Goal: Task Accomplishment & Management: Use online tool/utility

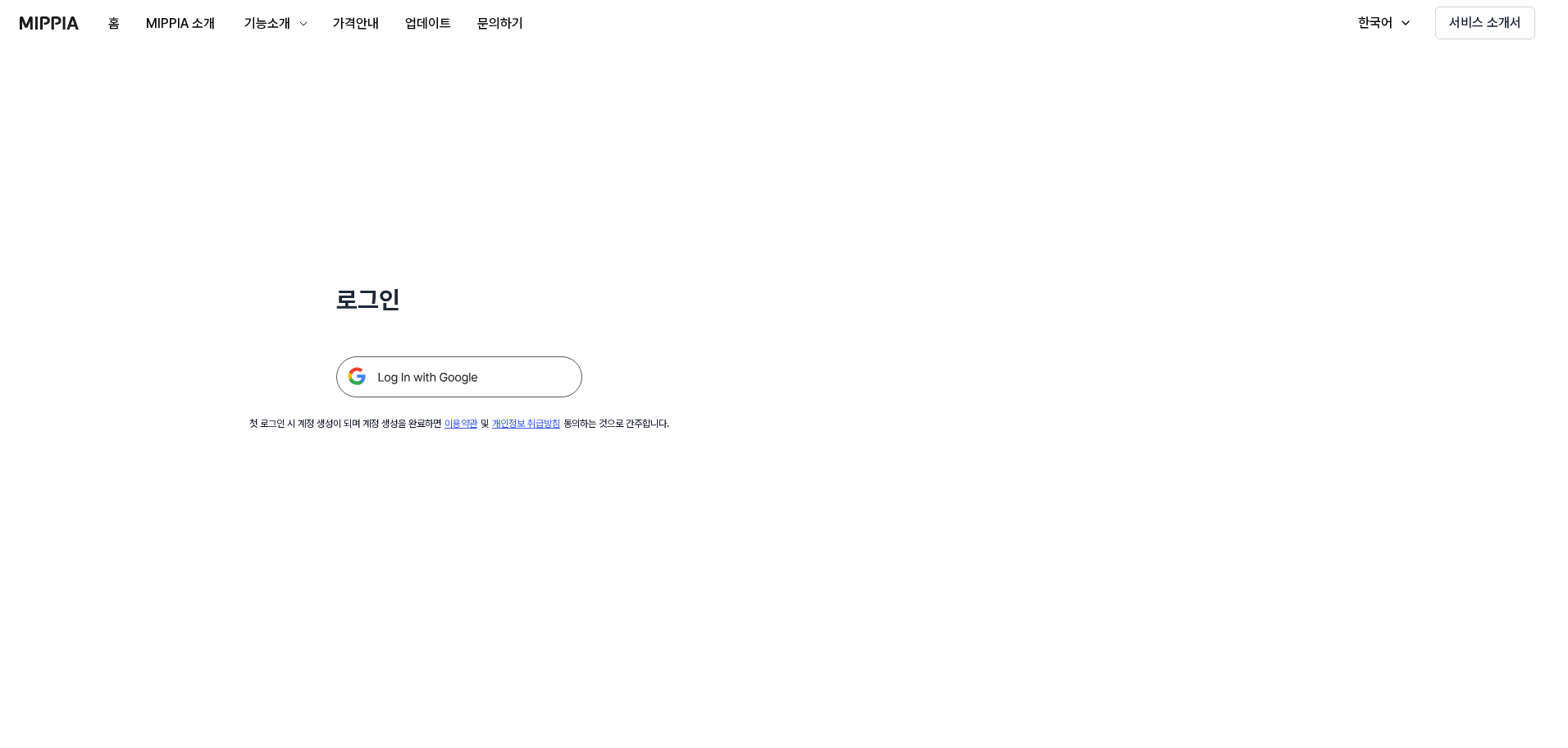
click at [749, 202] on div "로그인 첫 로그인 시 계정 생성이 되며 계정 생성을 완료하면 이용약관 및 개인정보 취급방침 동의하는 것으로 간주합니다." at bounding box center [459, 239] width 918 height 385
click at [394, 374] on img at bounding box center [459, 377] width 247 height 41
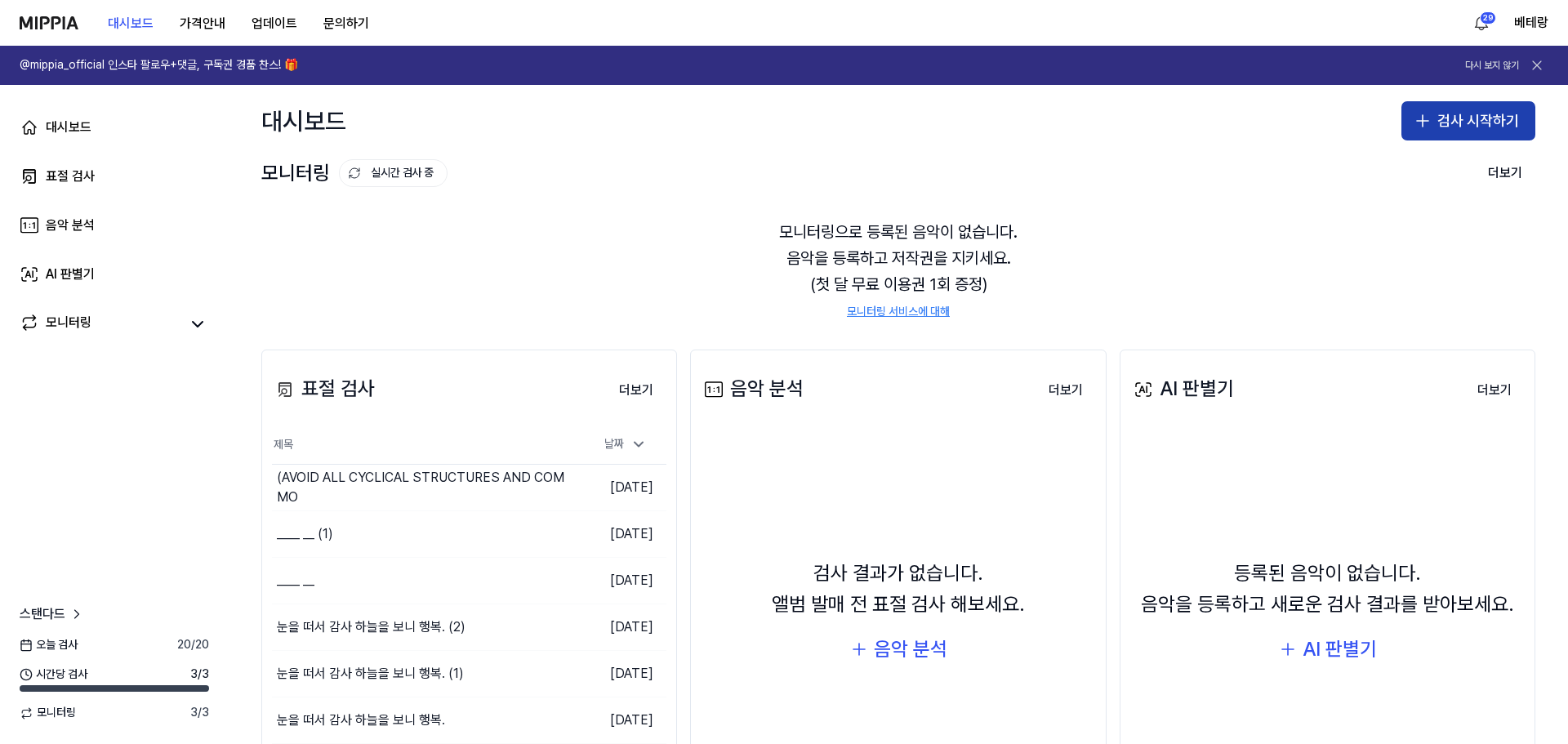
click at [1423, 123] on icon "button" at bounding box center [1423, 120] width 0 height 12
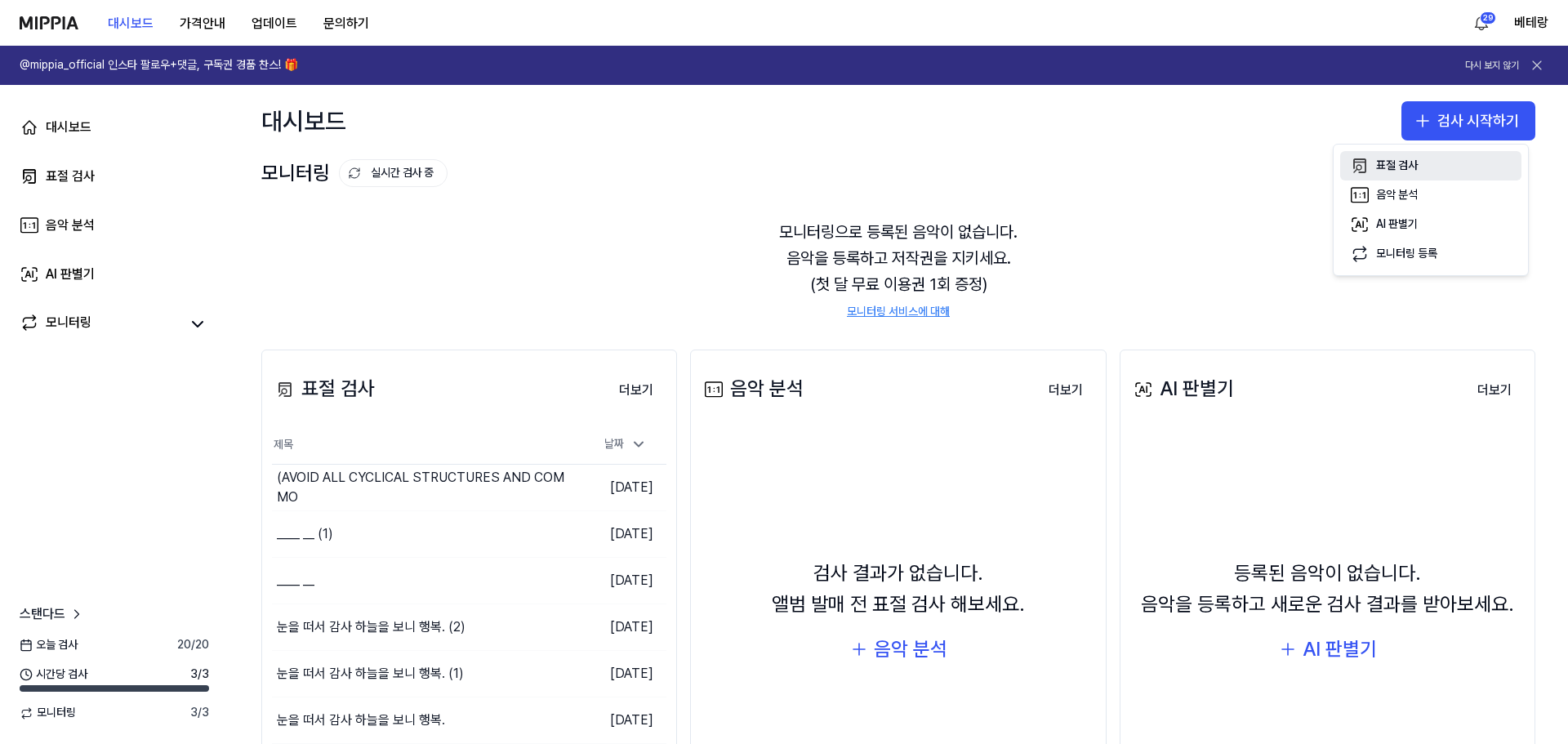
click at [1406, 167] on div "표절 검사" at bounding box center [1396, 166] width 42 height 16
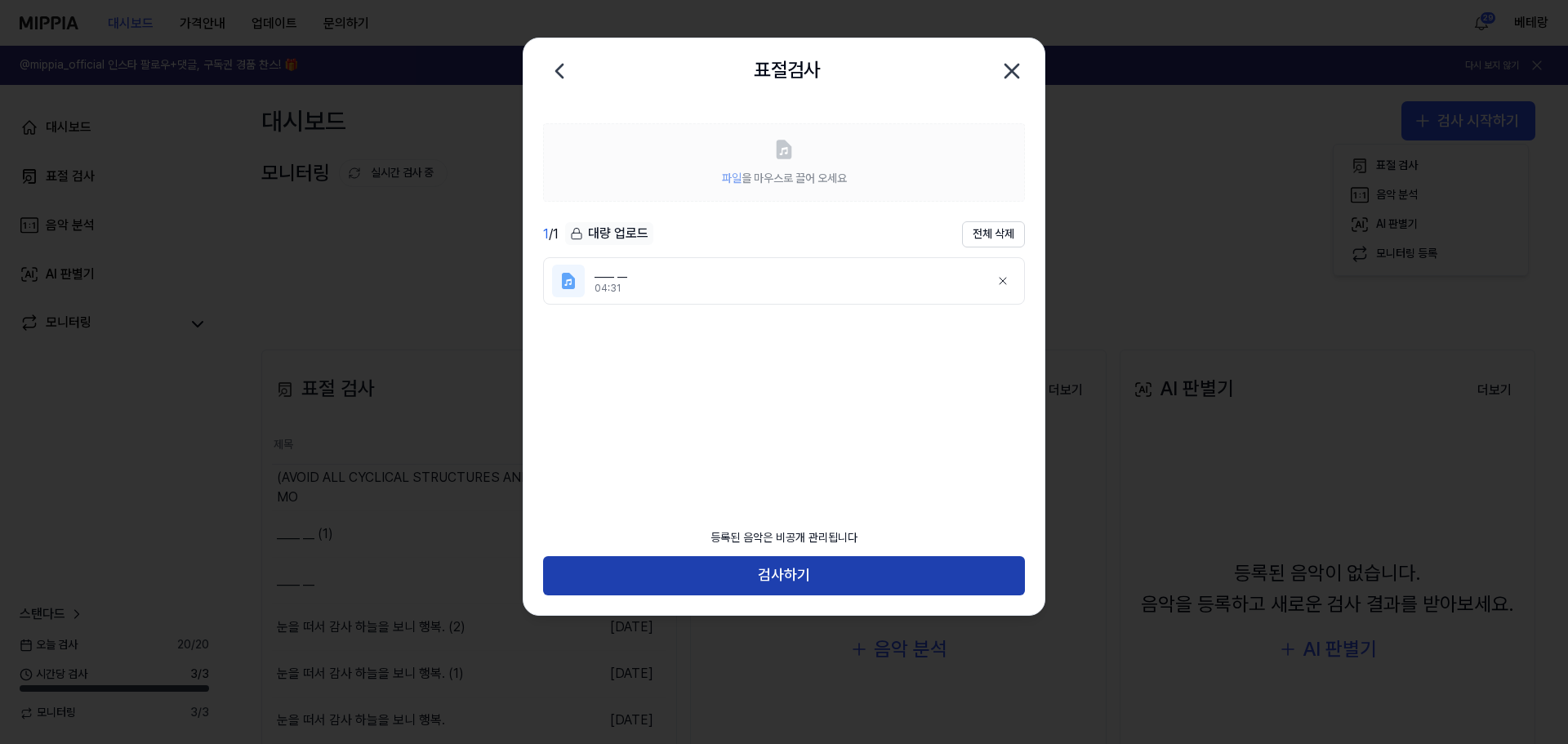
click at [787, 566] on button "검사하기" at bounding box center [784, 576] width 482 height 39
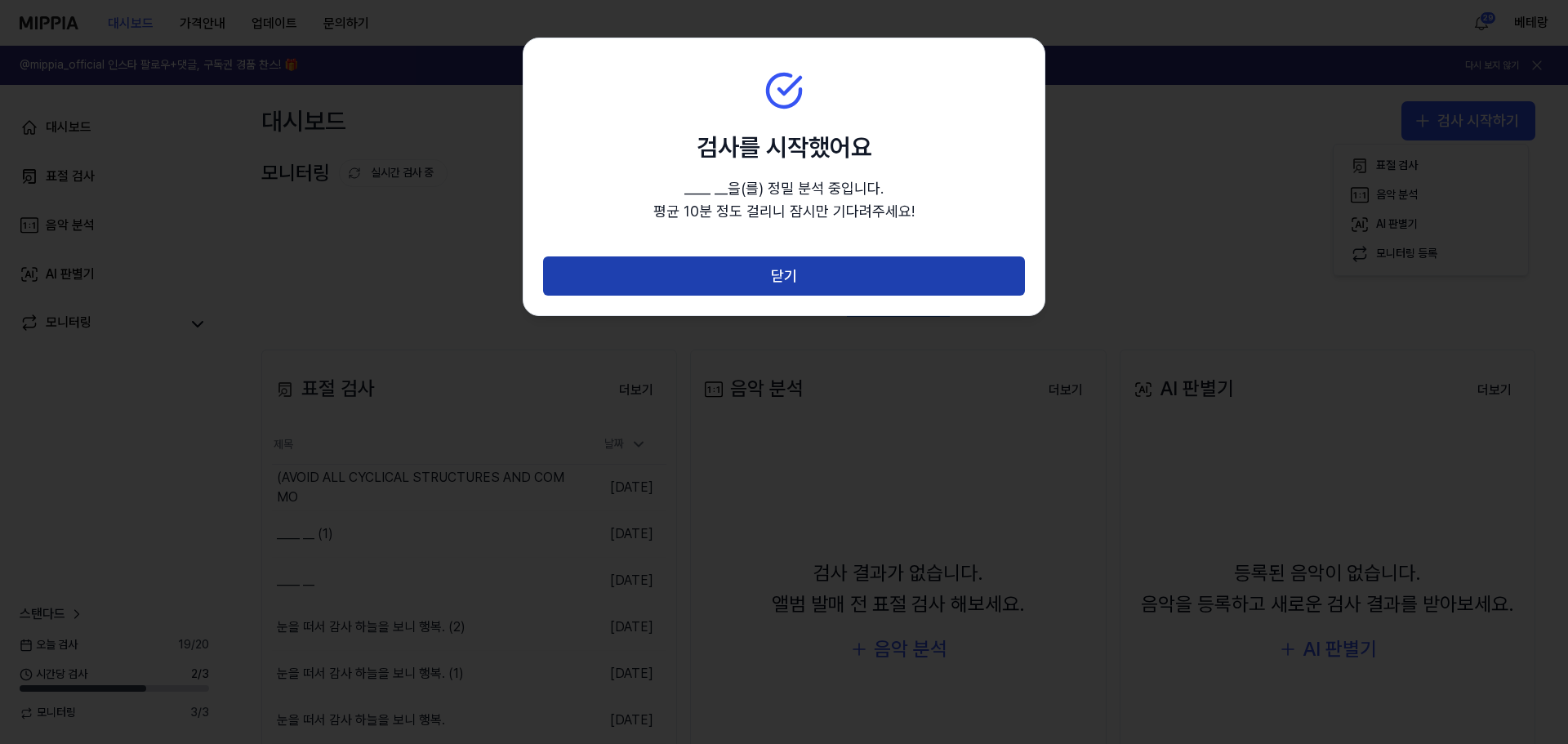
click at [772, 274] on button "닫기" at bounding box center [784, 275] width 482 height 39
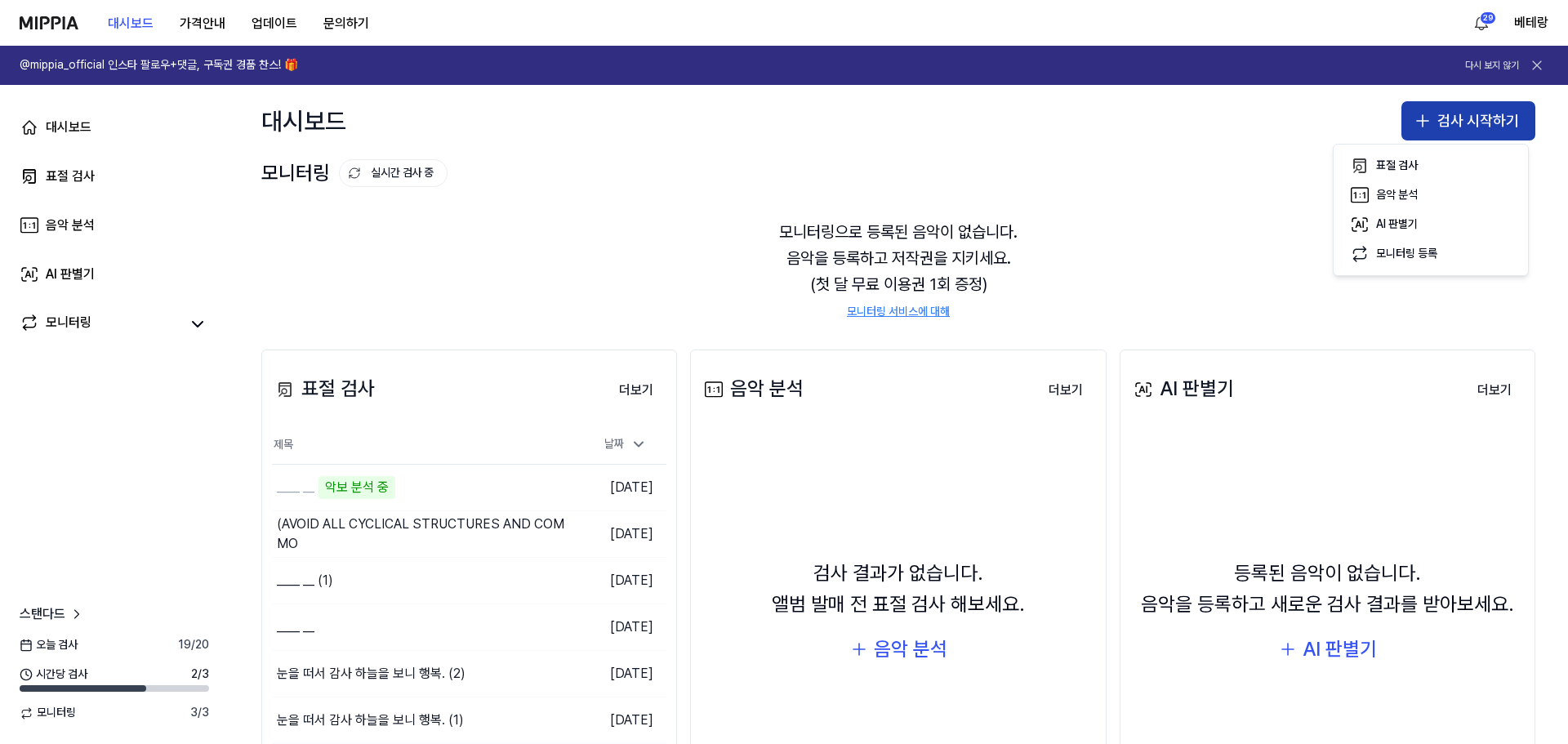
click at [1413, 124] on icon "button" at bounding box center [1423, 120] width 19 height 19
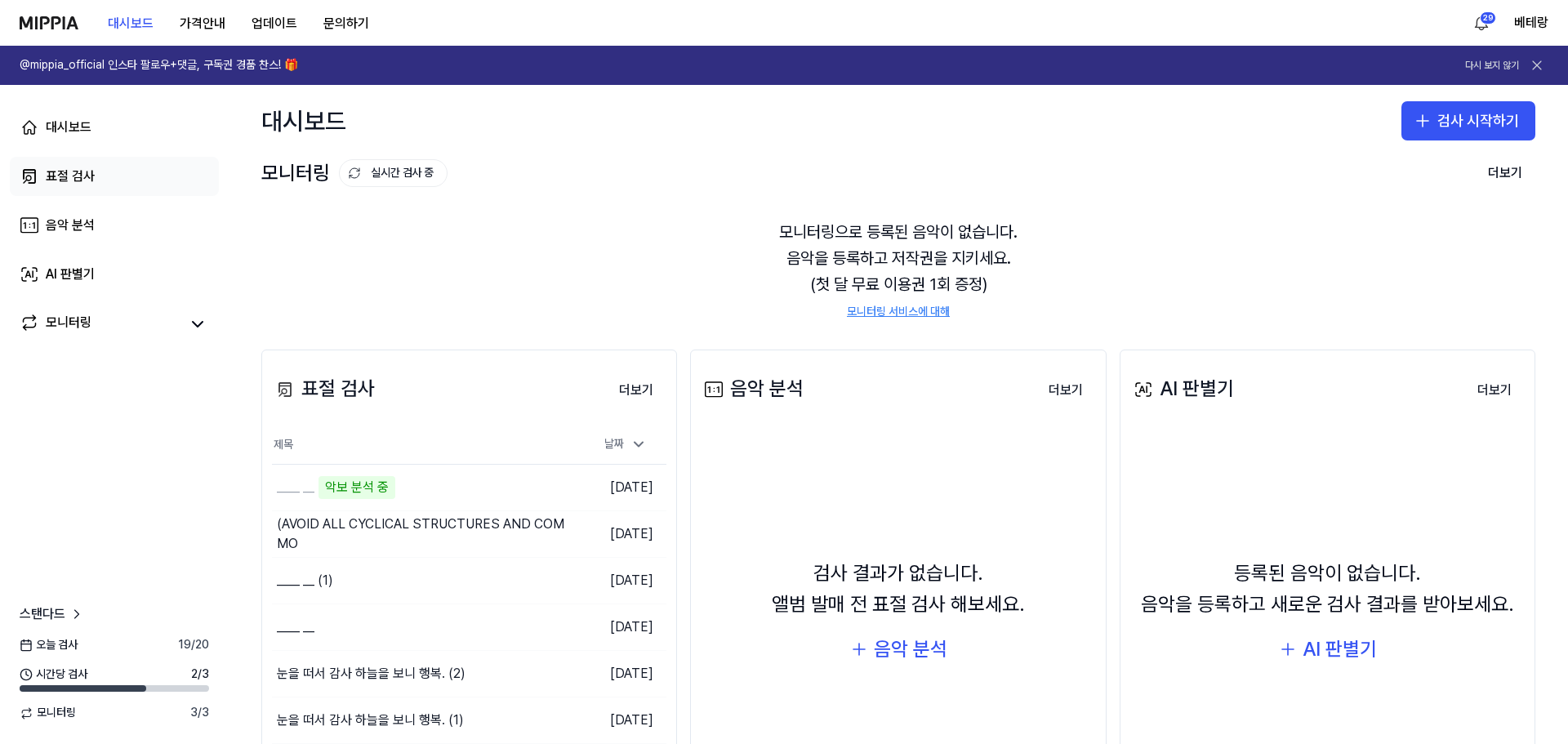
click at [66, 173] on div "표절 검사" at bounding box center [70, 176] width 49 height 19
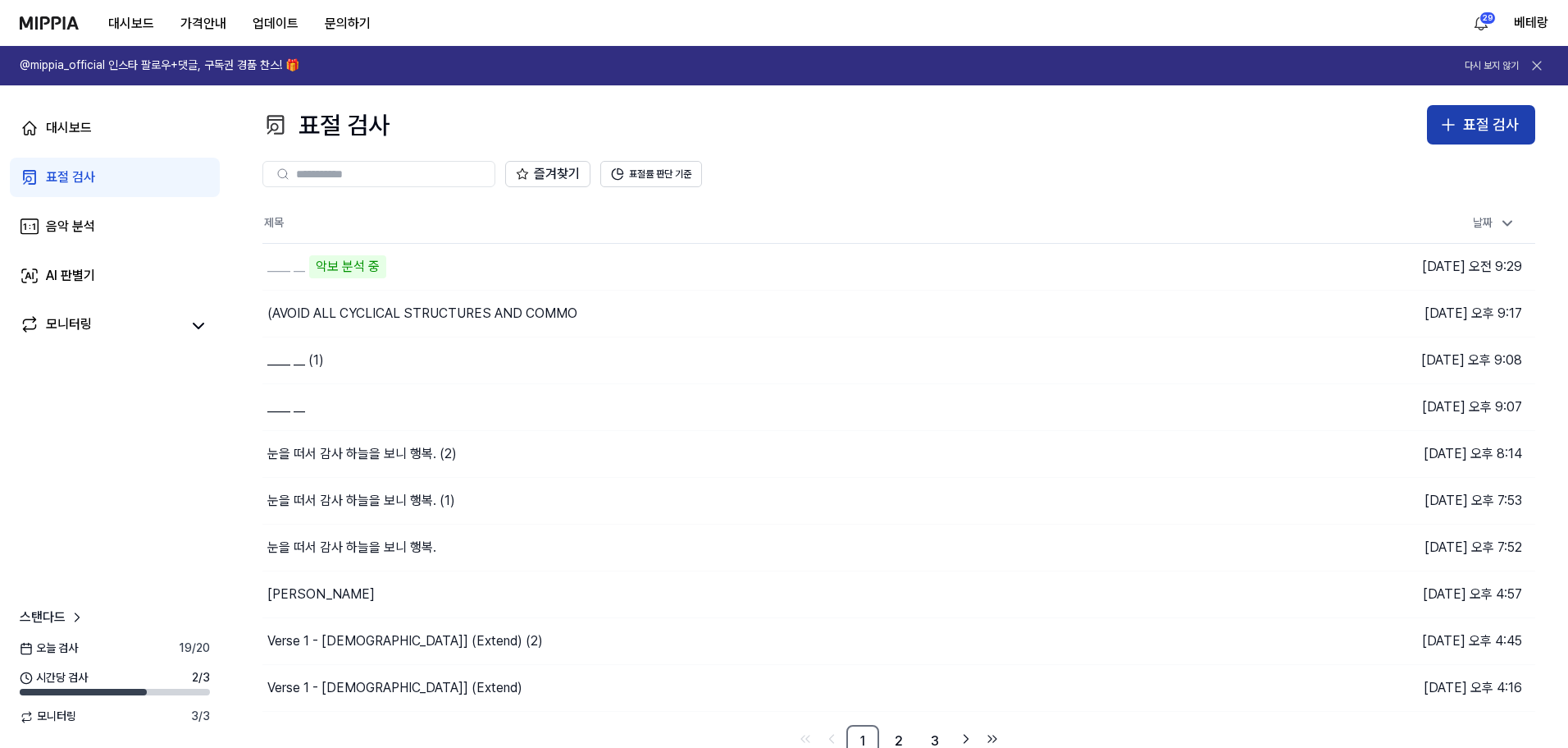
click at [1444, 126] on icon "button" at bounding box center [1449, 125] width 20 height 20
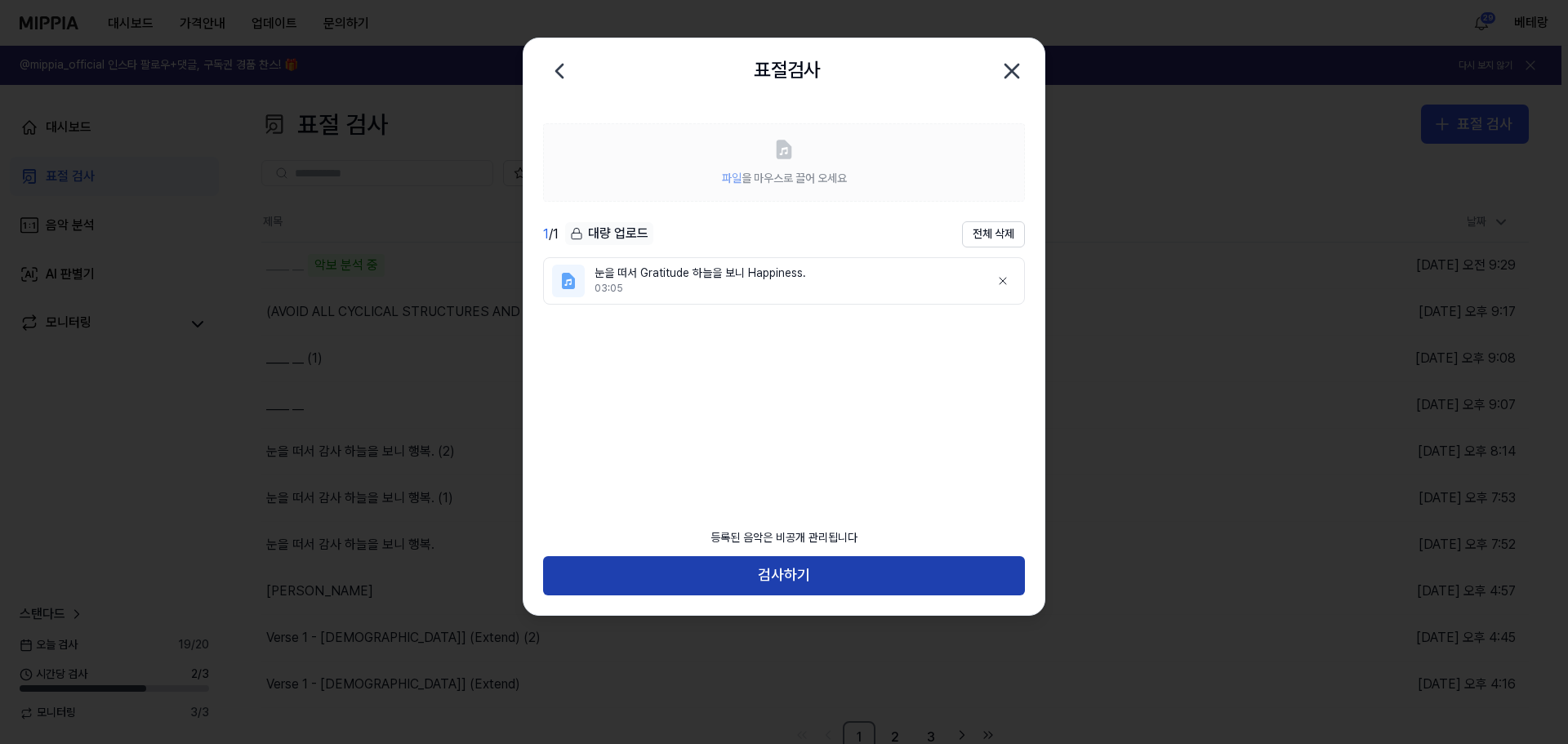
click at [777, 582] on button "검사하기" at bounding box center [784, 576] width 482 height 39
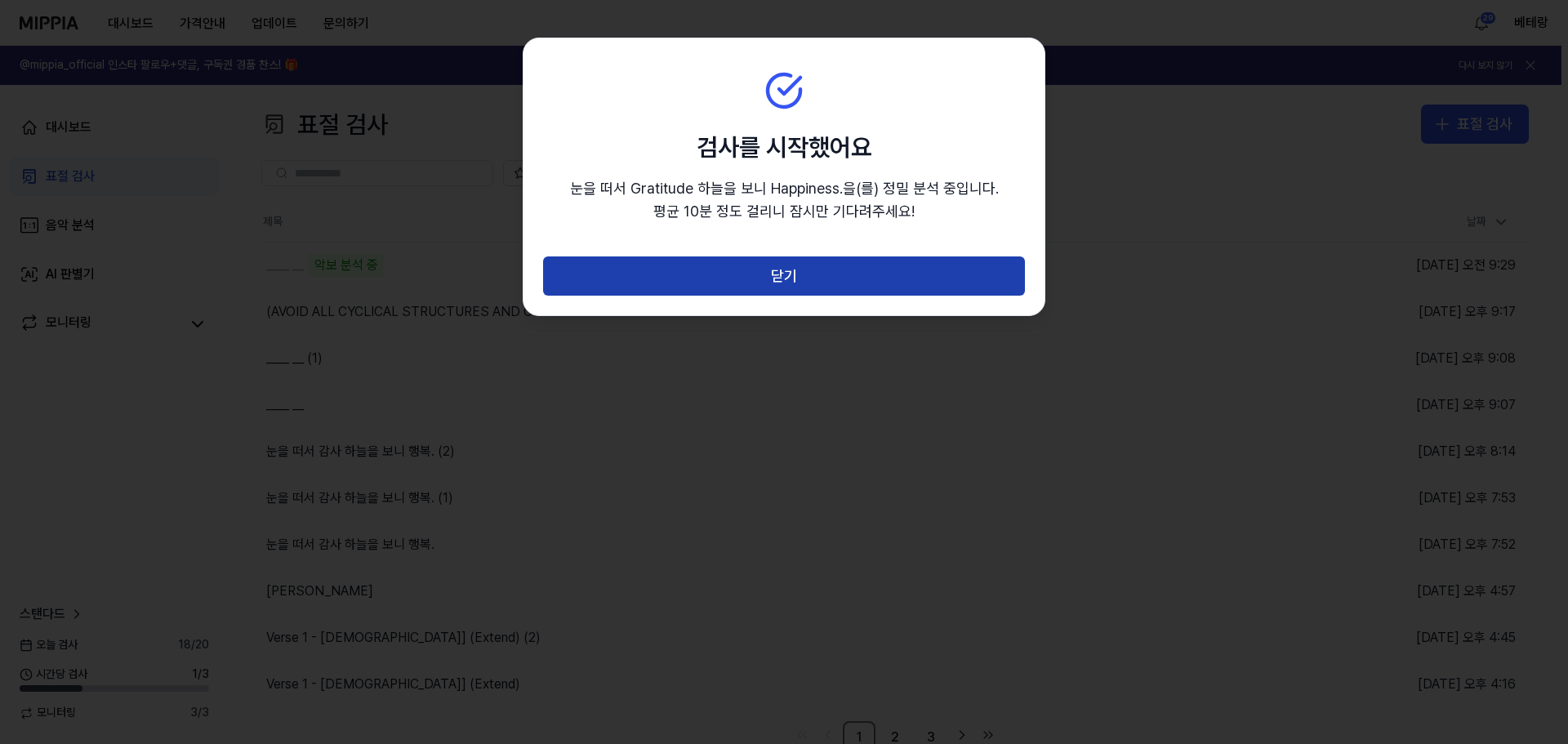
click at [771, 287] on button "닫기" at bounding box center [784, 275] width 482 height 39
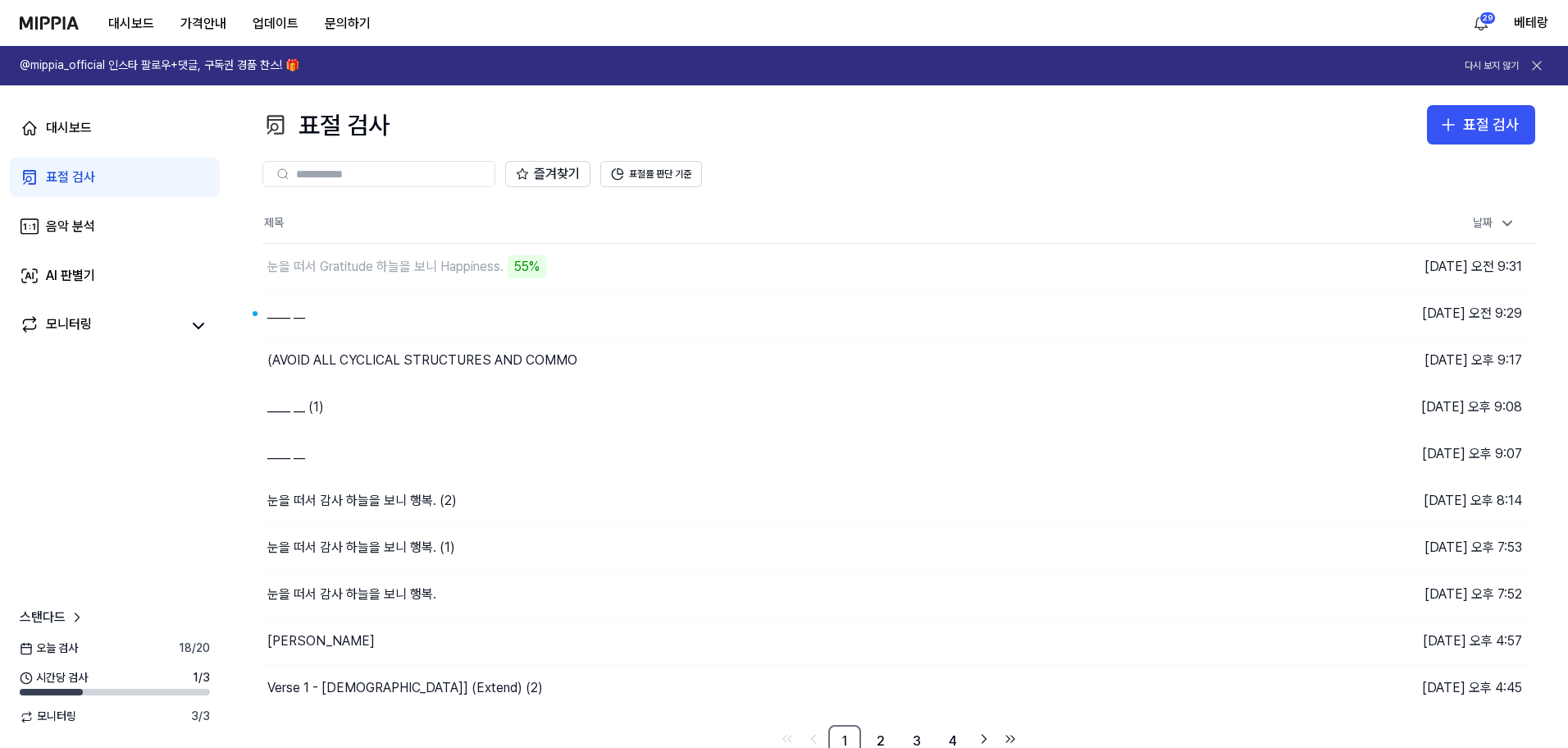
click at [59, 171] on div "표절 검사" at bounding box center [70, 177] width 49 height 20
click at [1449, 129] on icon "button" at bounding box center [1449, 125] width 0 height 12
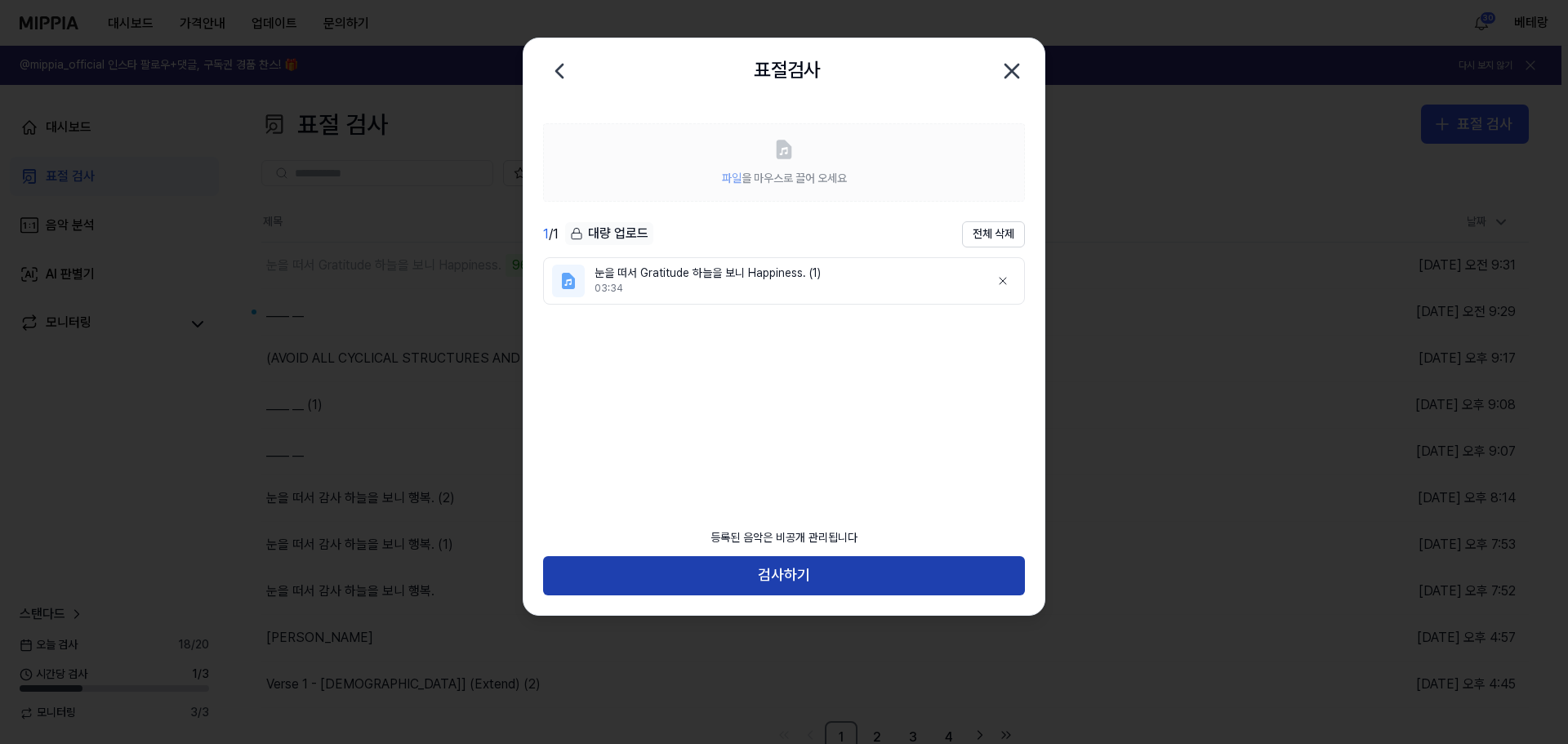
click at [780, 577] on button "검사하기" at bounding box center [784, 576] width 482 height 39
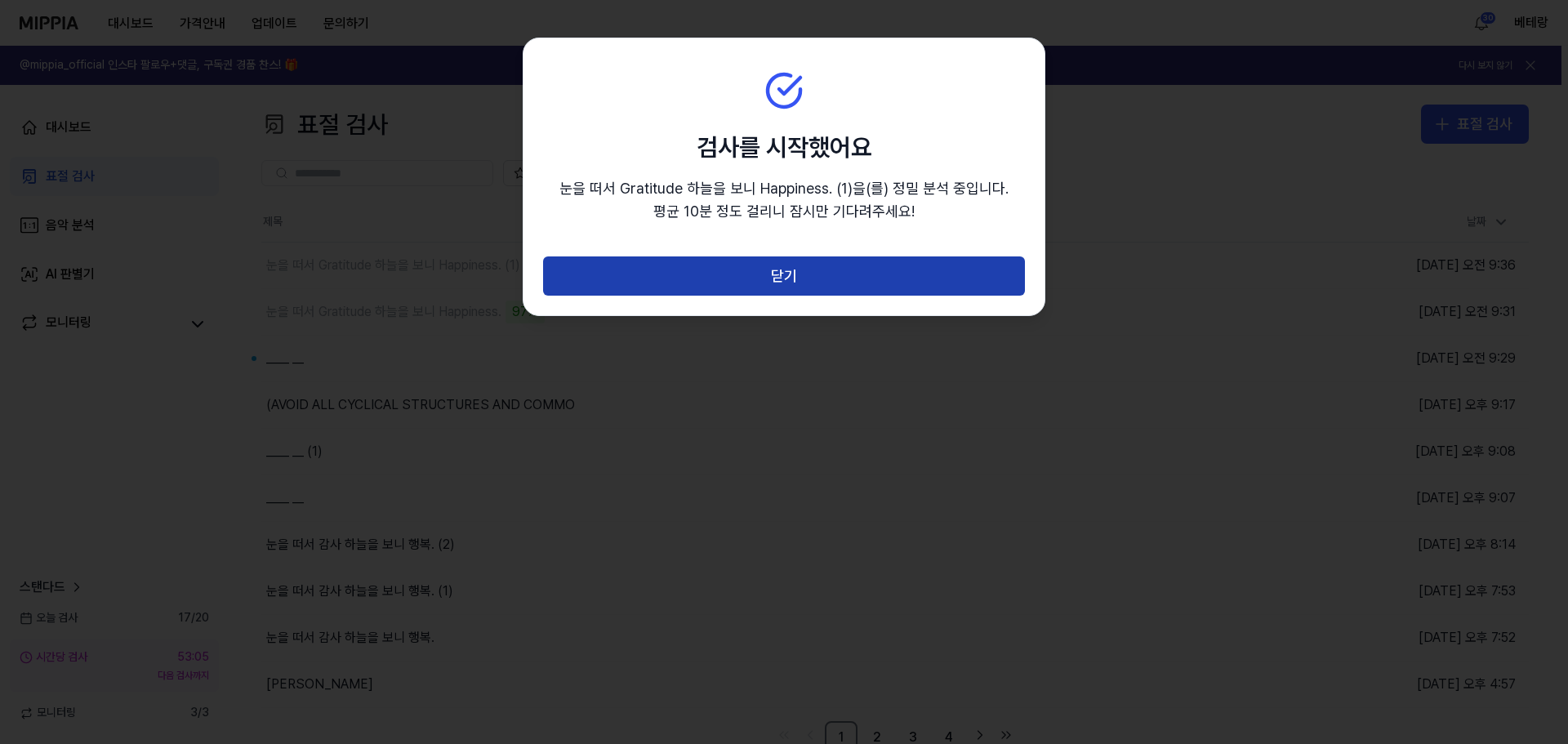
click at [794, 287] on button "닫기" at bounding box center [784, 275] width 482 height 39
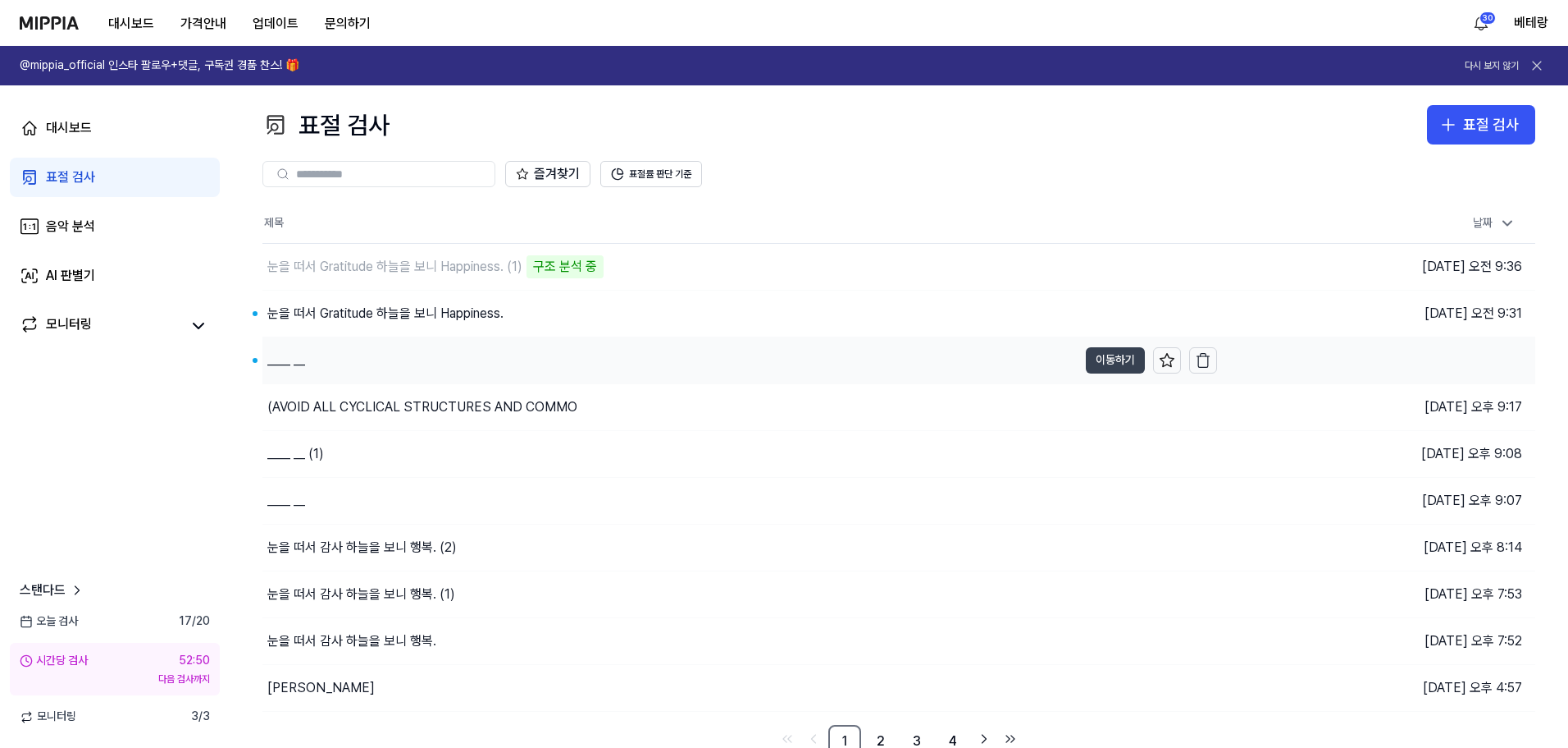
click at [1120, 362] on button "이동하기" at bounding box center [1115, 360] width 59 height 26
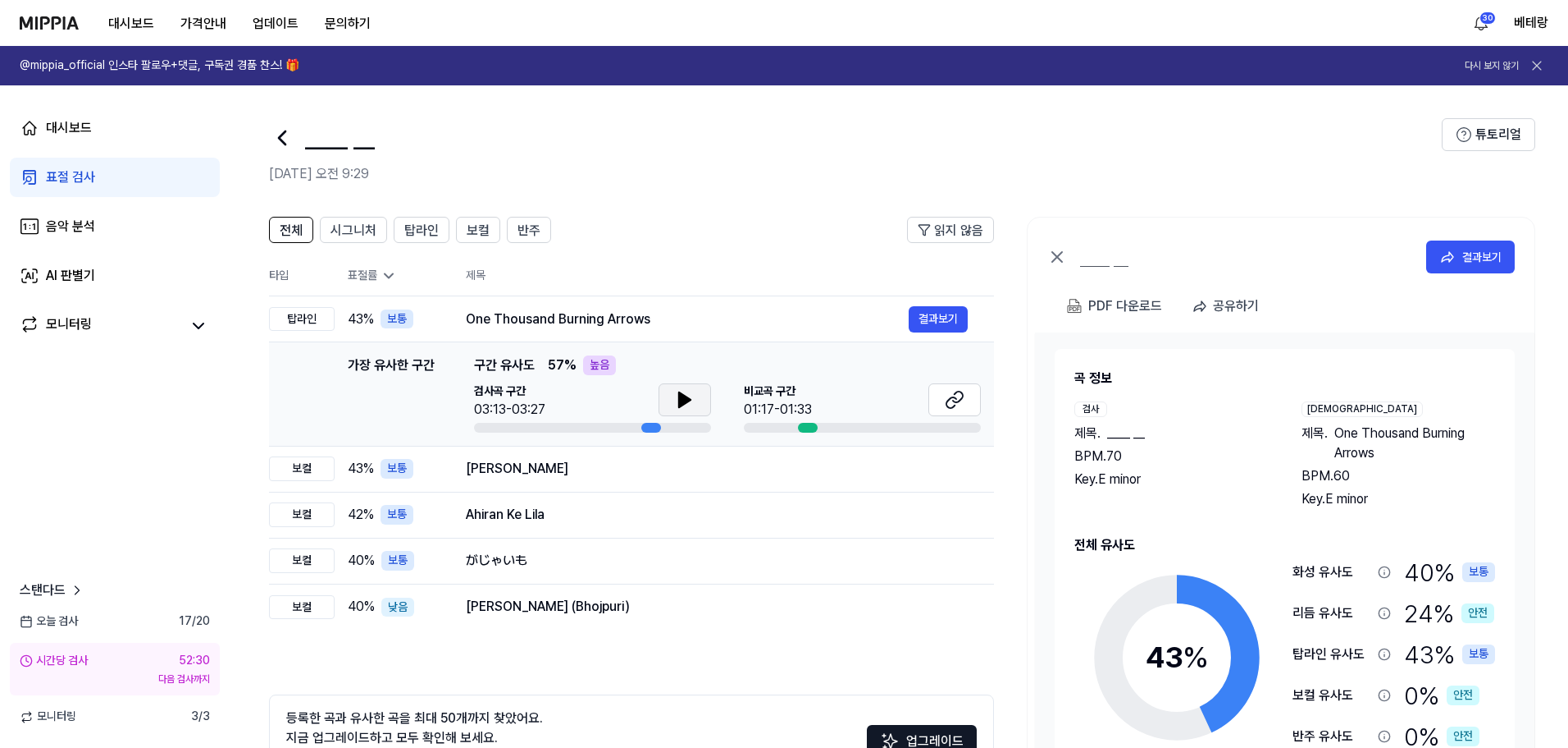
click at [682, 398] on icon at bounding box center [684, 400] width 12 height 15
click at [955, 399] on icon at bounding box center [955, 400] width 20 height 20
click at [81, 178] on div "표절 검사" at bounding box center [70, 177] width 49 height 20
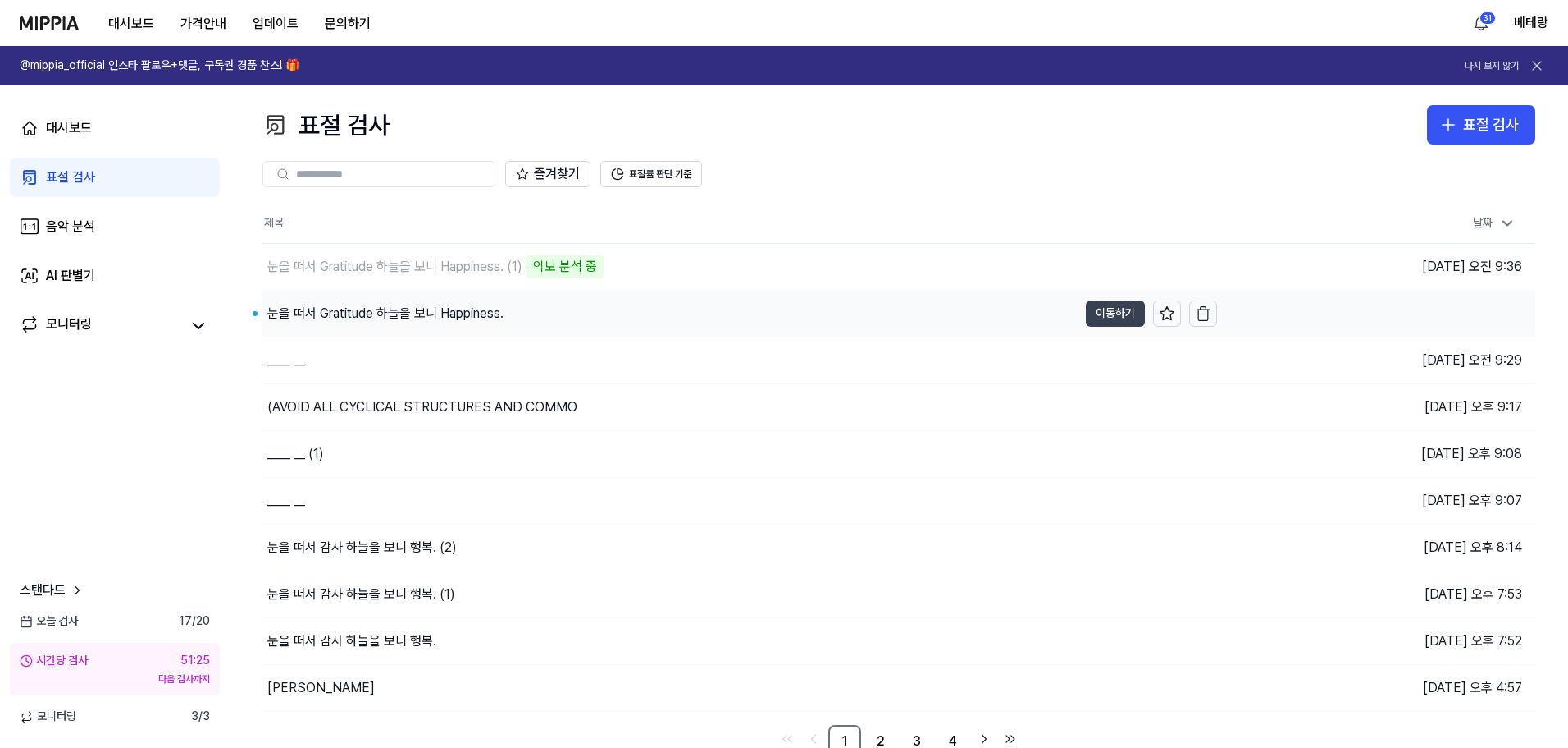
click at [1112, 316] on button "이동하기" at bounding box center [1115, 313] width 59 height 26
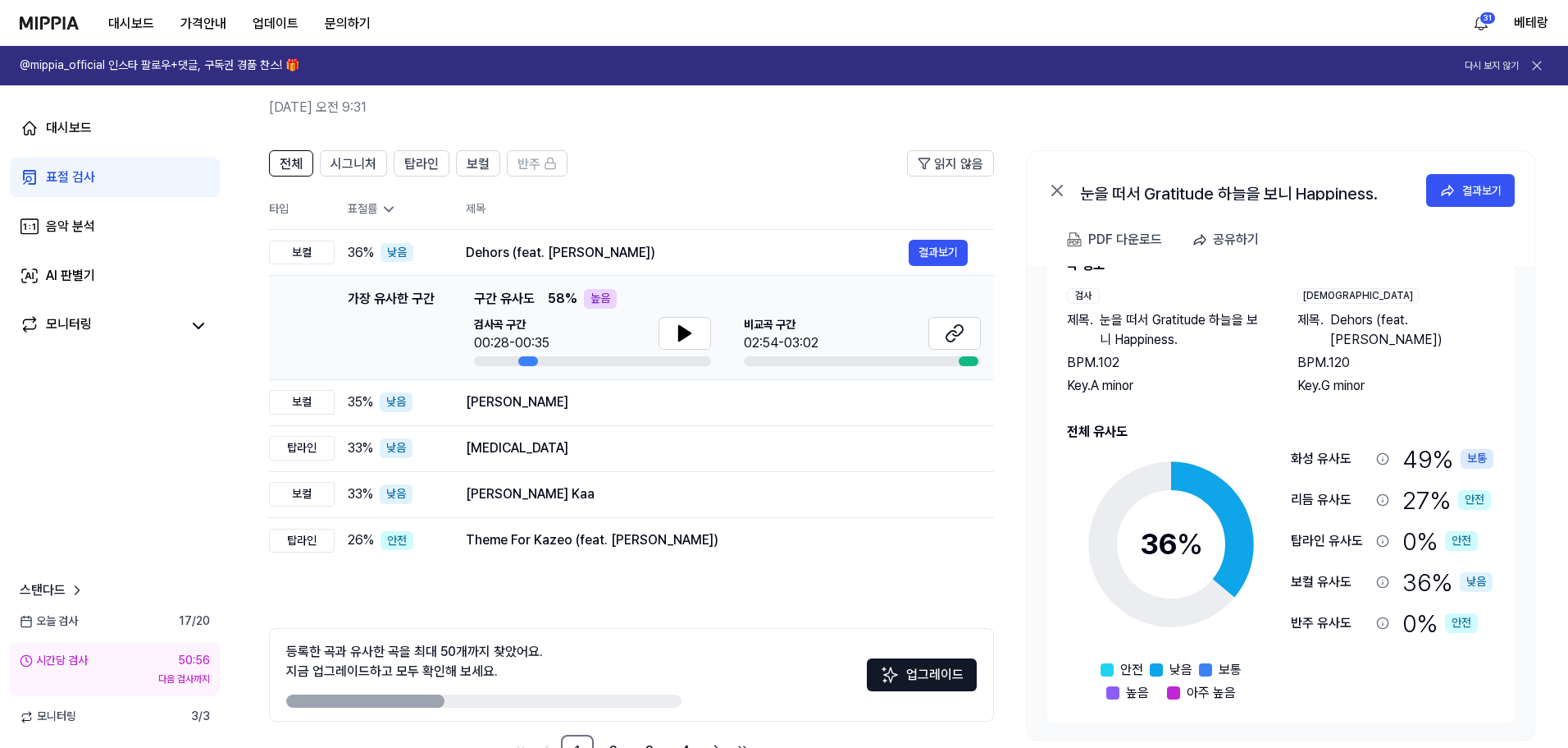
scroll to position [37, 0]
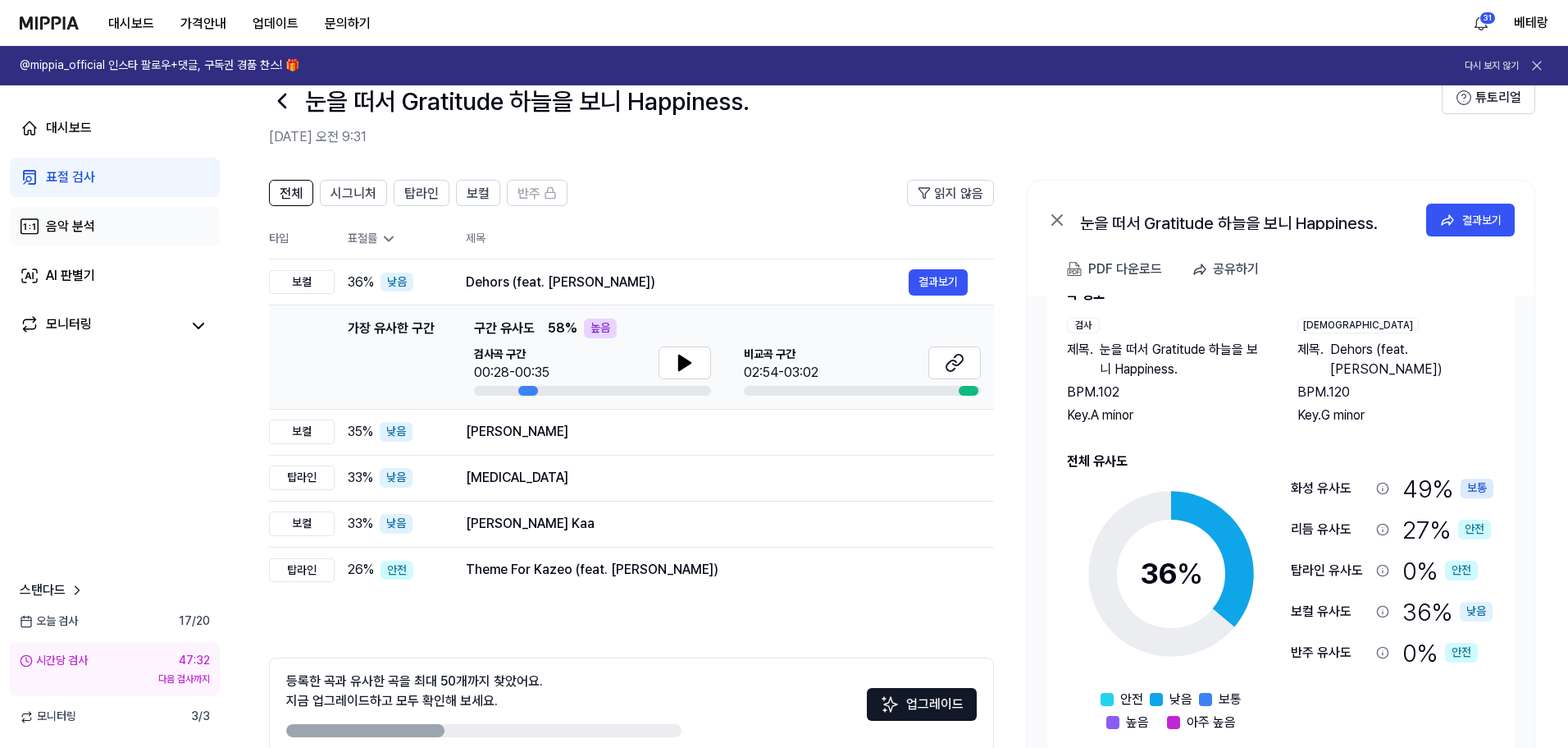
click at [87, 222] on div "음악 분석" at bounding box center [70, 226] width 49 height 20
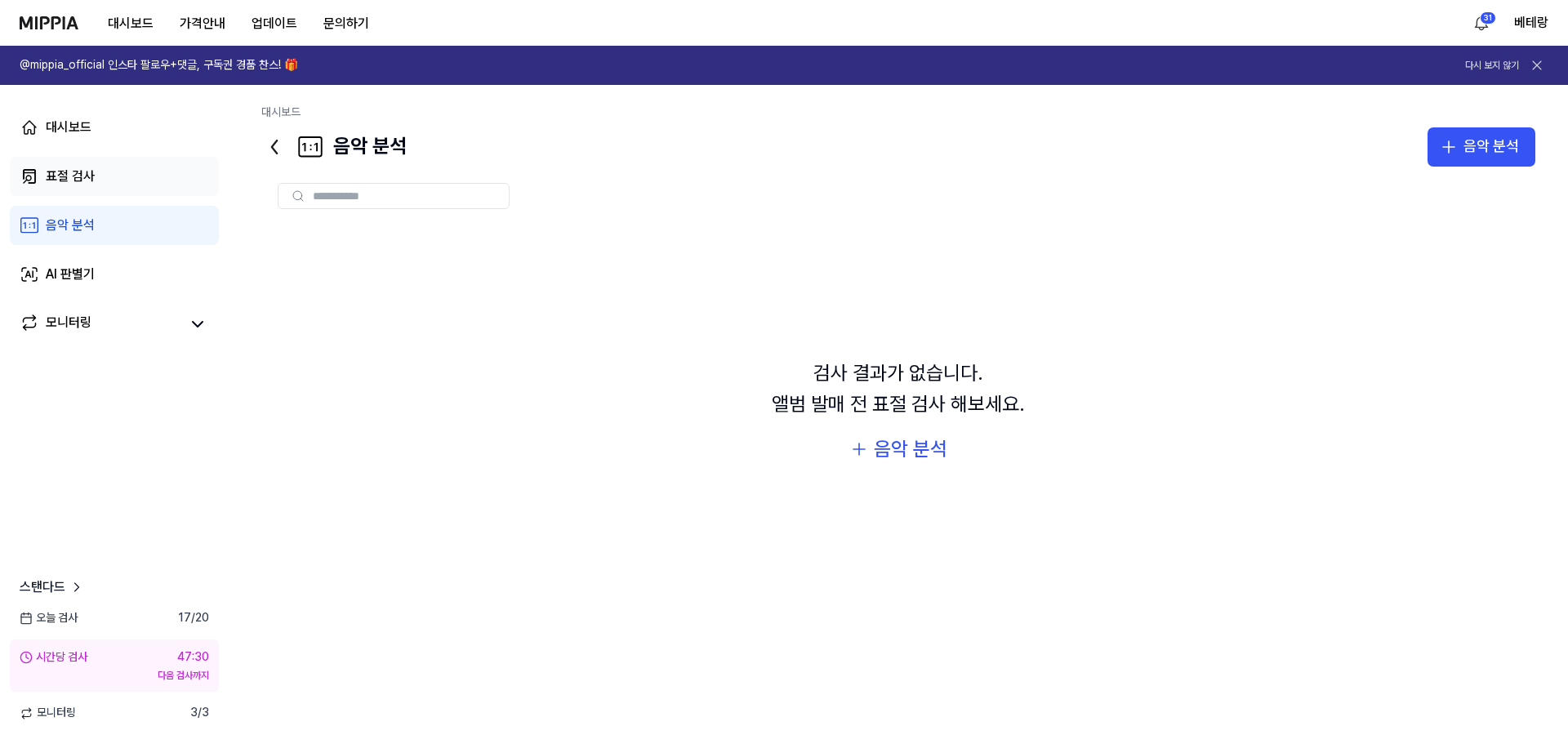
click at [88, 178] on div "표절 검사" at bounding box center [70, 176] width 49 height 19
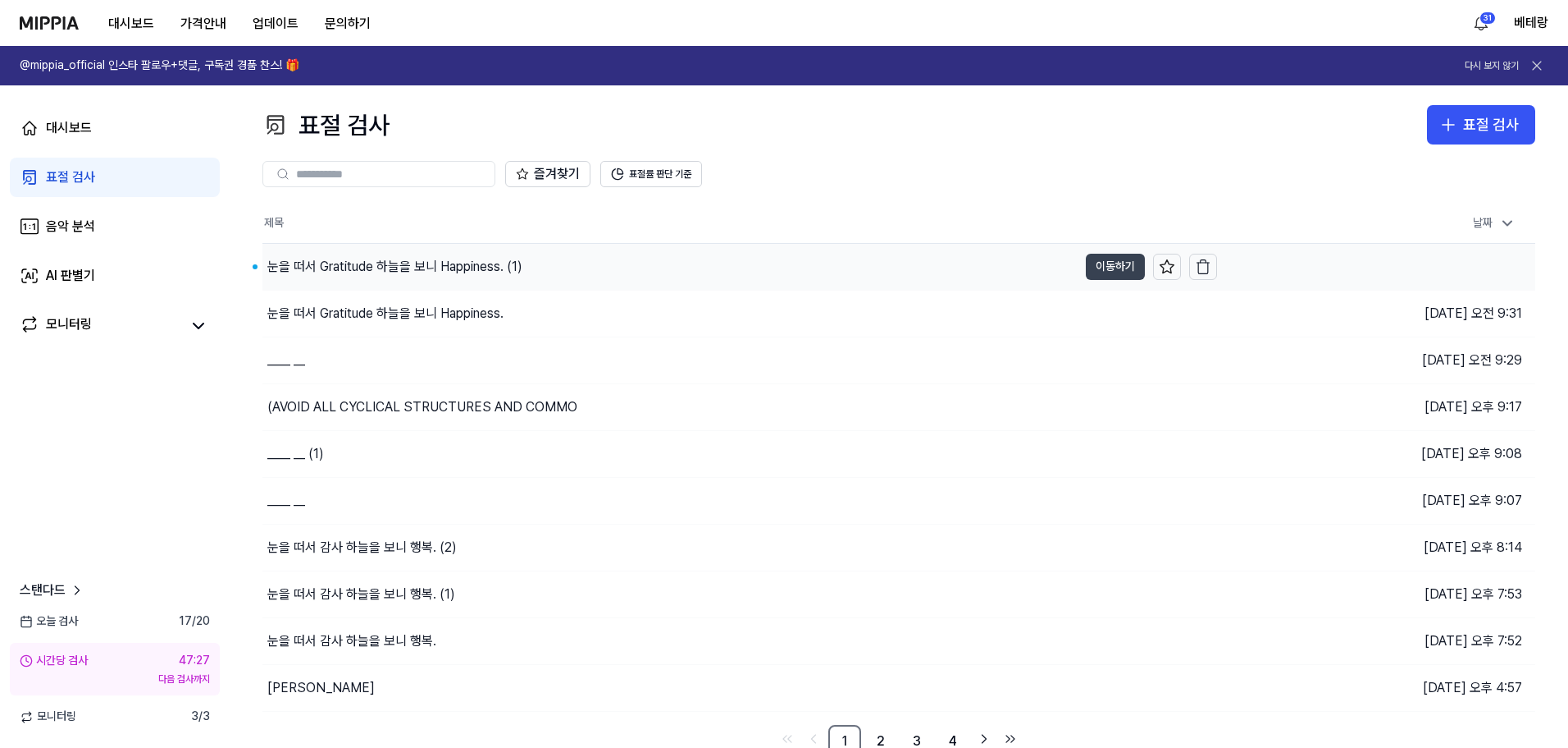
click at [1105, 266] on button "이동하기" at bounding box center [1115, 266] width 59 height 26
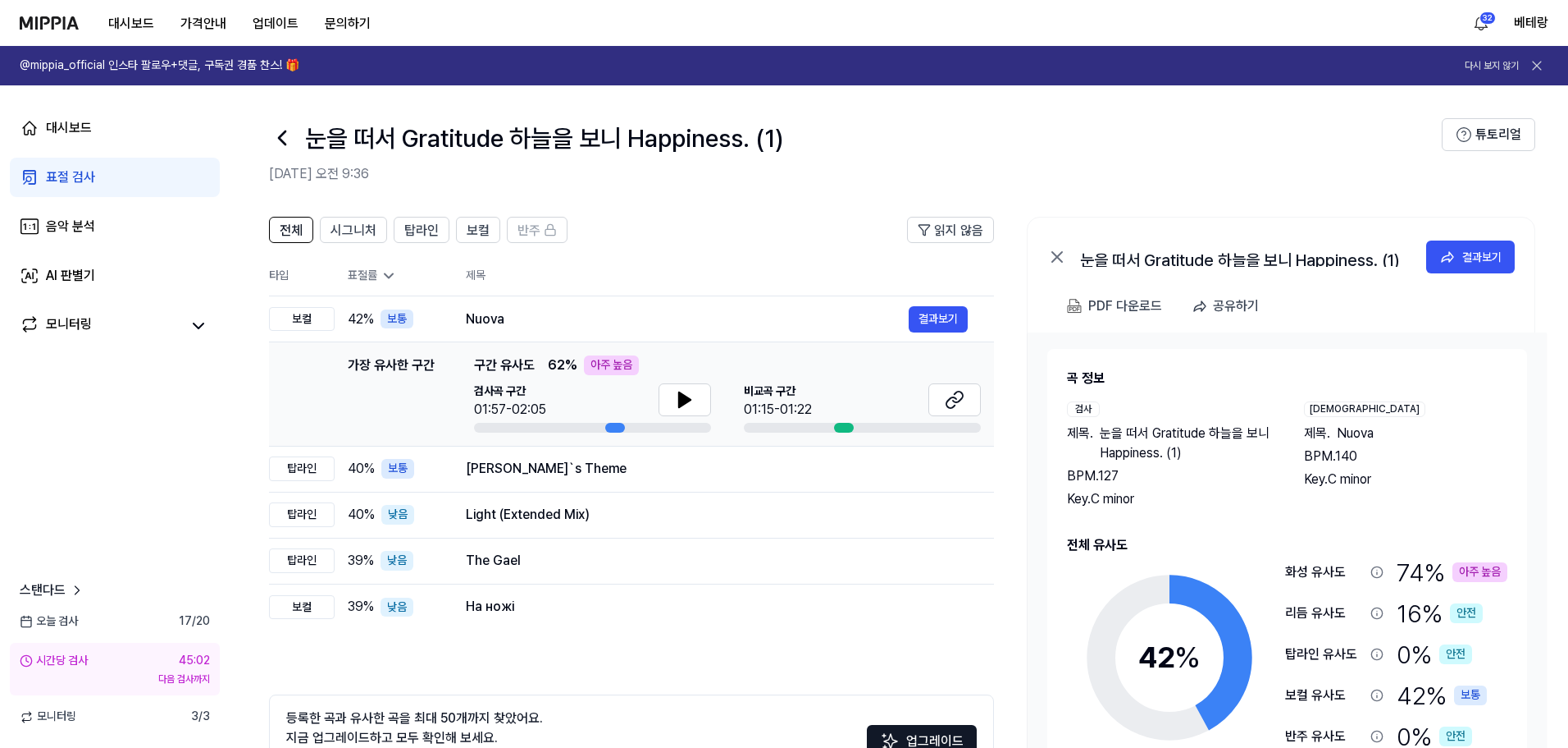
click at [58, 20] on img at bounding box center [49, 22] width 59 height 13
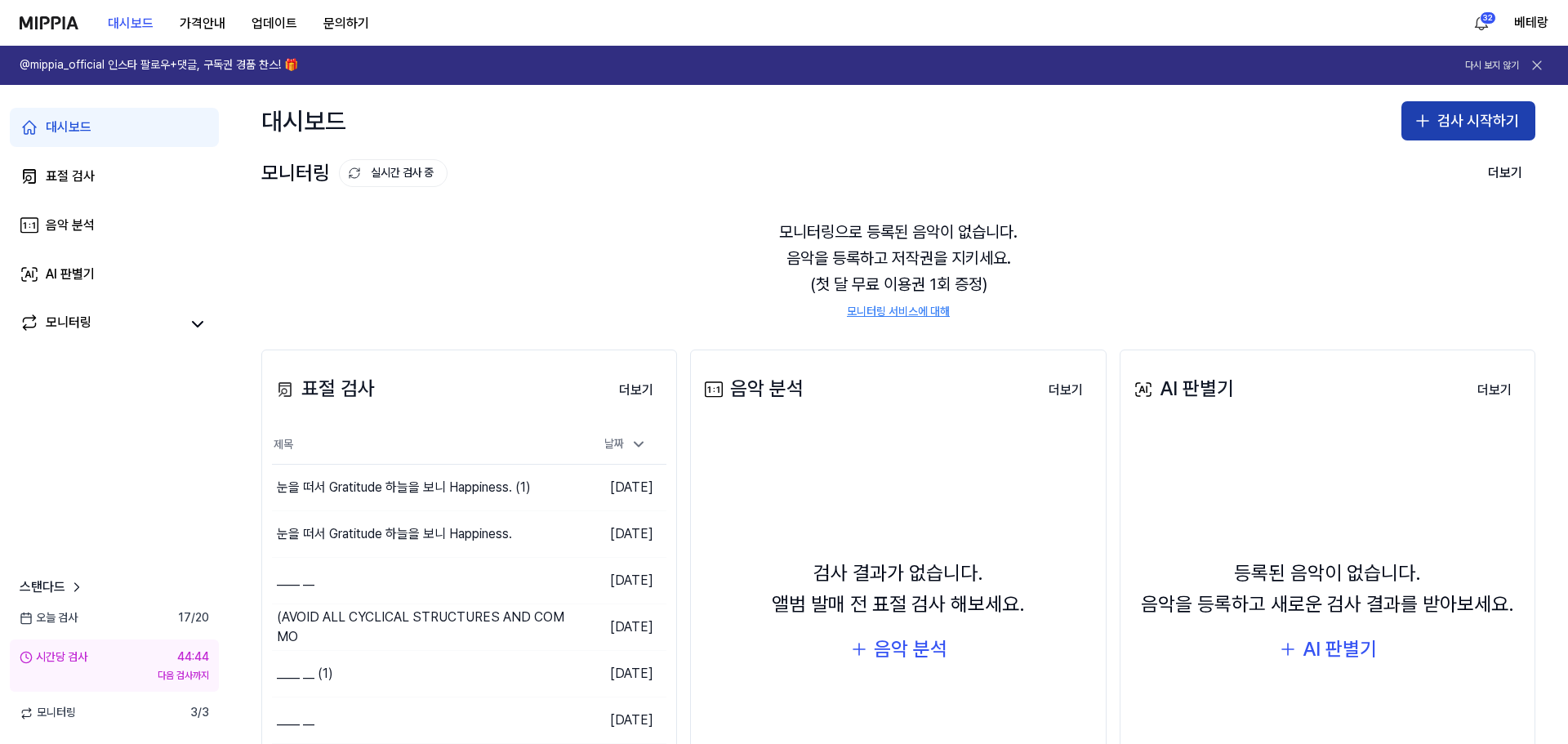
click at [1420, 120] on icon "button" at bounding box center [1422, 120] width 12 height 0
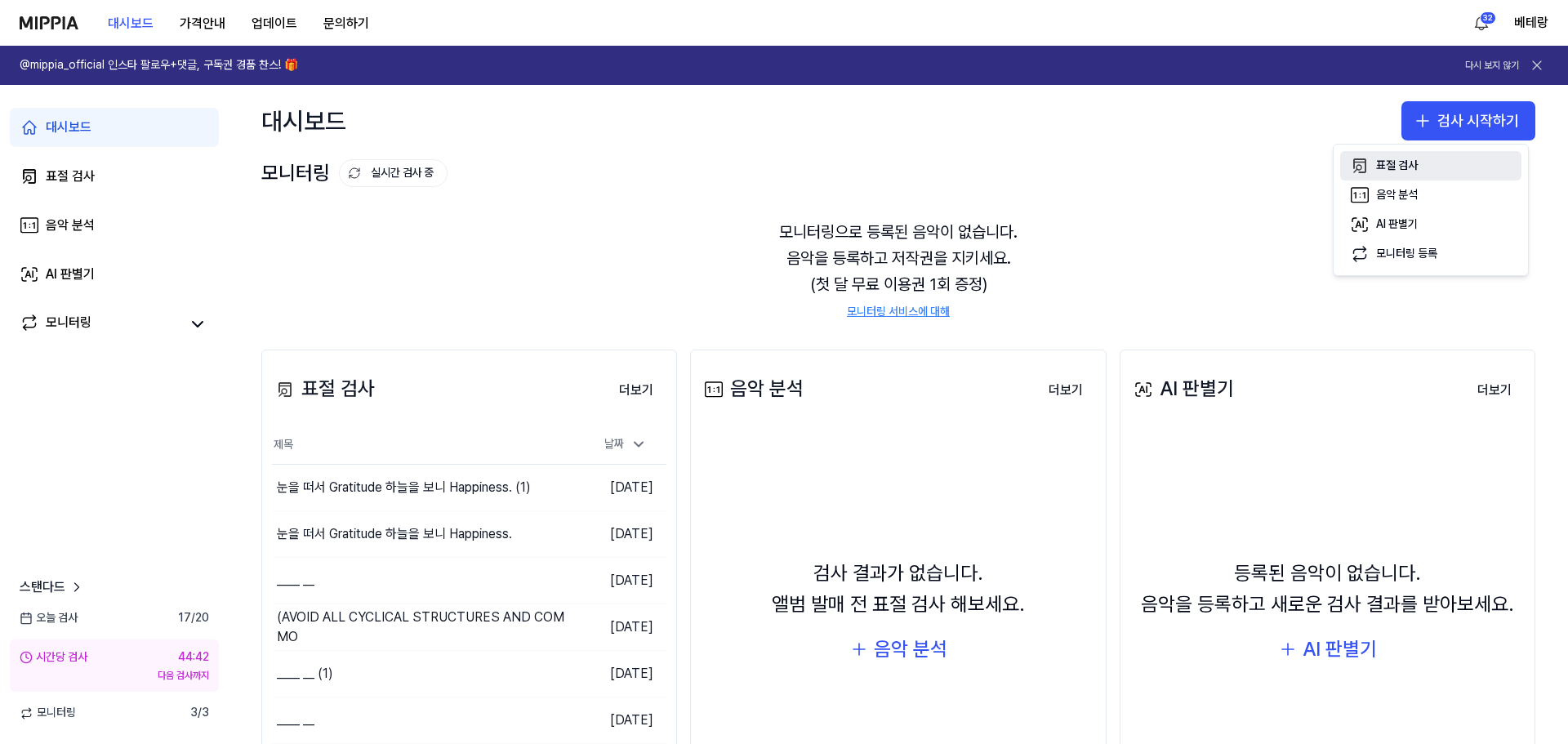
click at [1393, 172] on div "표절 검사" at bounding box center [1396, 166] width 42 height 16
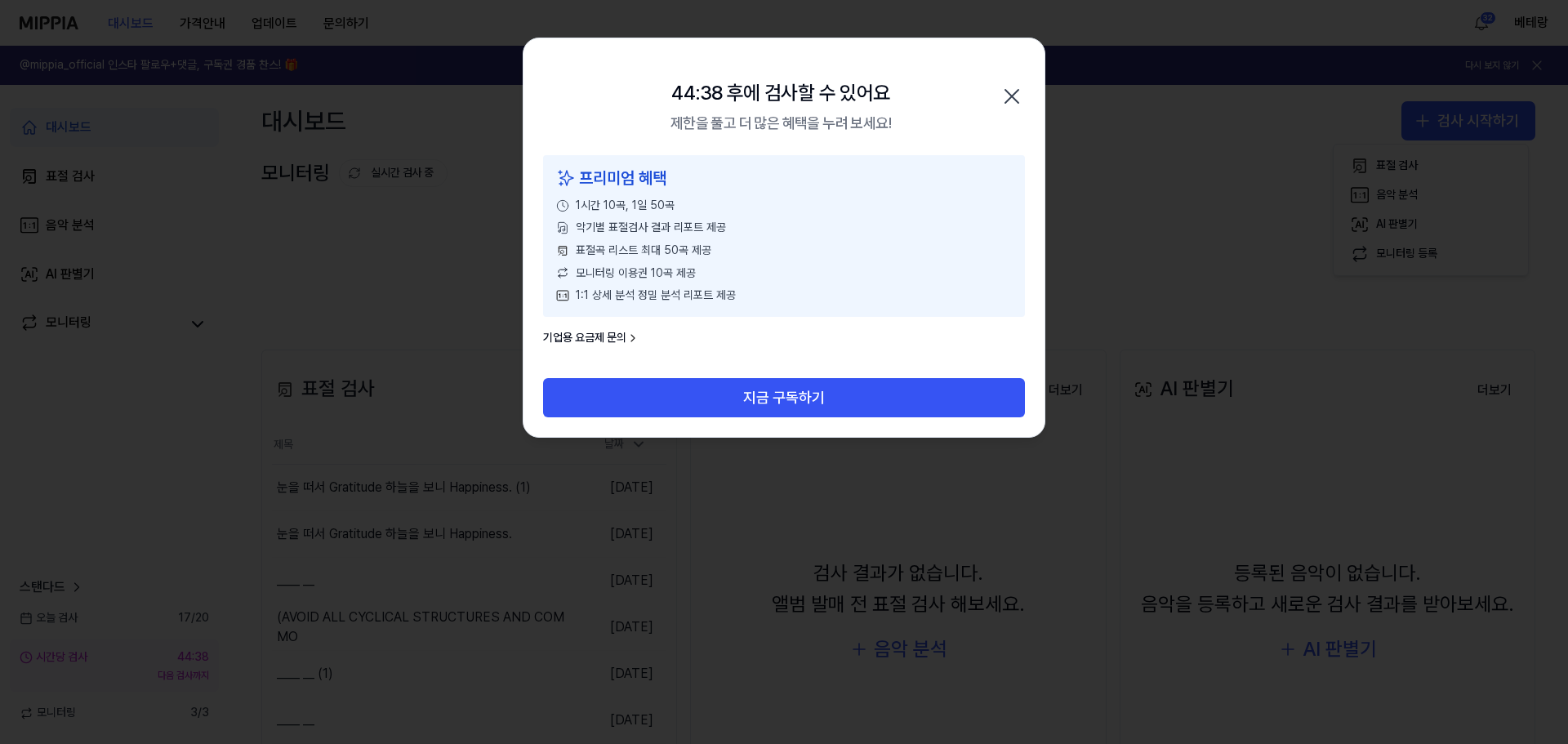
click at [1017, 99] on icon "button" at bounding box center [1011, 96] width 26 height 26
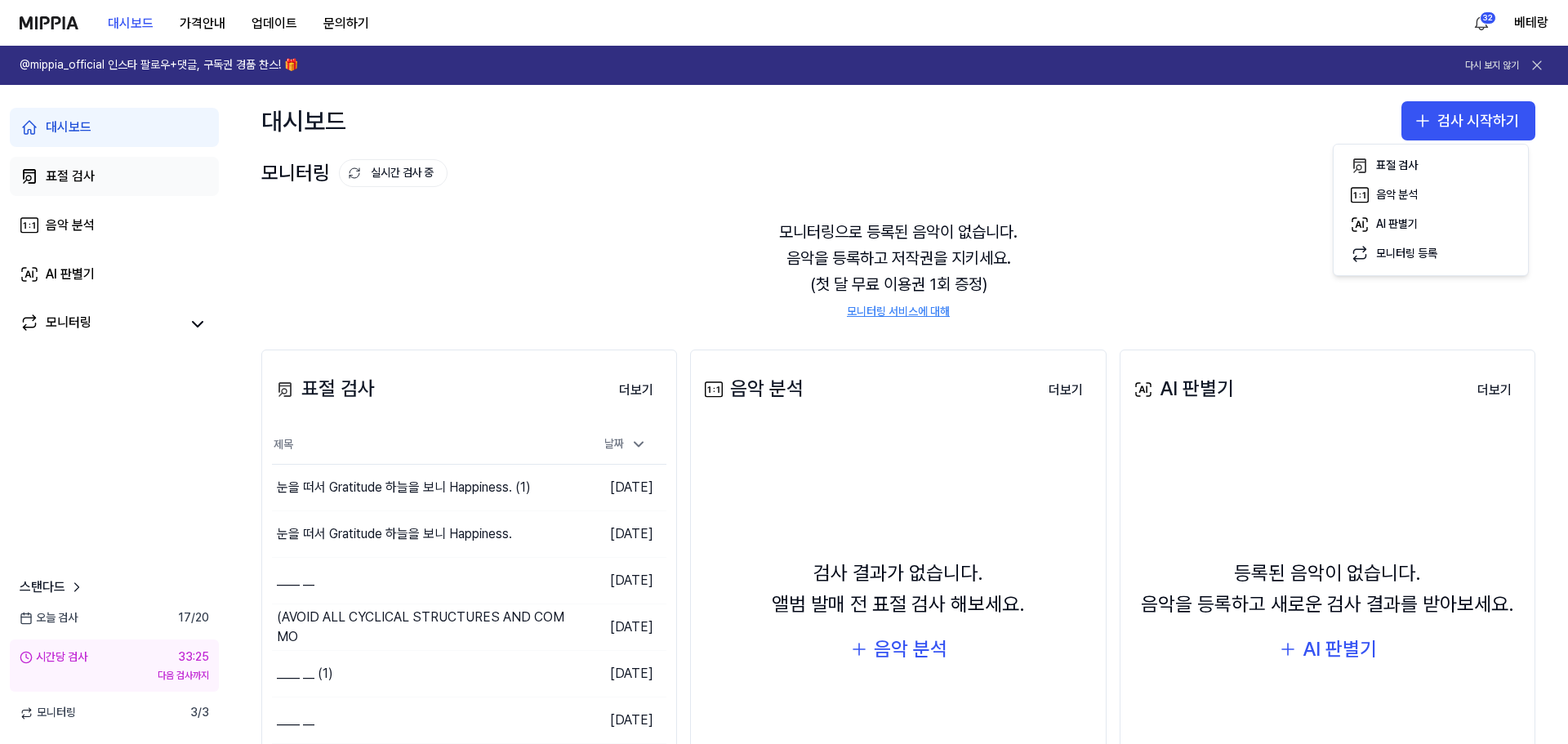
click at [61, 182] on div "표절 검사" at bounding box center [70, 176] width 49 height 19
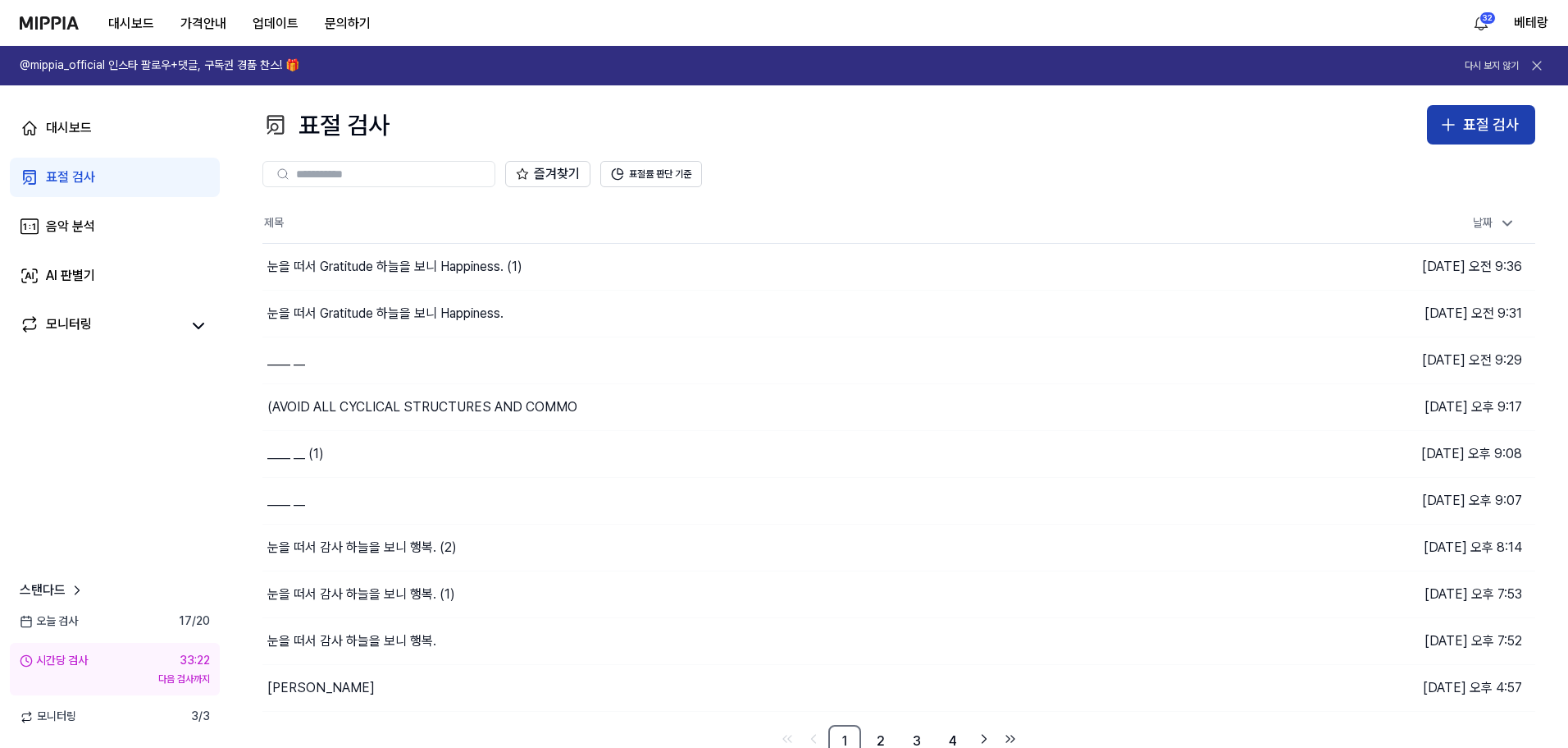
click at [1453, 124] on icon "button" at bounding box center [1449, 125] width 20 height 20
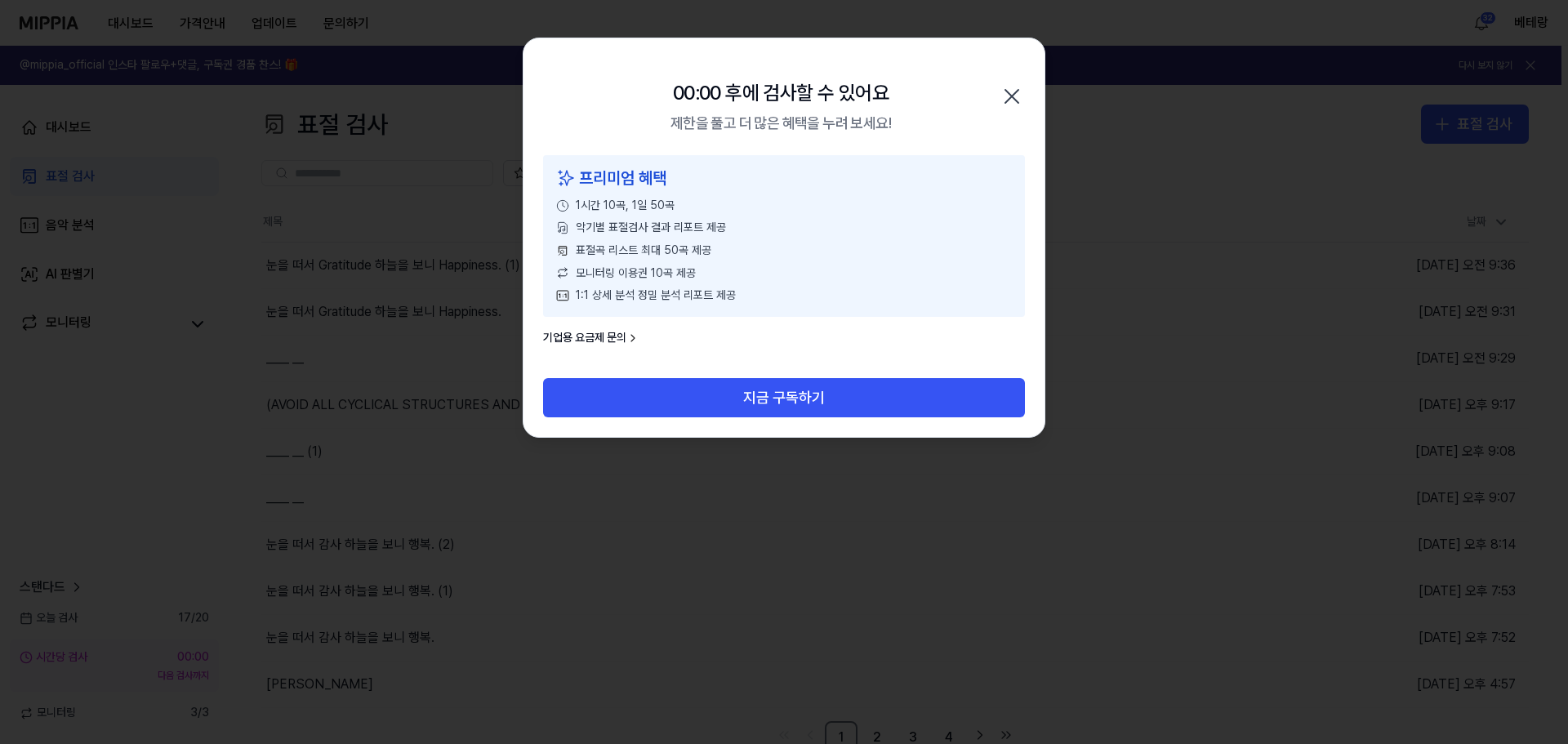
drag, startPoint x: 842, startPoint y: 390, endPoint x: 1227, endPoint y: 331, distance: 389.5
click at [1227, 331] on body "대시보드 가격안내 업데이트 문의하기 32 베테랑 @mippia_official 인스타 팔로우+댓글, 구독권 경품 찬스! 🎁 다시 보지 않기 대…" at bounding box center [780, 372] width 1561 height 744
click at [1013, 100] on icon "button" at bounding box center [1011, 96] width 26 height 26
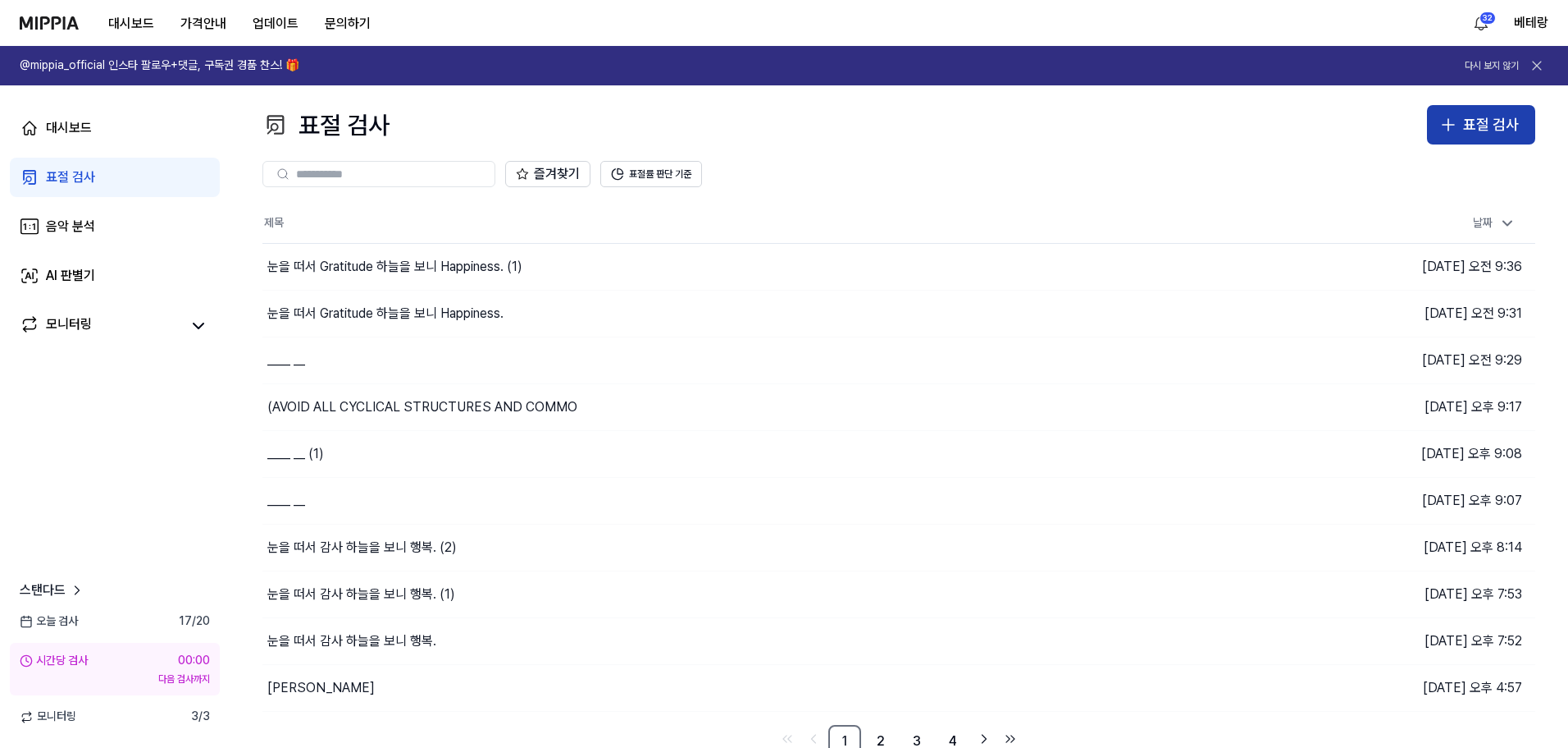
click at [1446, 130] on icon "button" at bounding box center [1449, 125] width 20 height 20
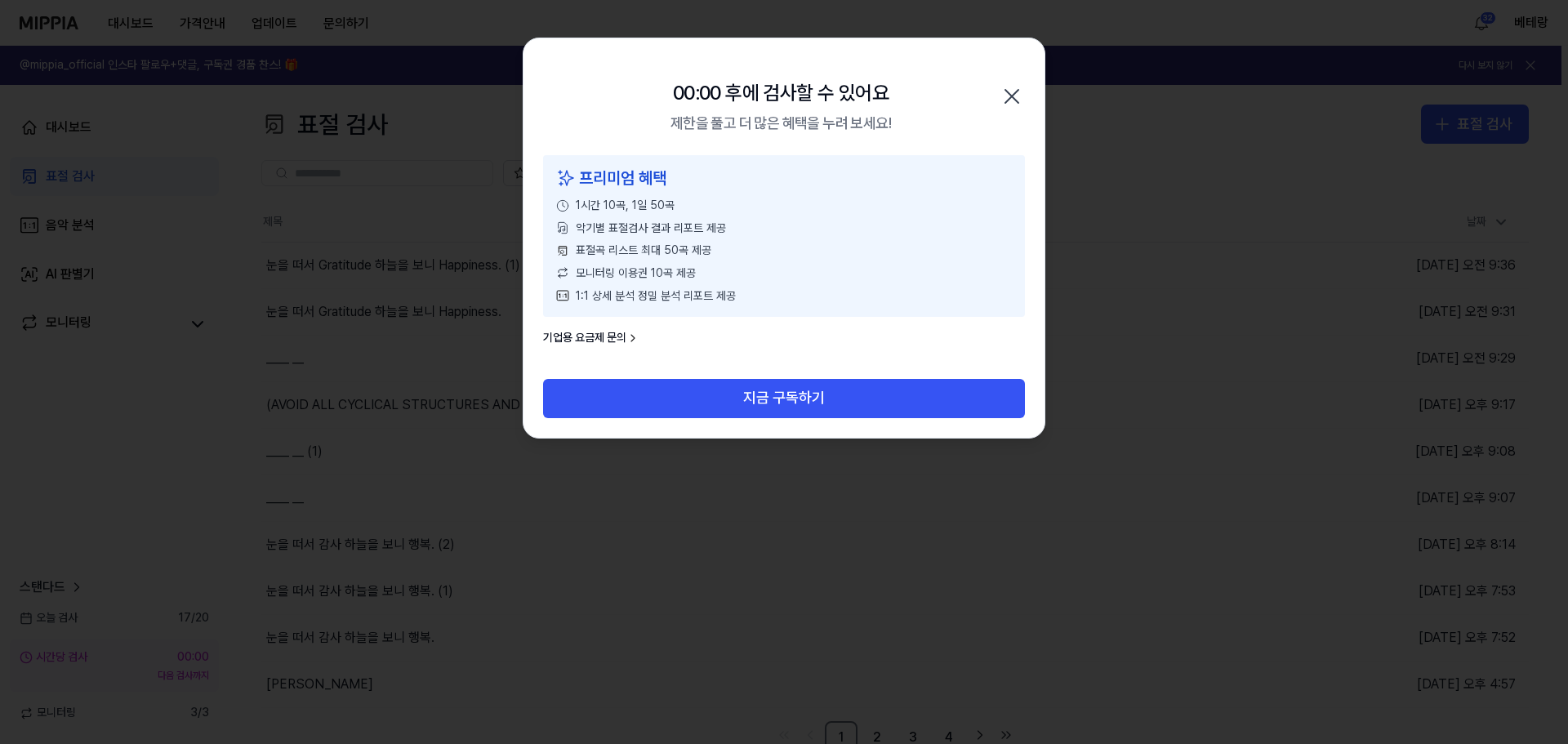
click at [1007, 92] on icon "button" at bounding box center [1012, 96] width 13 height 13
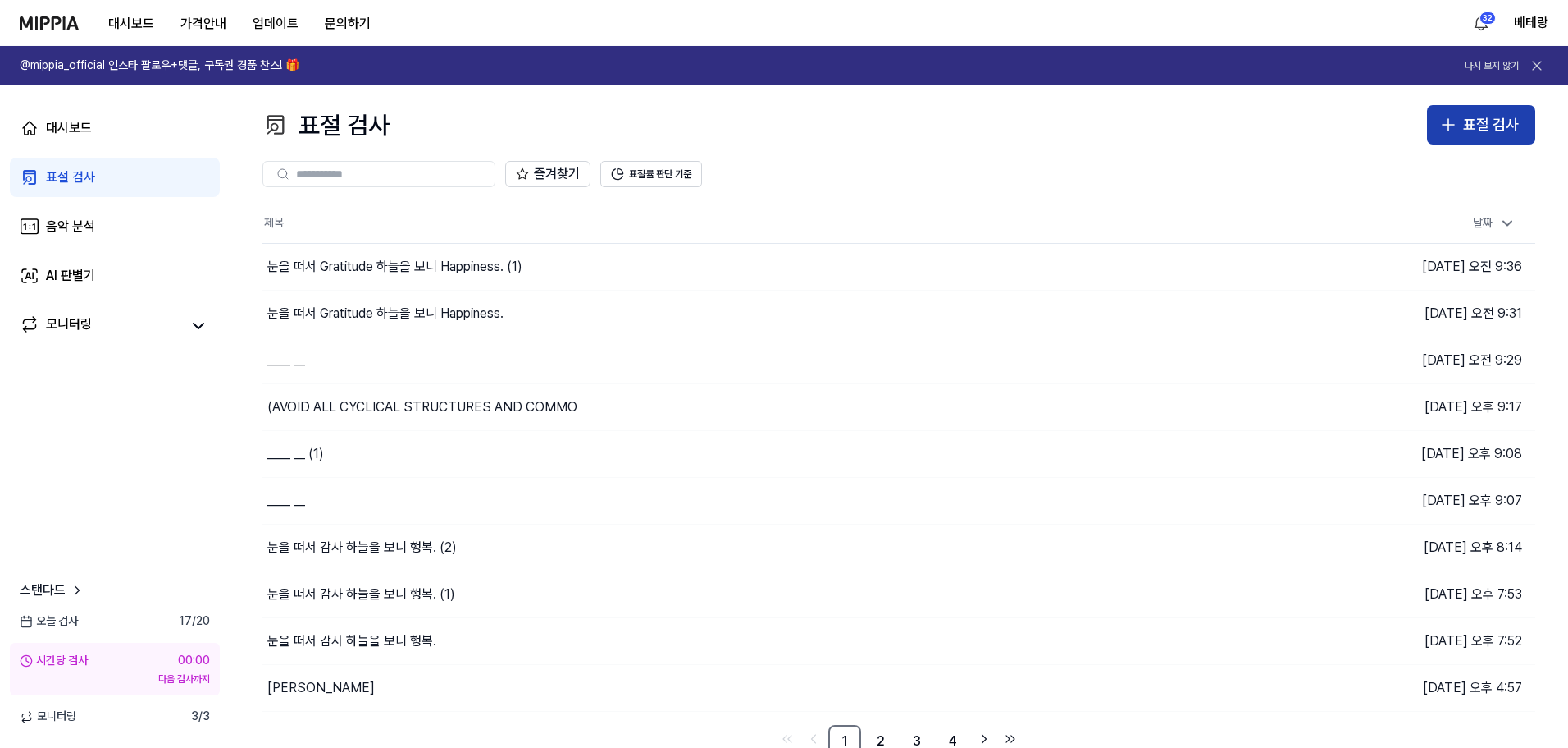
click at [1437, 131] on button "표절 검사" at bounding box center [1482, 125] width 109 height 39
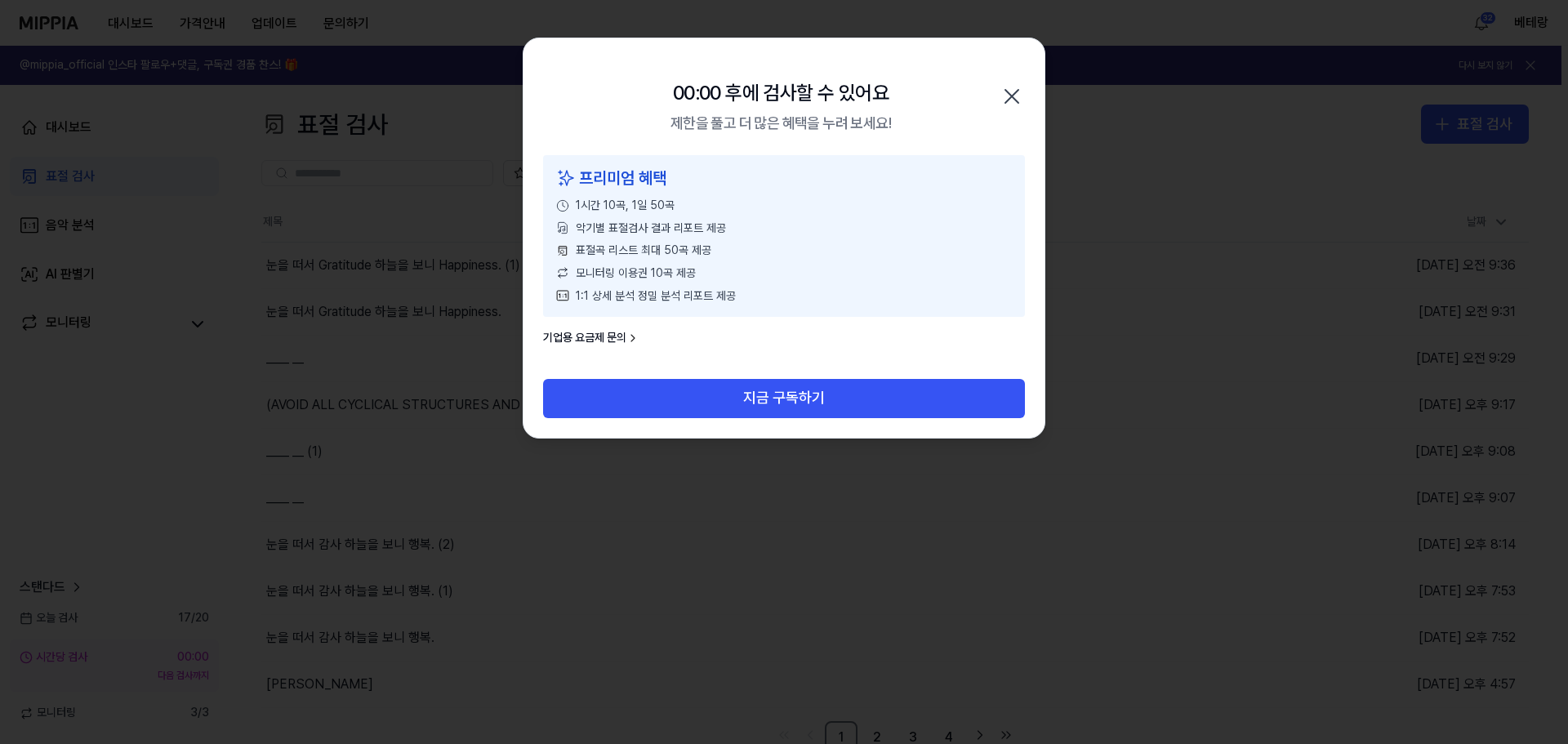
click at [1013, 91] on icon "button" at bounding box center [1011, 96] width 26 height 26
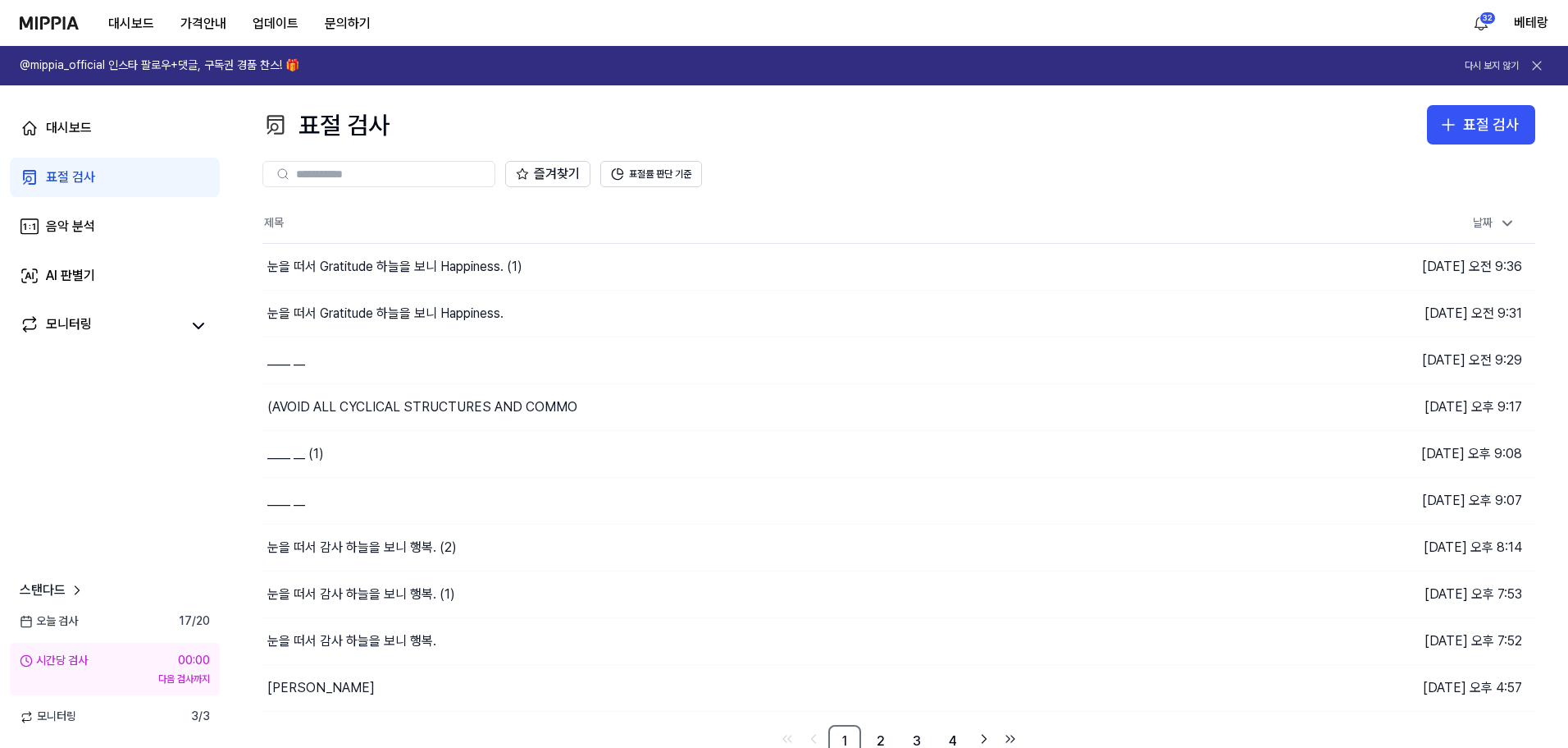
click at [89, 185] on div "표절 검사" at bounding box center [70, 177] width 49 height 20
click at [1438, 126] on button "표절 검사" at bounding box center [1482, 125] width 109 height 39
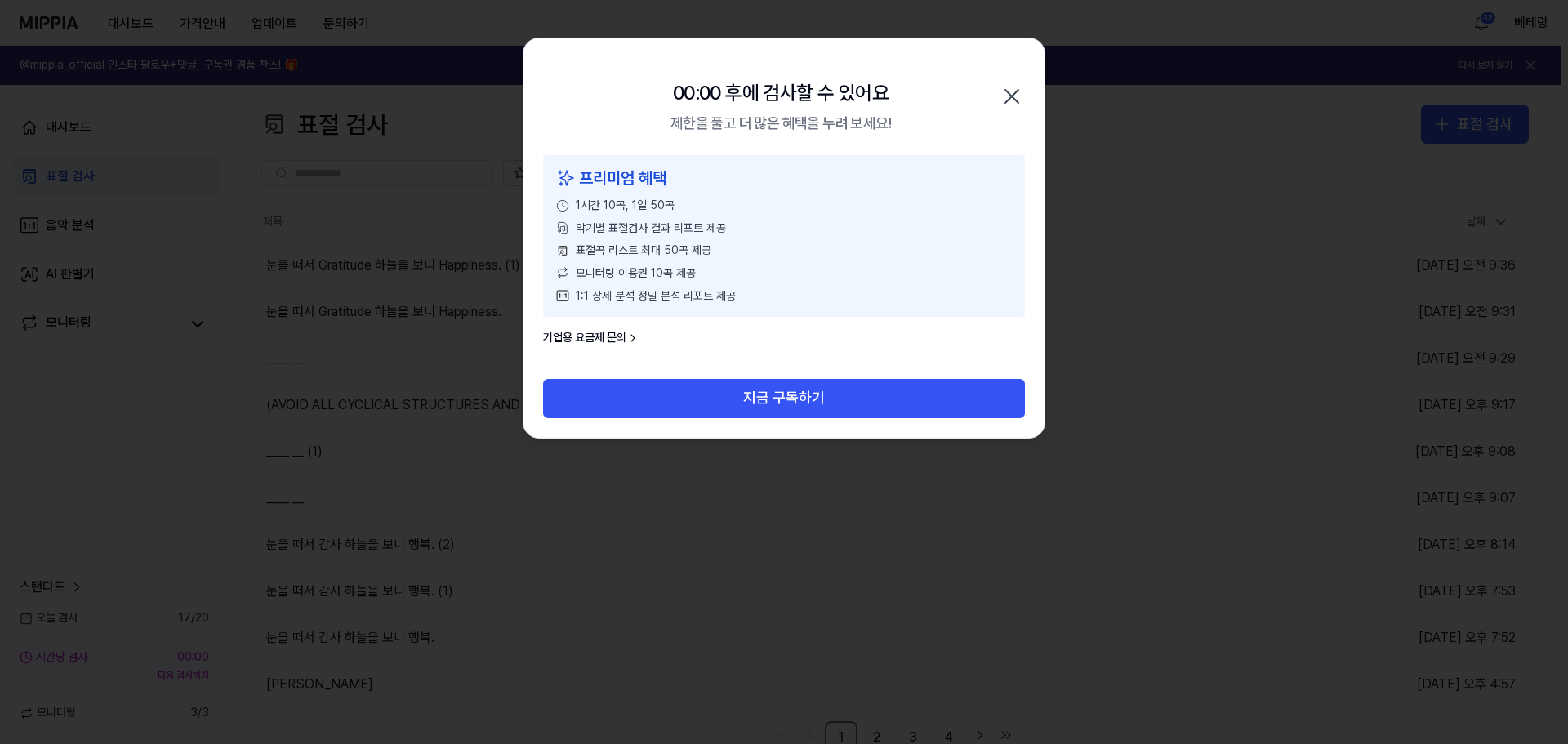
click at [1014, 87] on icon "button" at bounding box center [1011, 96] width 26 height 26
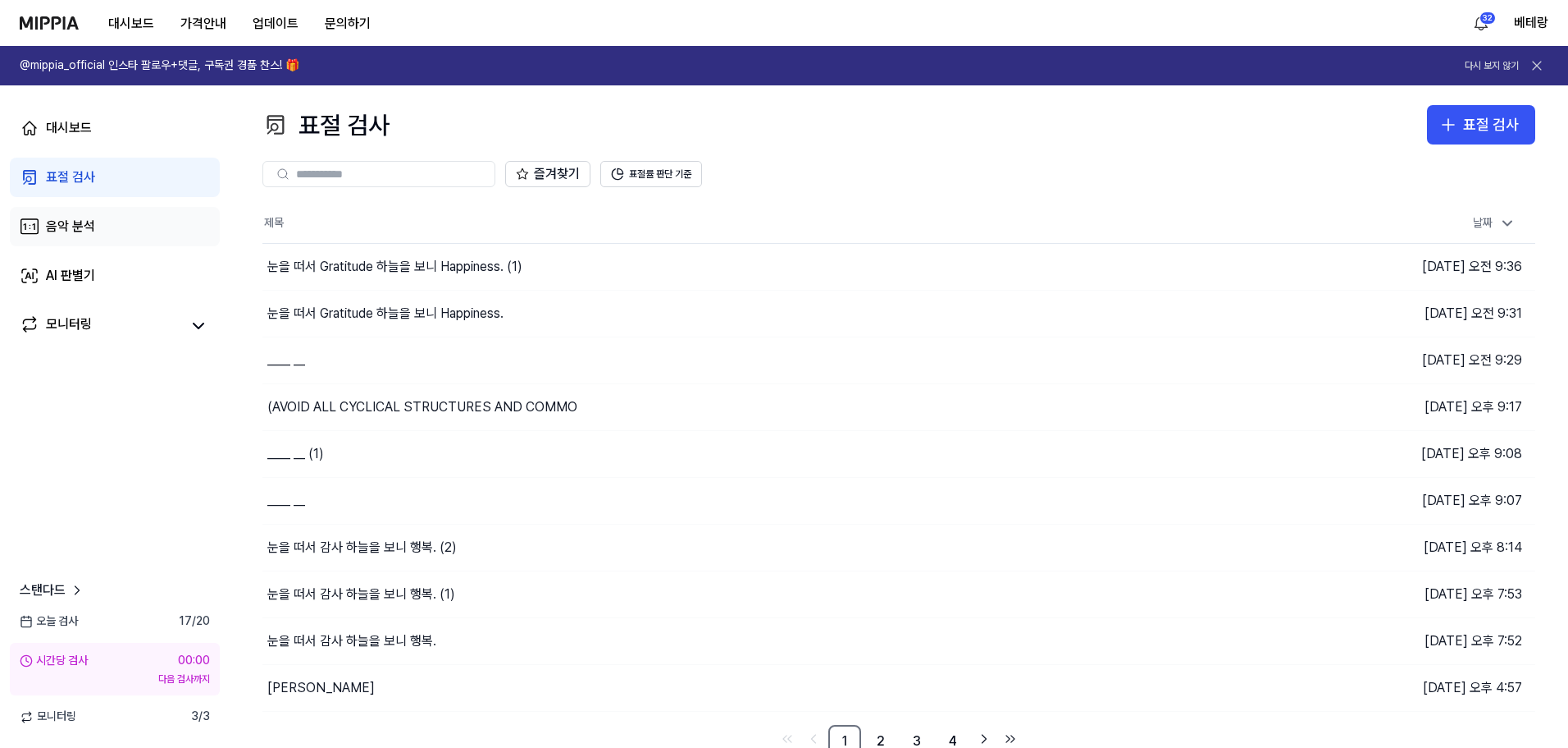
click at [103, 226] on link "음악 분석" at bounding box center [115, 226] width 210 height 39
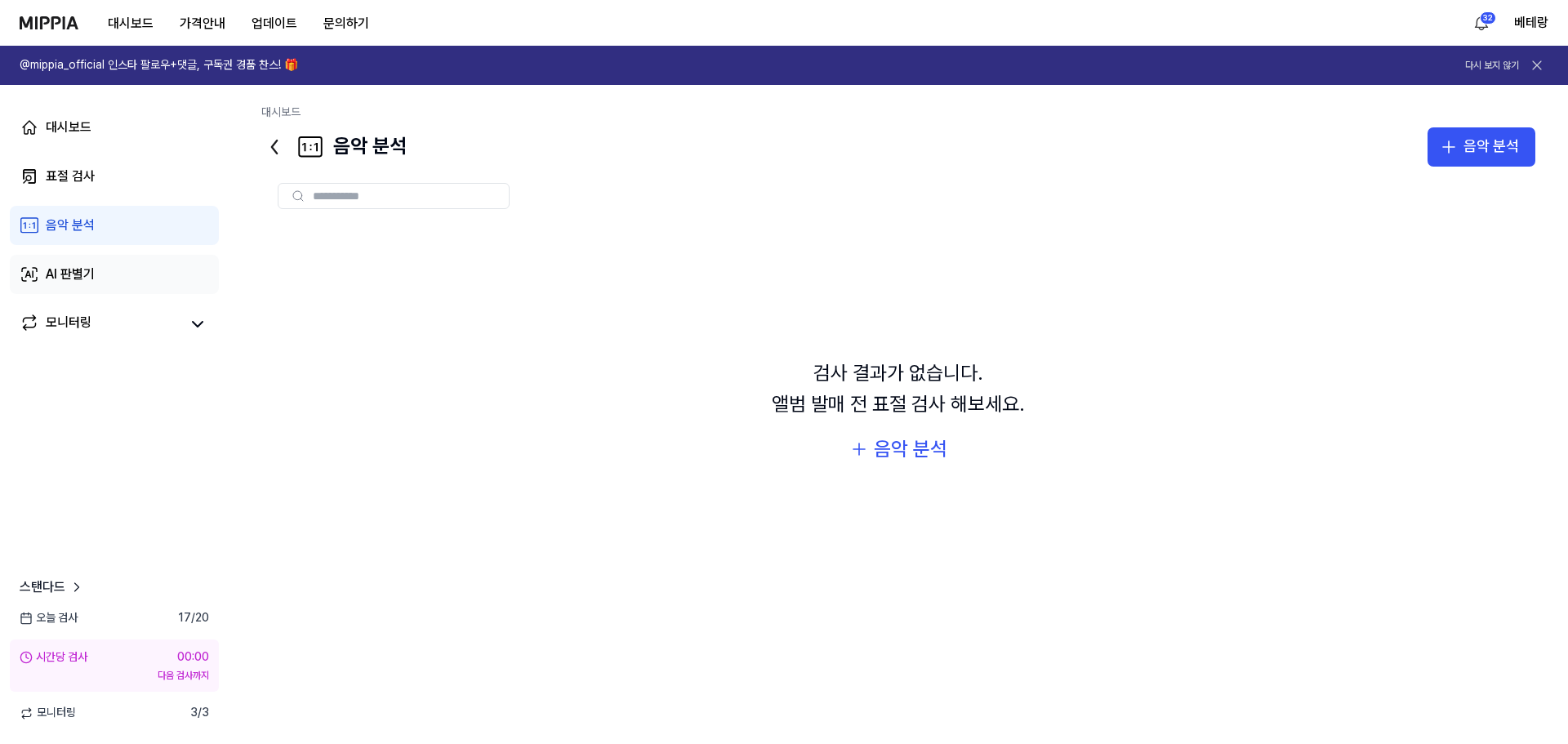
click at [60, 280] on div "AI 판별기" at bounding box center [70, 275] width 49 height 19
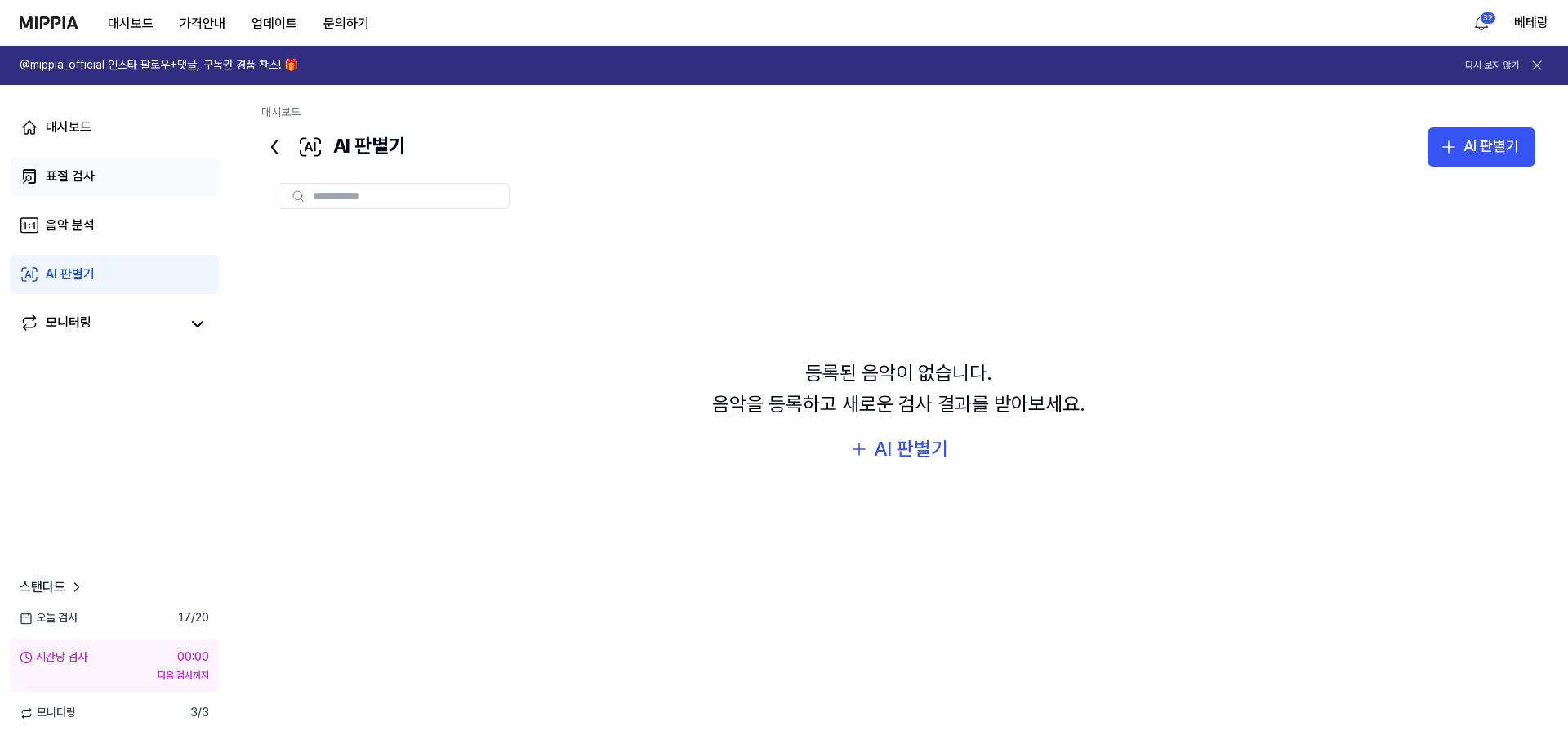
click at [71, 166] on link "표절 검사" at bounding box center [114, 176] width 209 height 39
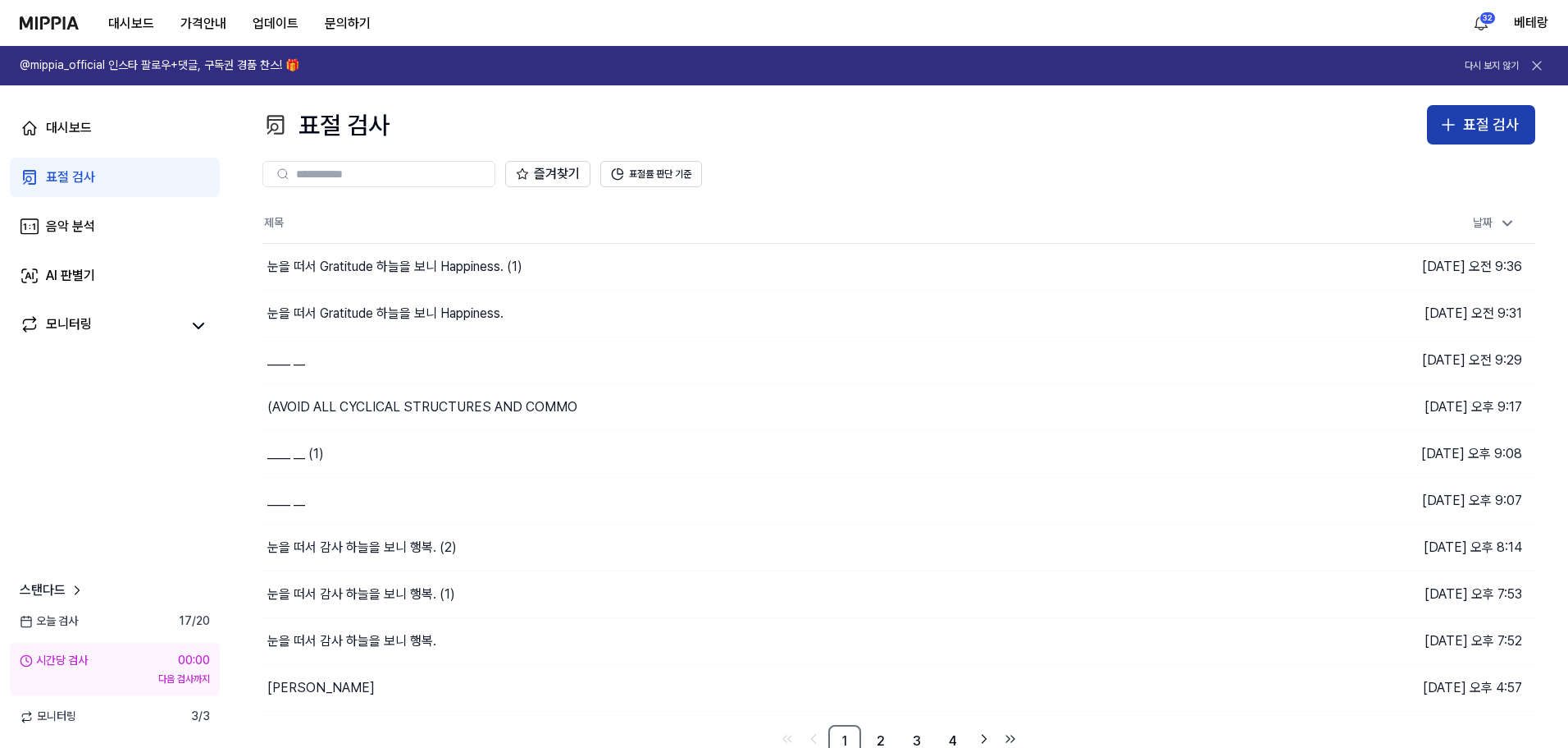
click at [1453, 124] on icon "button" at bounding box center [1449, 125] width 20 height 20
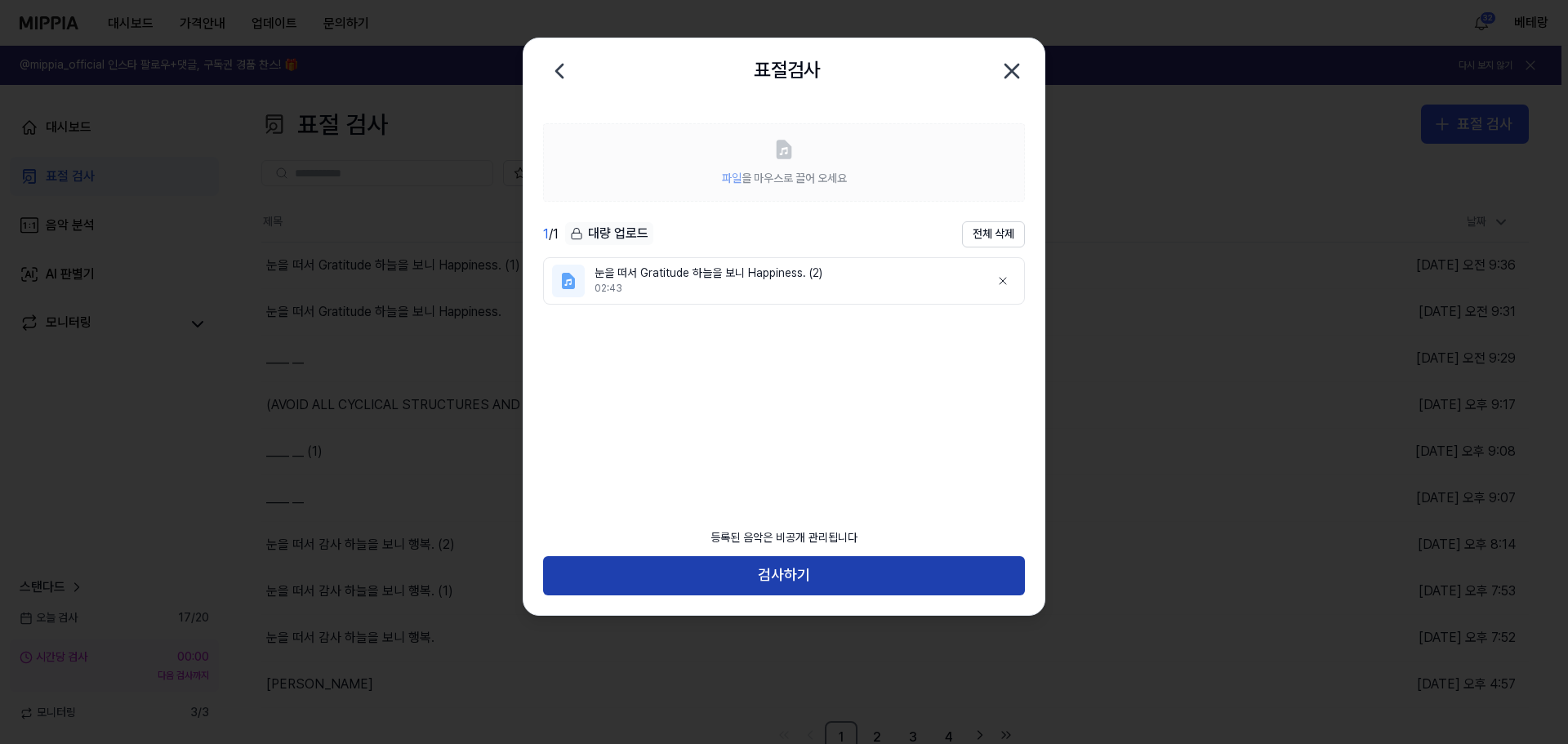
click at [775, 583] on button "검사하기" at bounding box center [784, 576] width 482 height 39
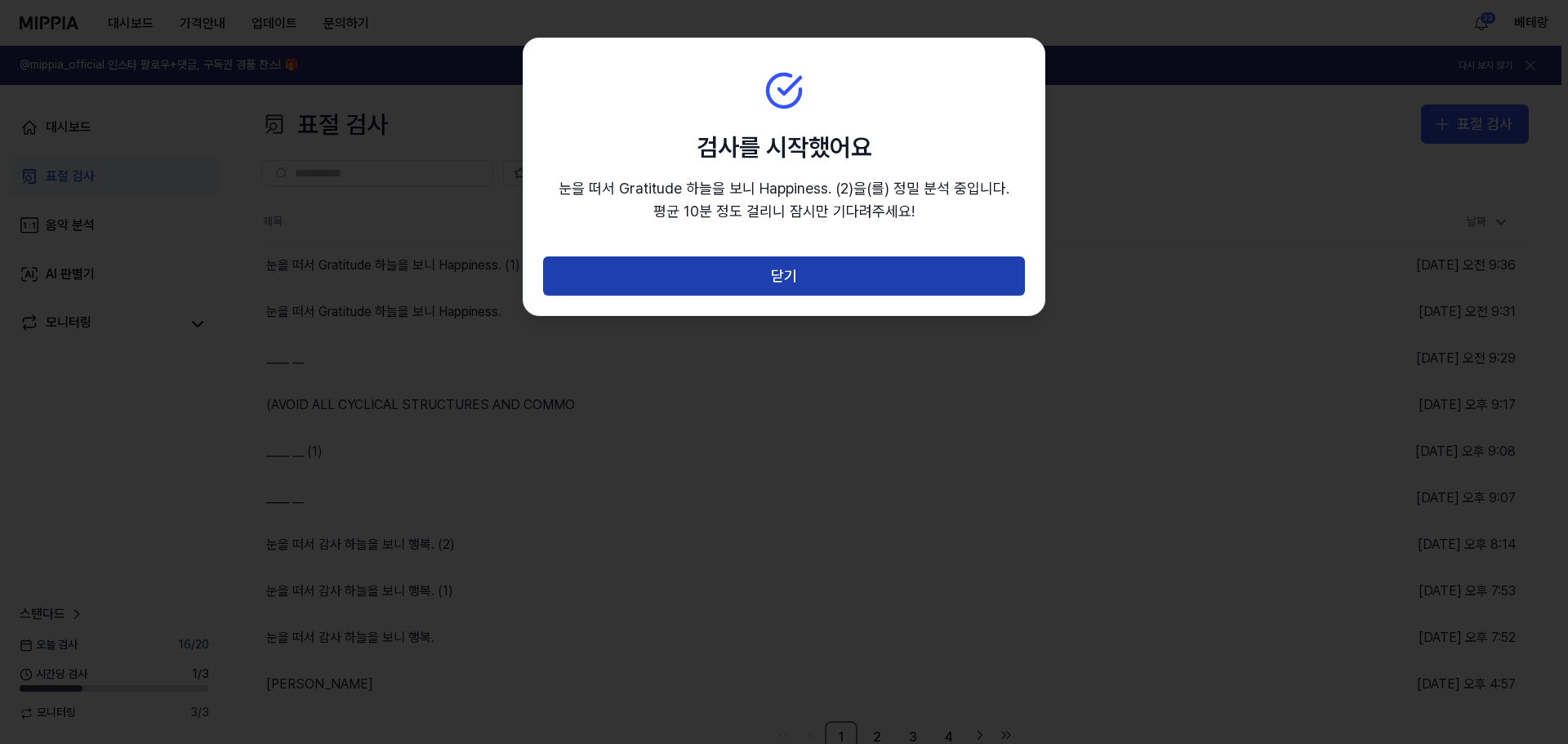
click at [784, 275] on button "닫기" at bounding box center [784, 275] width 482 height 39
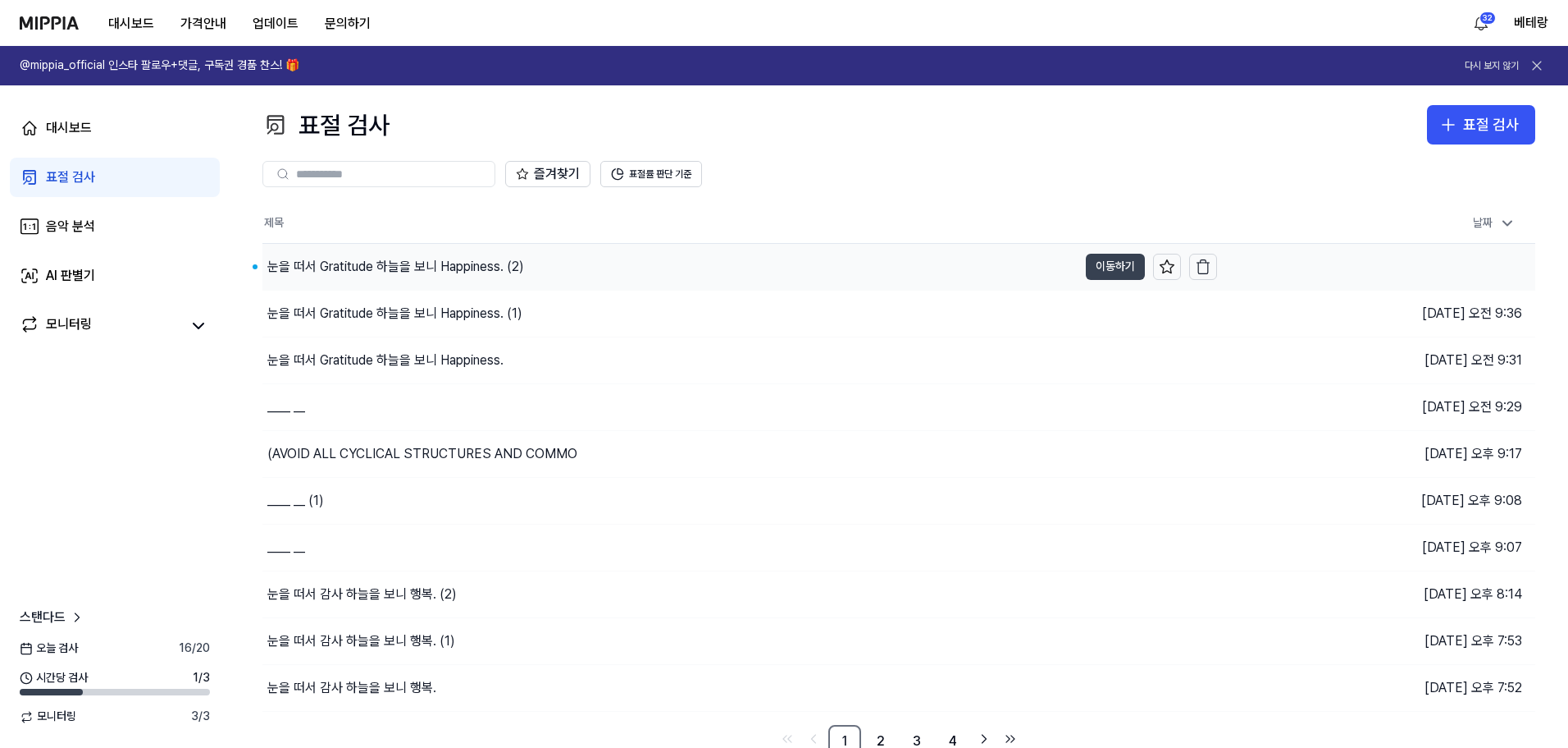
click at [1109, 272] on button "이동하기" at bounding box center [1115, 266] width 59 height 26
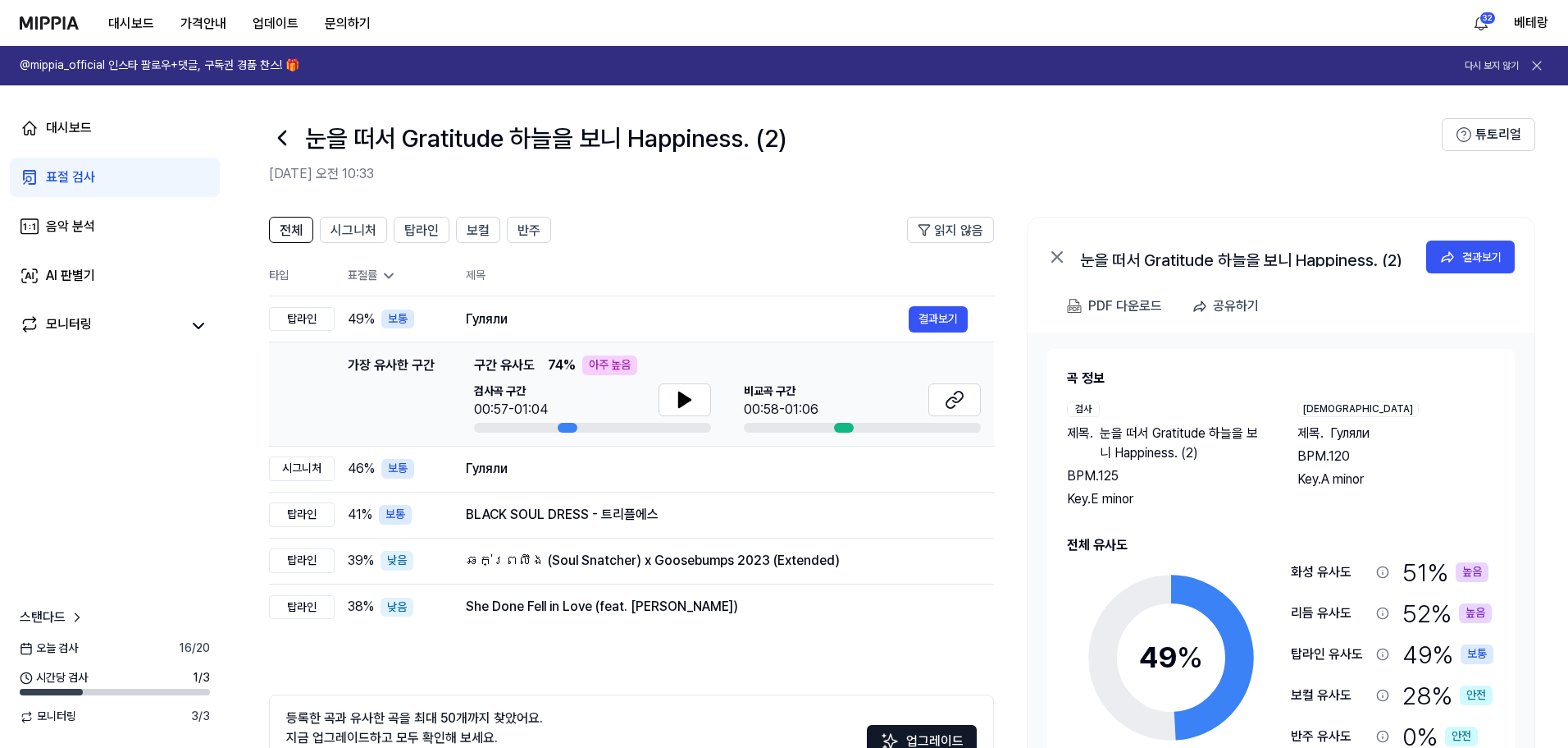
scroll to position [47, 0]
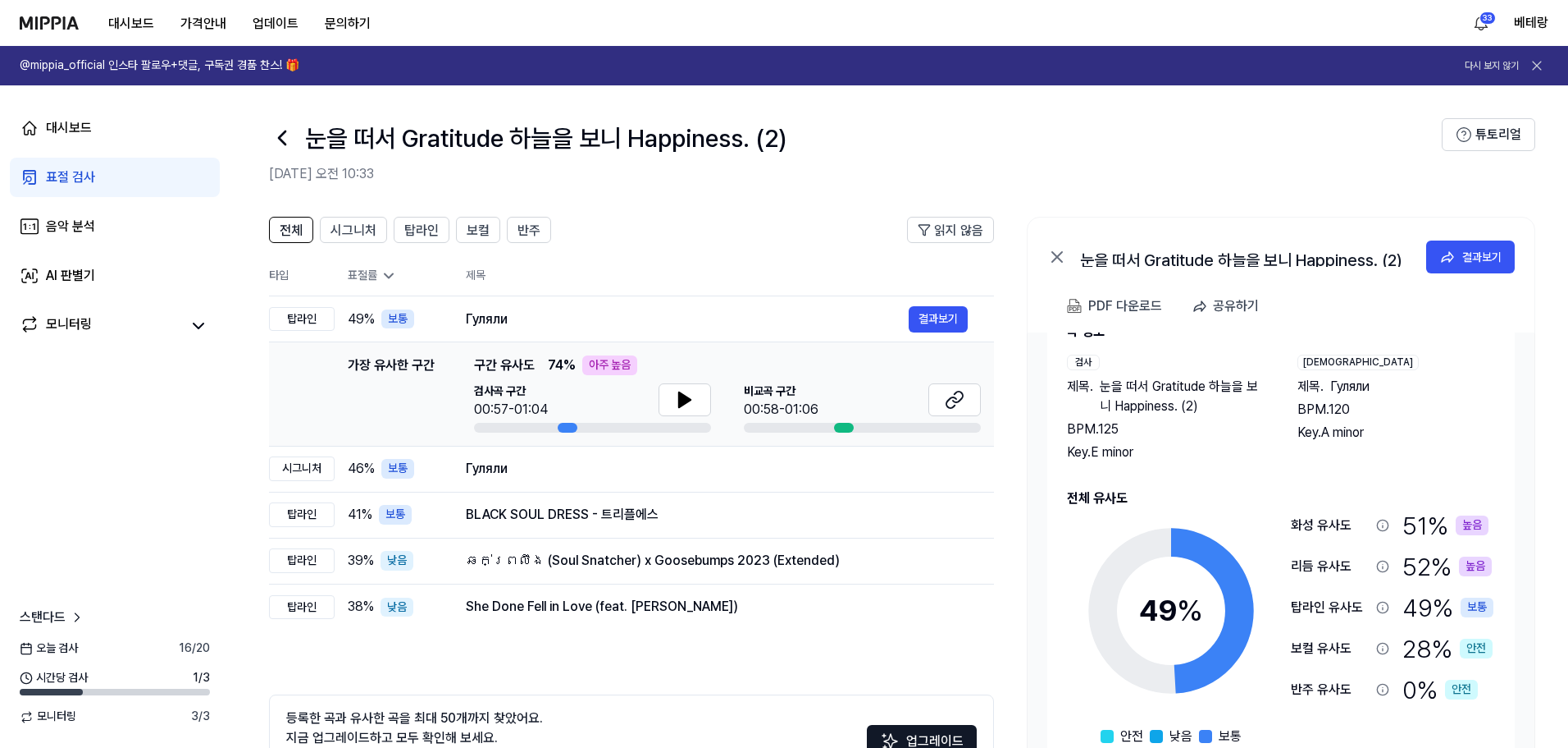
click at [67, 179] on div "표절 검사" at bounding box center [70, 177] width 49 height 20
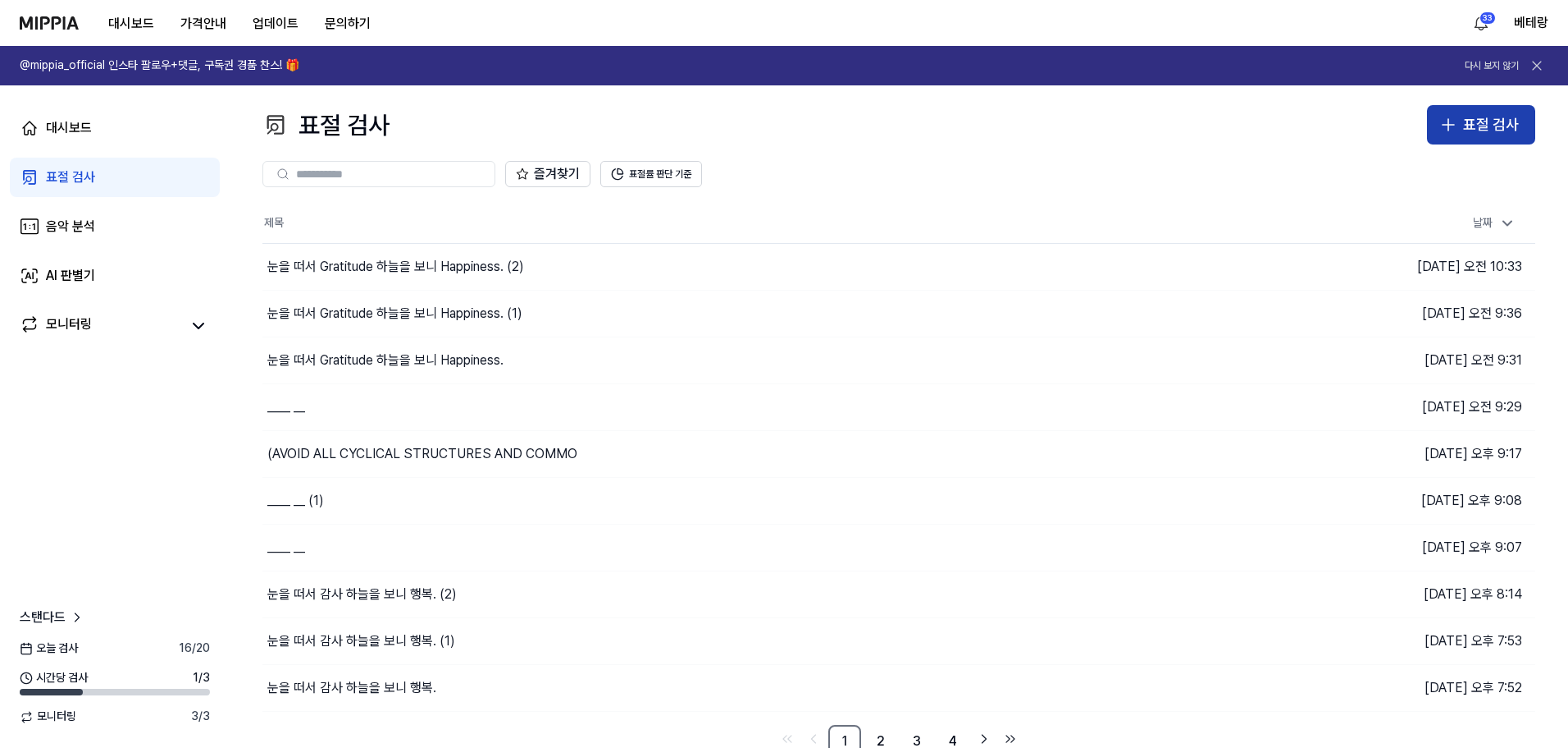
click at [1453, 126] on icon "button" at bounding box center [1449, 125] width 20 height 20
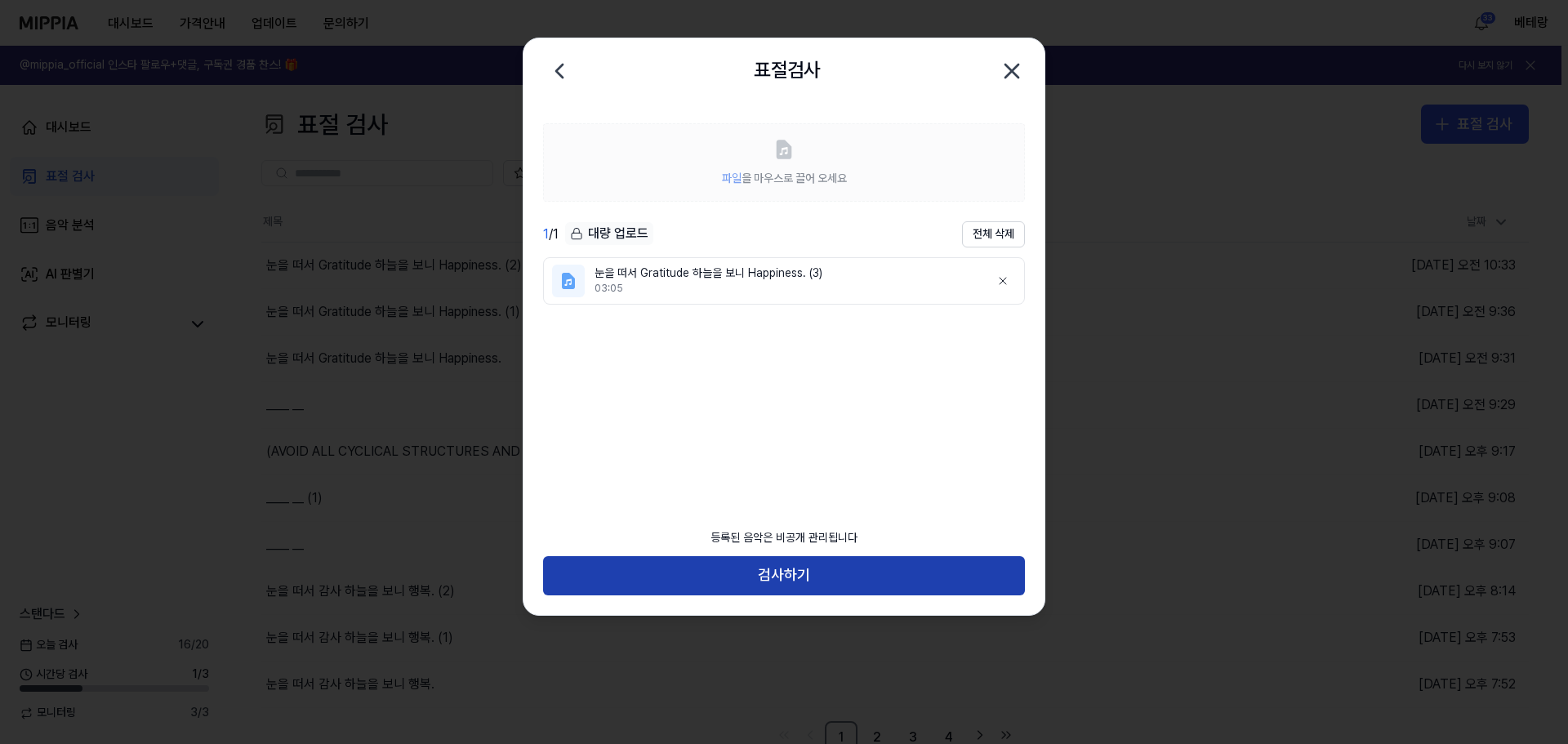
click at [786, 567] on button "검사하기" at bounding box center [784, 576] width 482 height 39
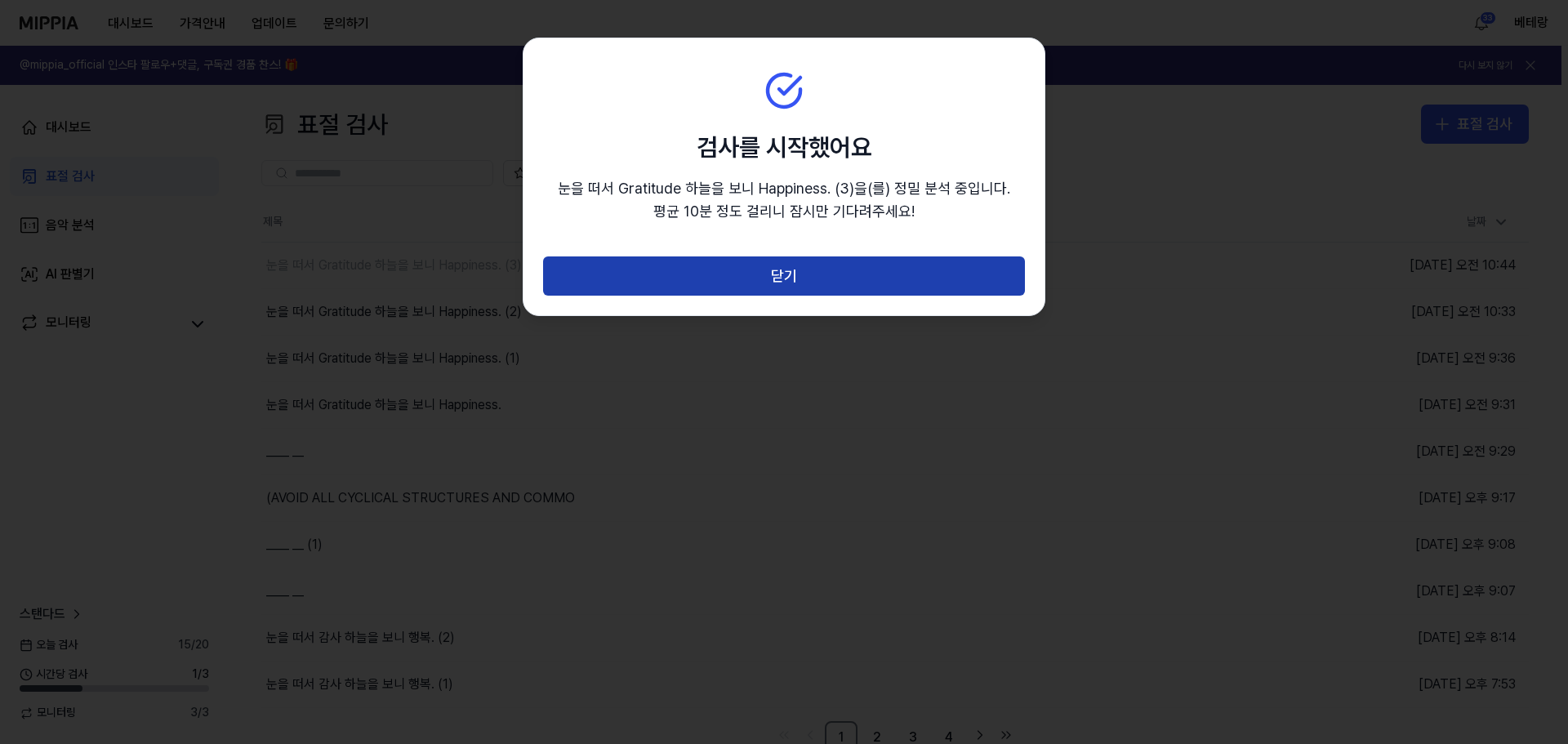
click at [788, 279] on button "닫기" at bounding box center [784, 275] width 482 height 39
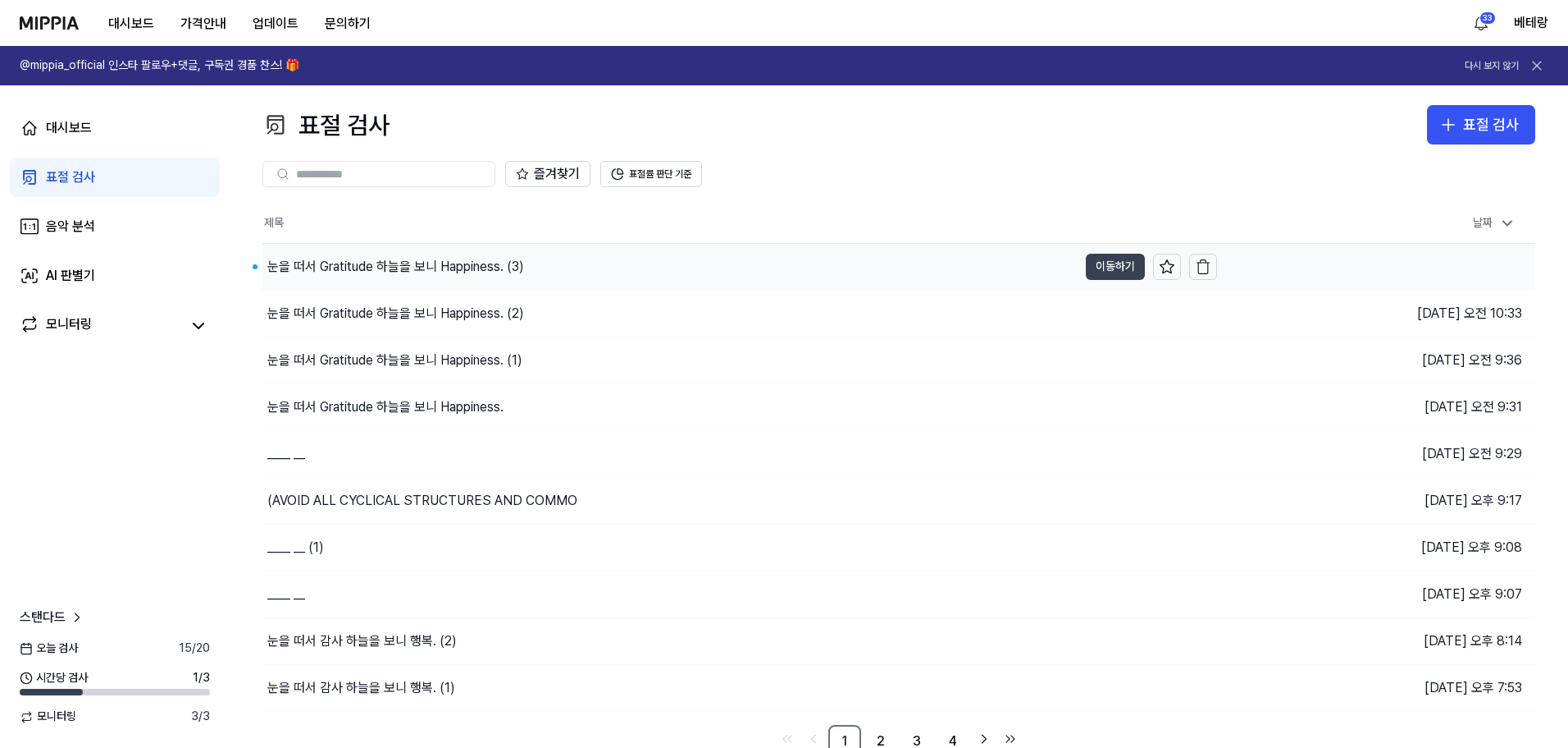
click at [1095, 266] on button "이동하기" at bounding box center [1115, 266] width 59 height 26
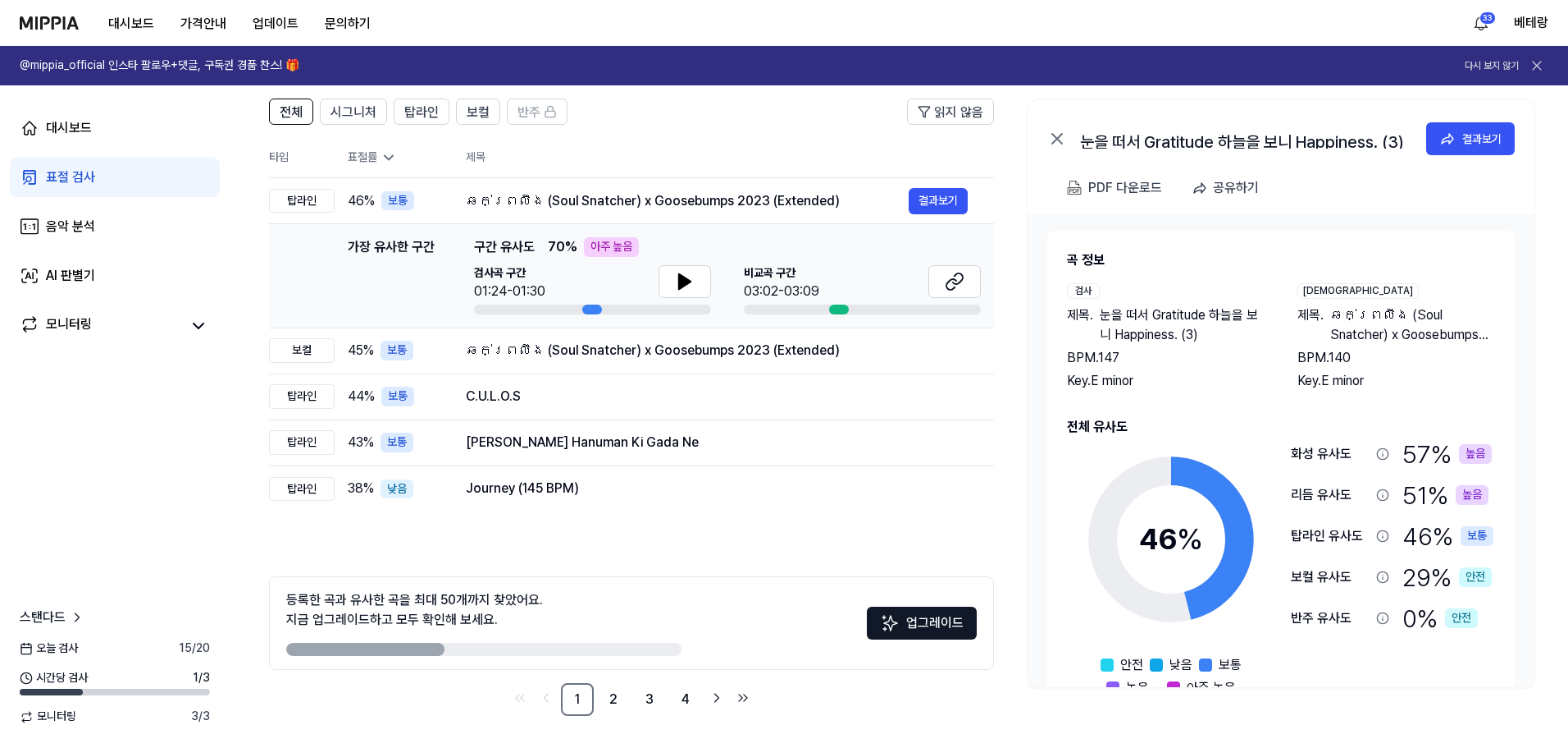
scroll to position [119, 0]
click at [61, 172] on div "표절 검사" at bounding box center [70, 177] width 49 height 20
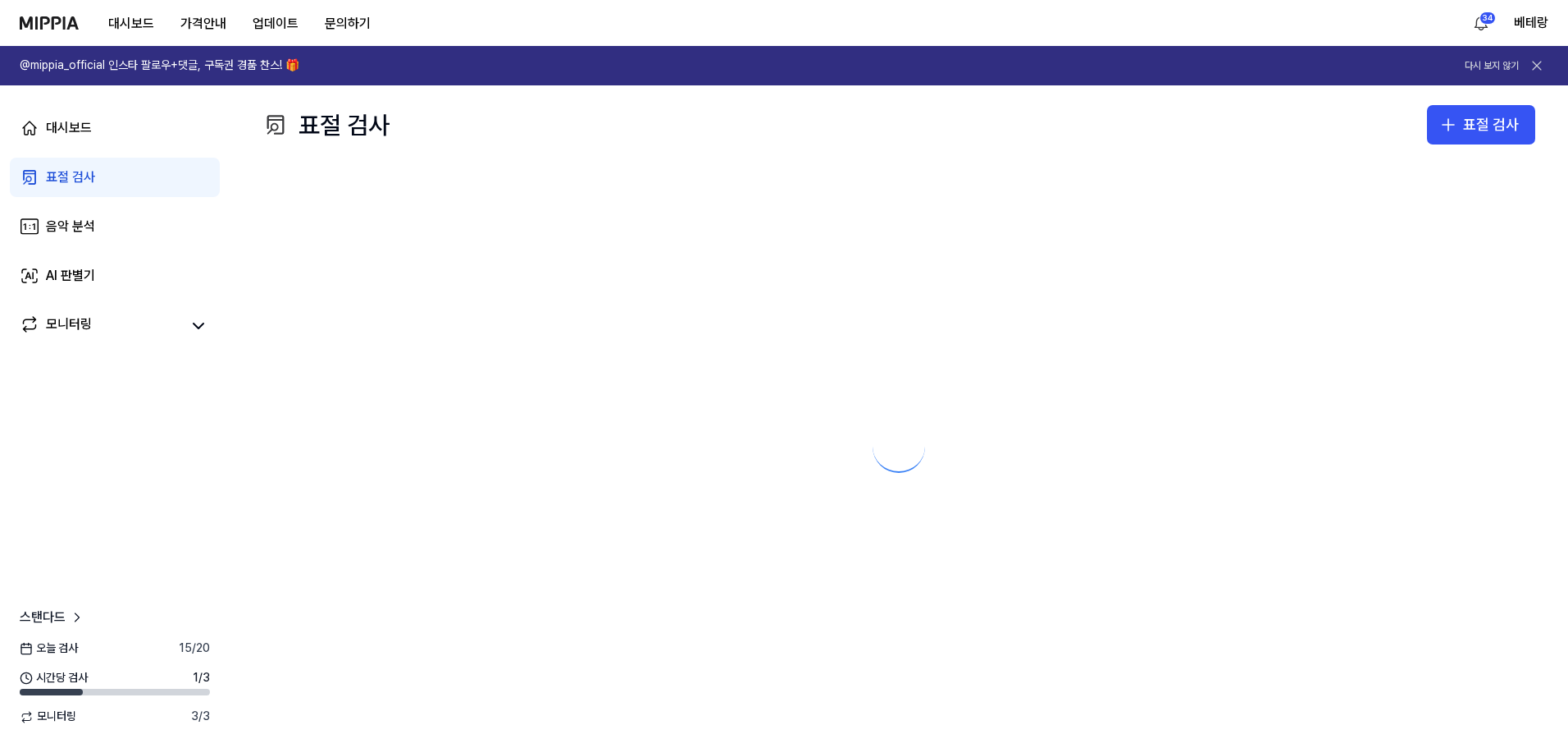
scroll to position [0, 0]
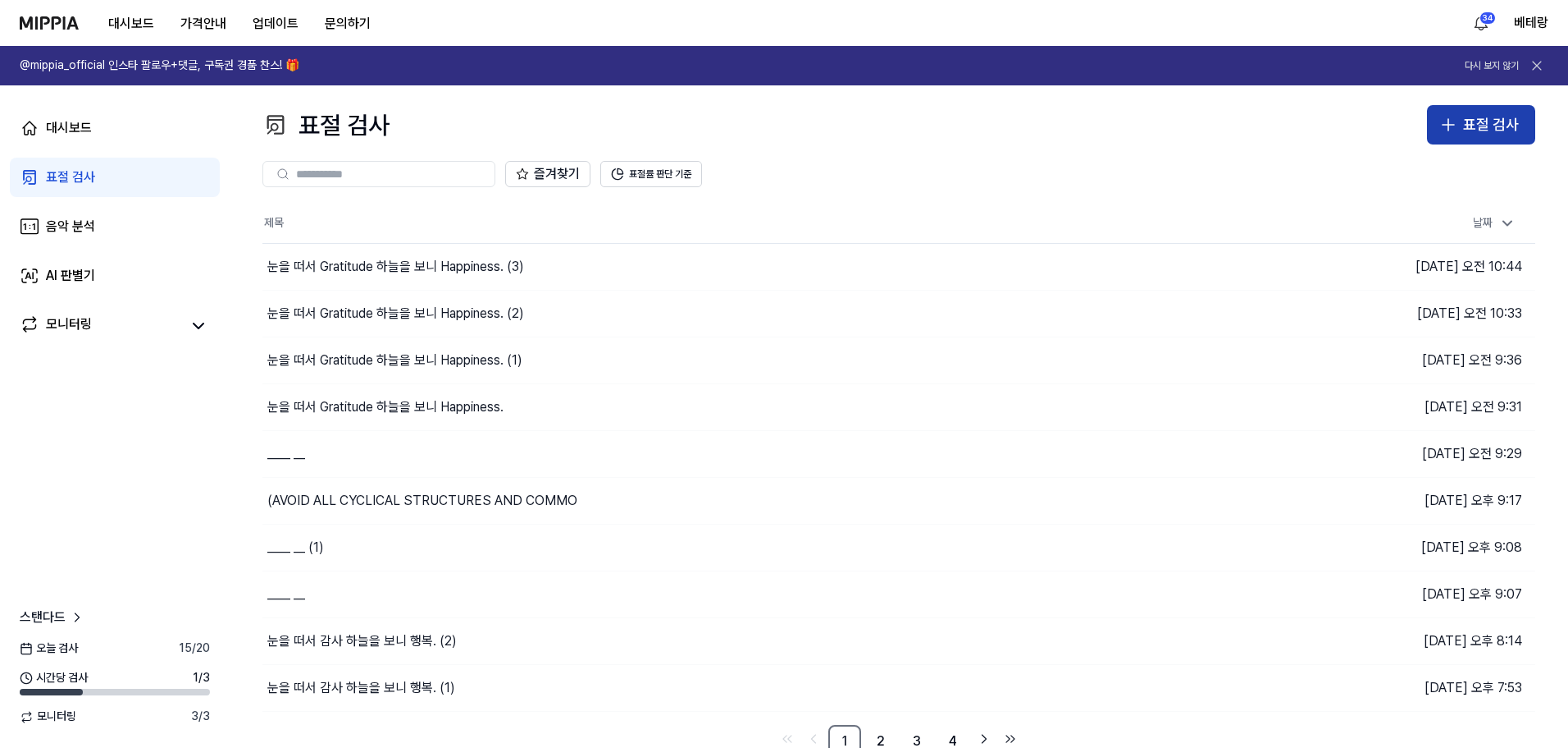
click at [1445, 124] on icon "button" at bounding box center [1449, 125] width 20 height 20
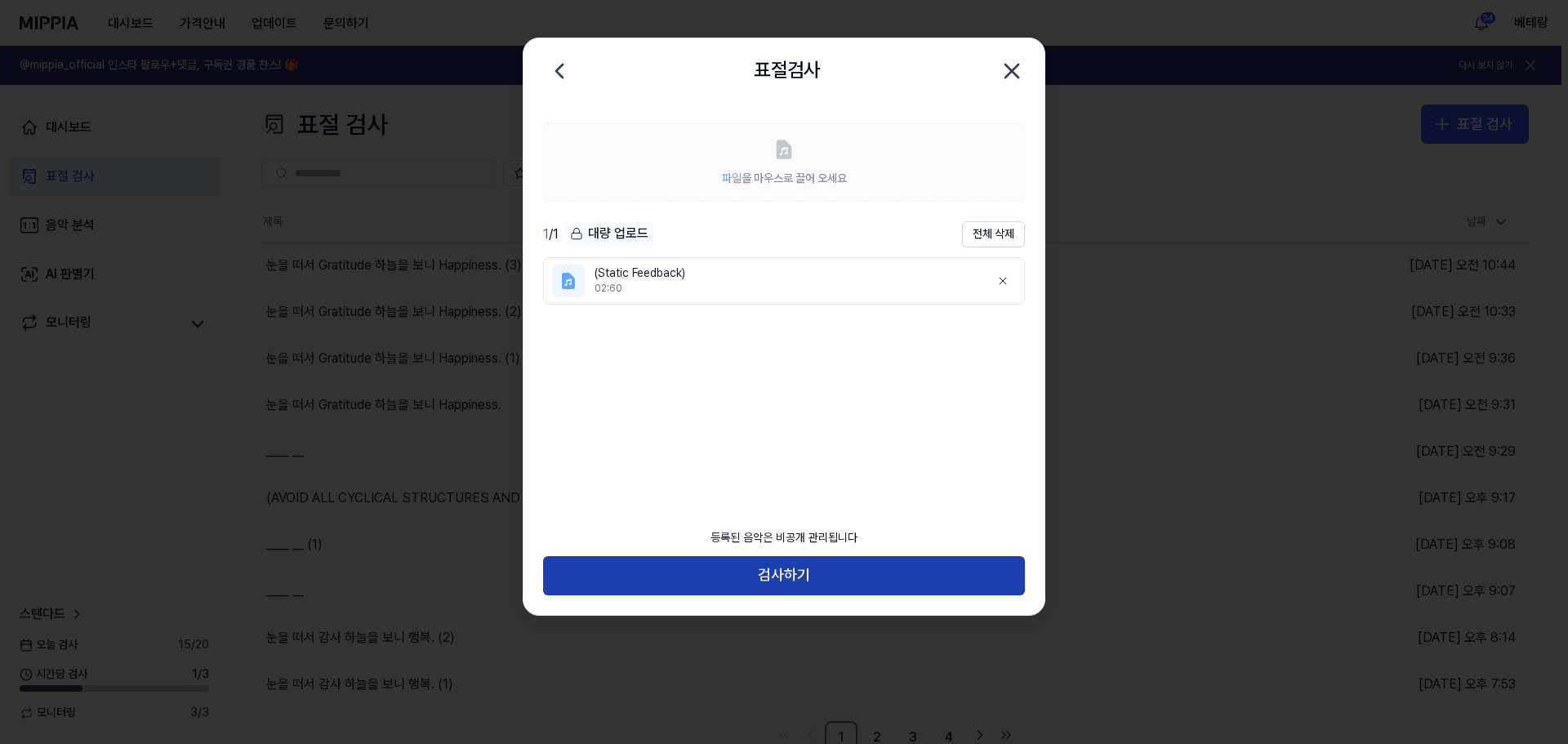
click at [787, 574] on button "검사하기" at bounding box center [784, 576] width 482 height 39
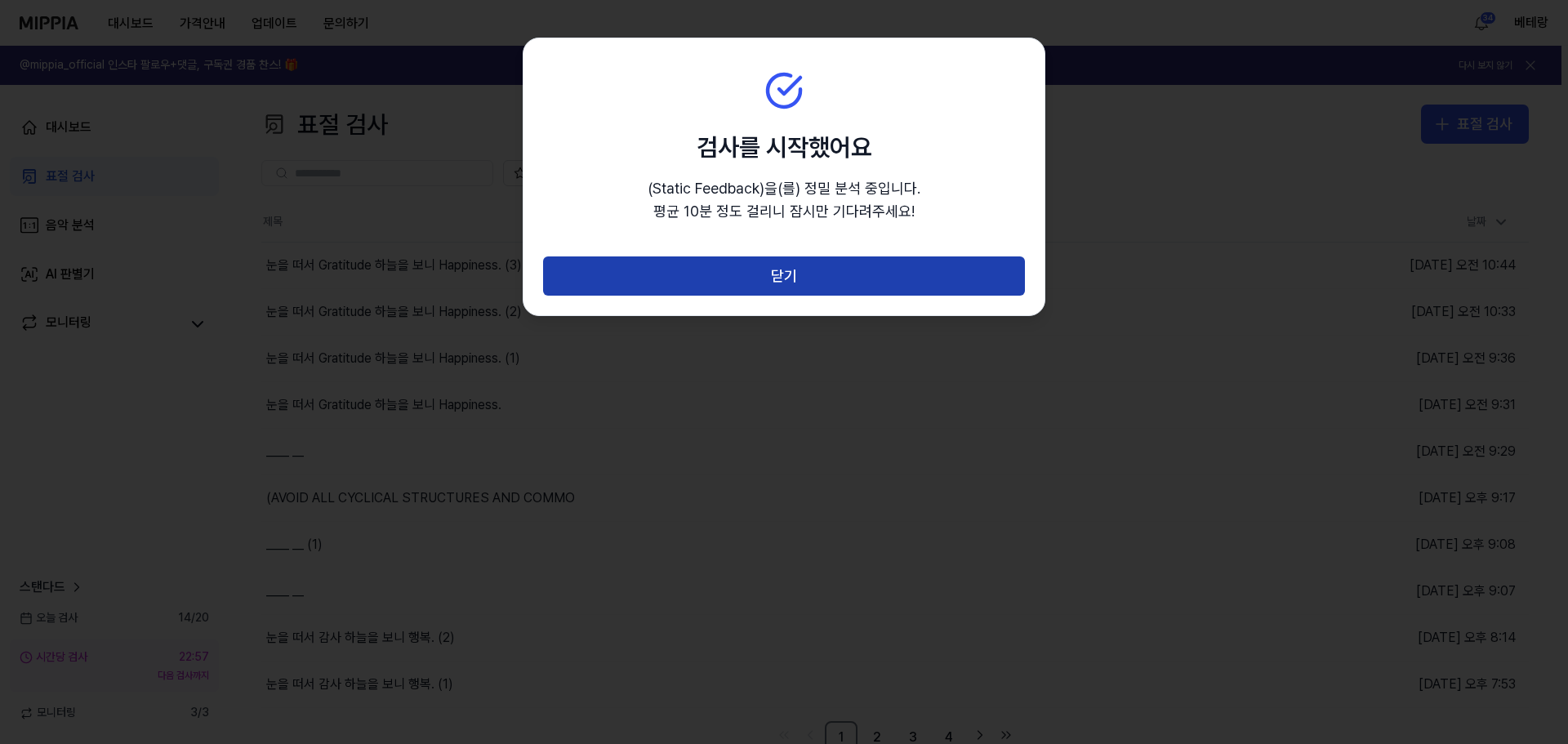
click at [780, 283] on button "닫기" at bounding box center [784, 275] width 482 height 39
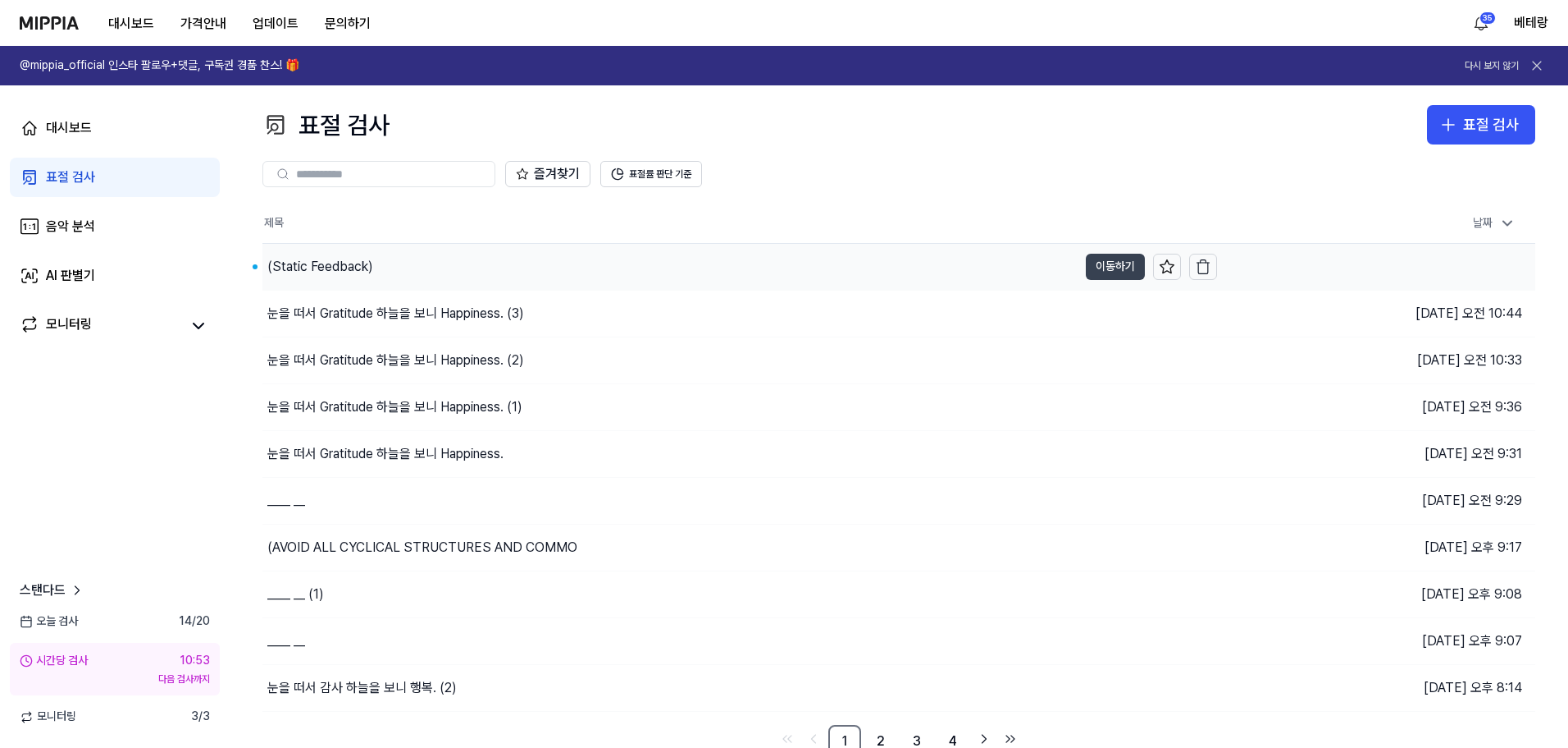
click at [1104, 267] on button "이동하기" at bounding box center [1115, 266] width 59 height 26
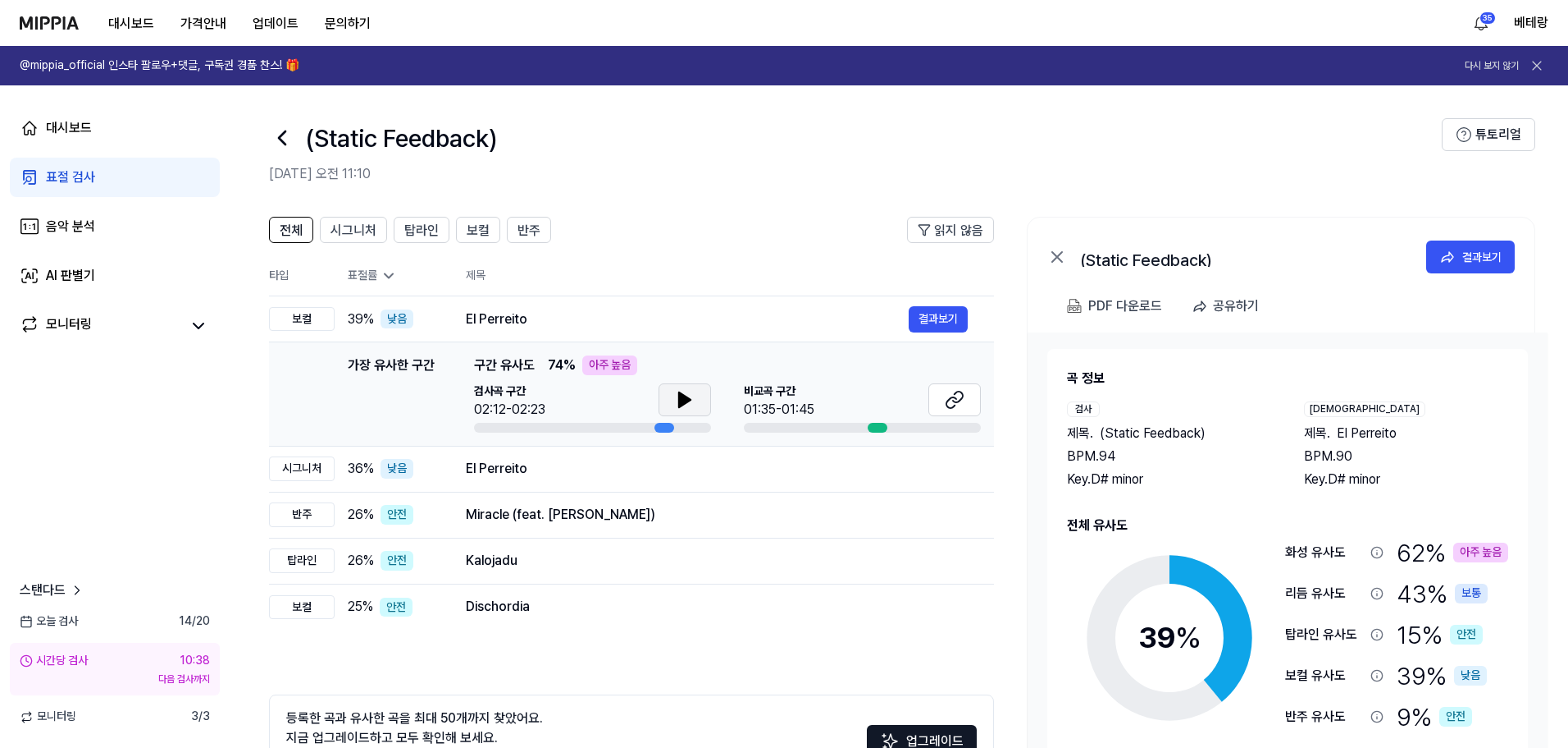
click at [686, 395] on icon at bounding box center [685, 400] width 20 height 20
click at [47, 182] on div "표절 검사" at bounding box center [70, 177] width 49 height 20
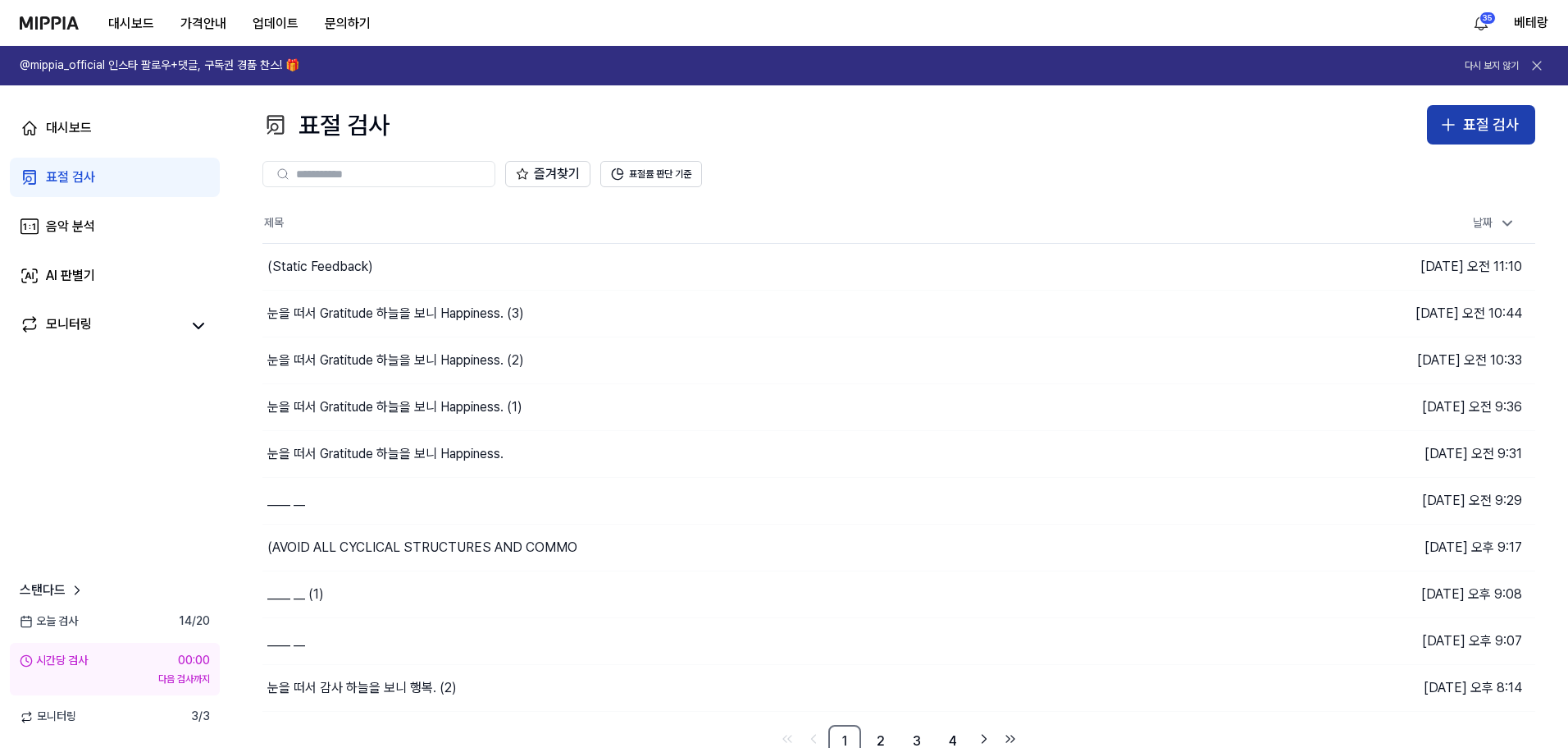
click at [1447, 119] on icon "button" at bounding box center [1449, 125] width 20 height 20
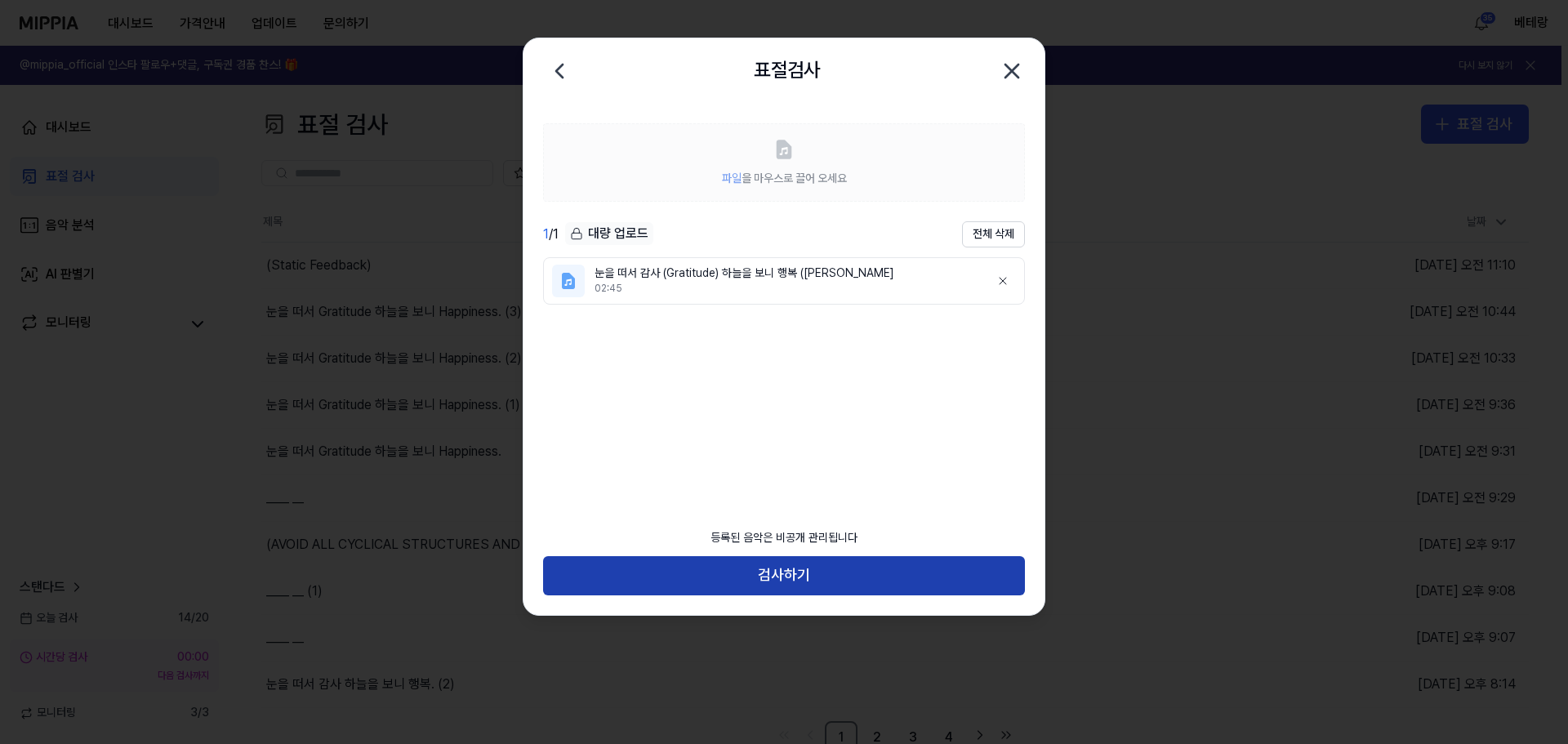
click at [780, 574] on button "검사하기" at bounding box center [784, 576] width 482 height 39
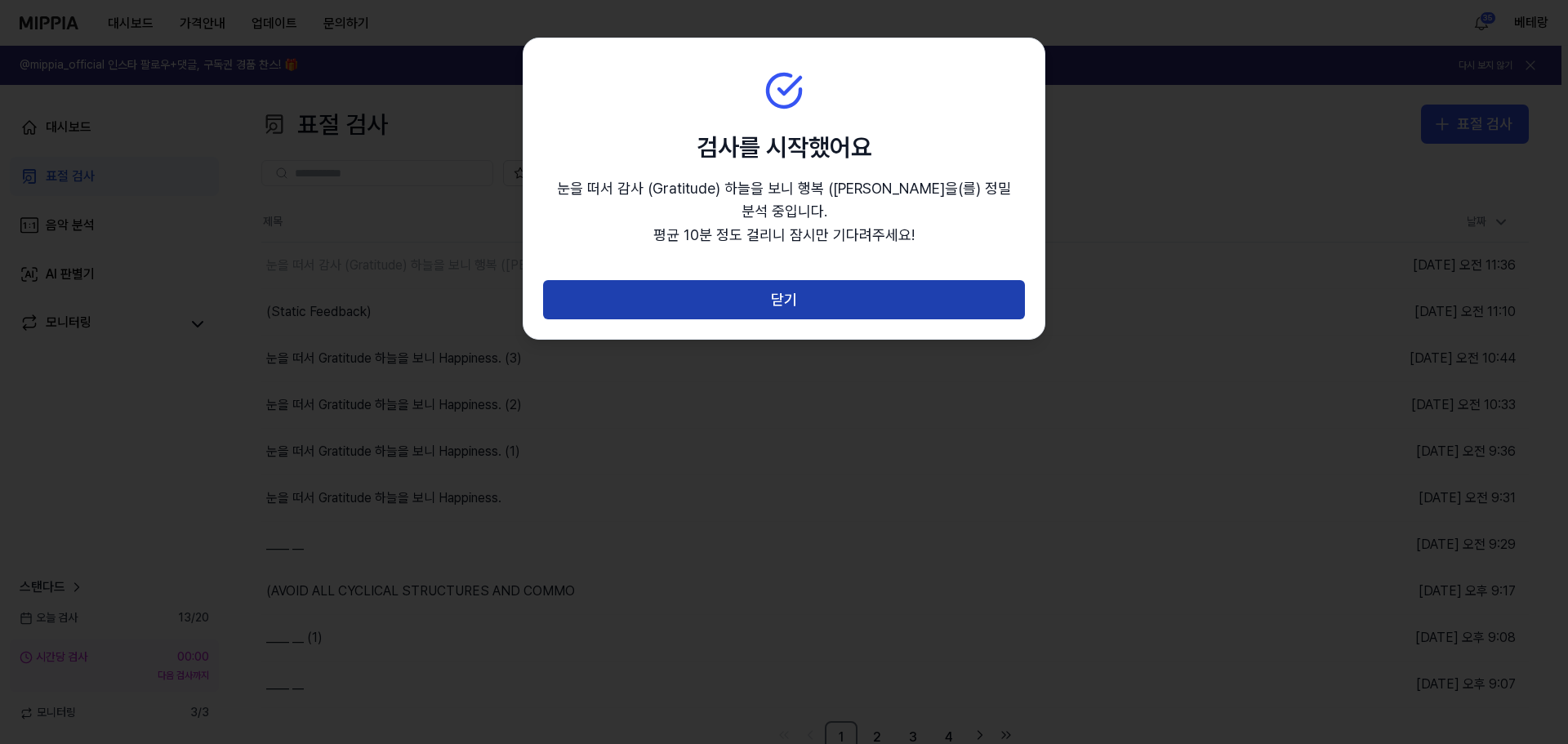
click at [785, 280] on button "닫기" at bounding box center [784, 299] width 482 height 39
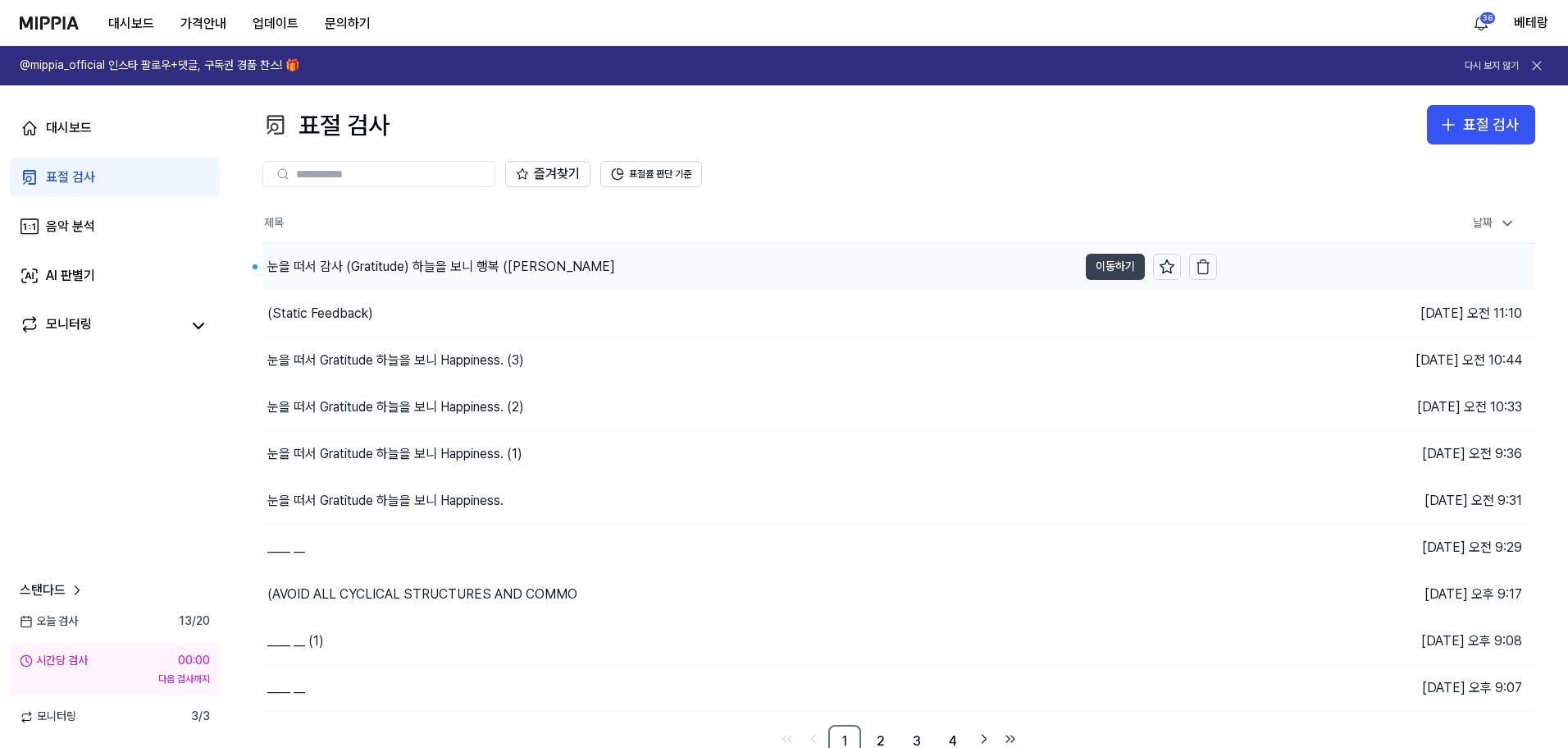
click at [1102, 272] on button "이동하기" at bounding box center [1115, 266] width 59 height 26
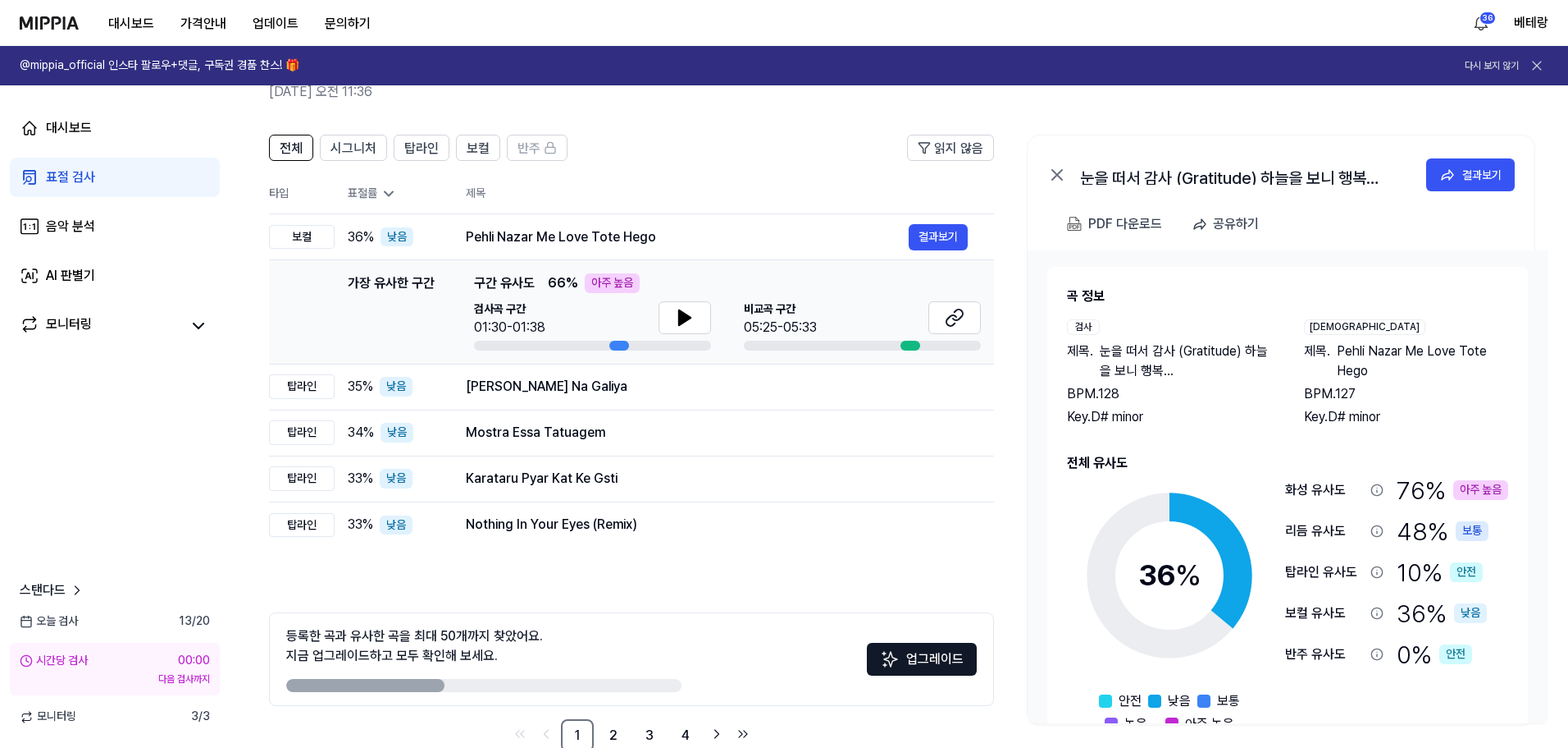
scroll to position [47, 0]
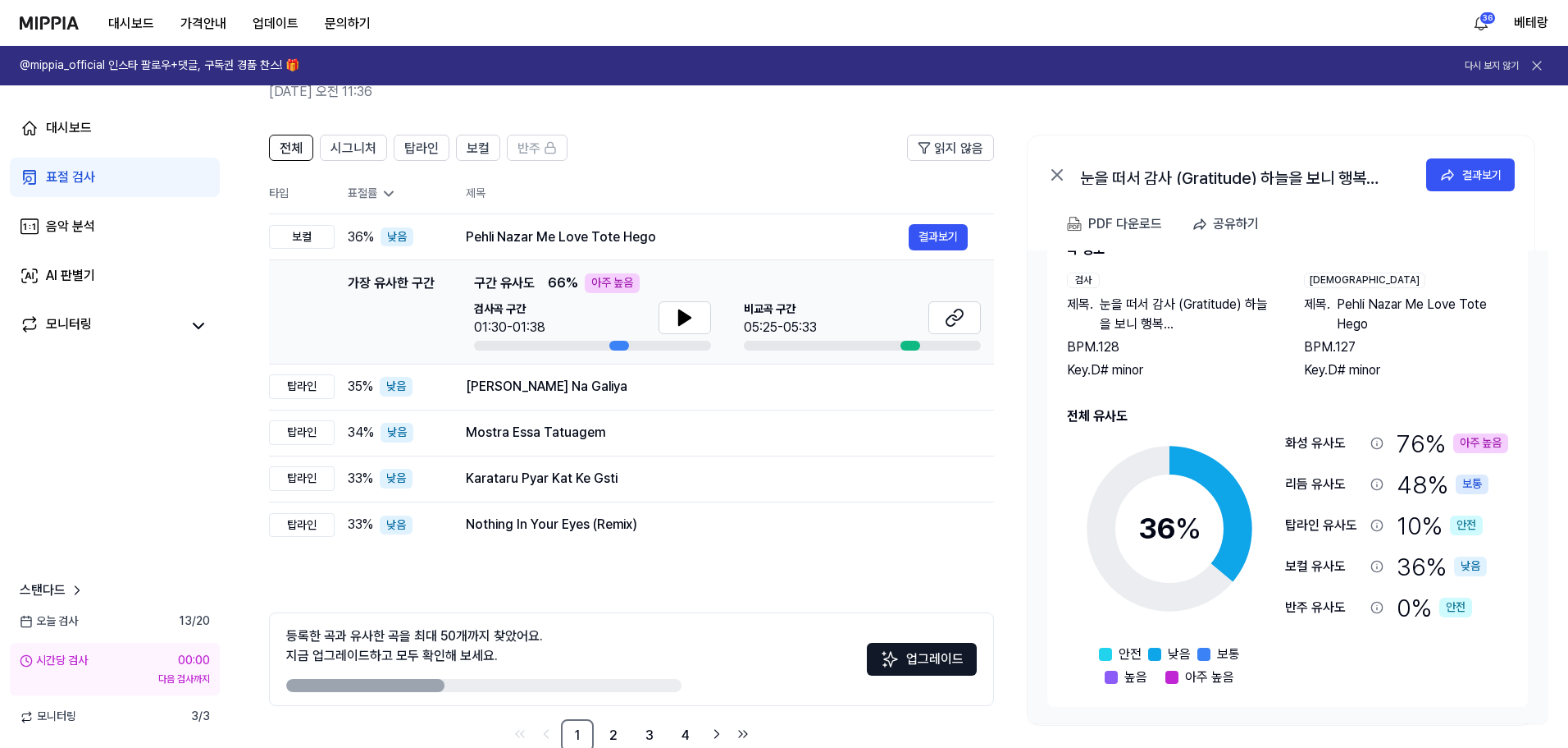
click at [15, 24] on nav "대시보드 가격안내 업데이트 문의하기 36 베테랑" at bounding box center [784, 23] width 1568 height 46
click at [52, 175] on div "표절 검사" at bounding box center [70, 177] width 49 height 20
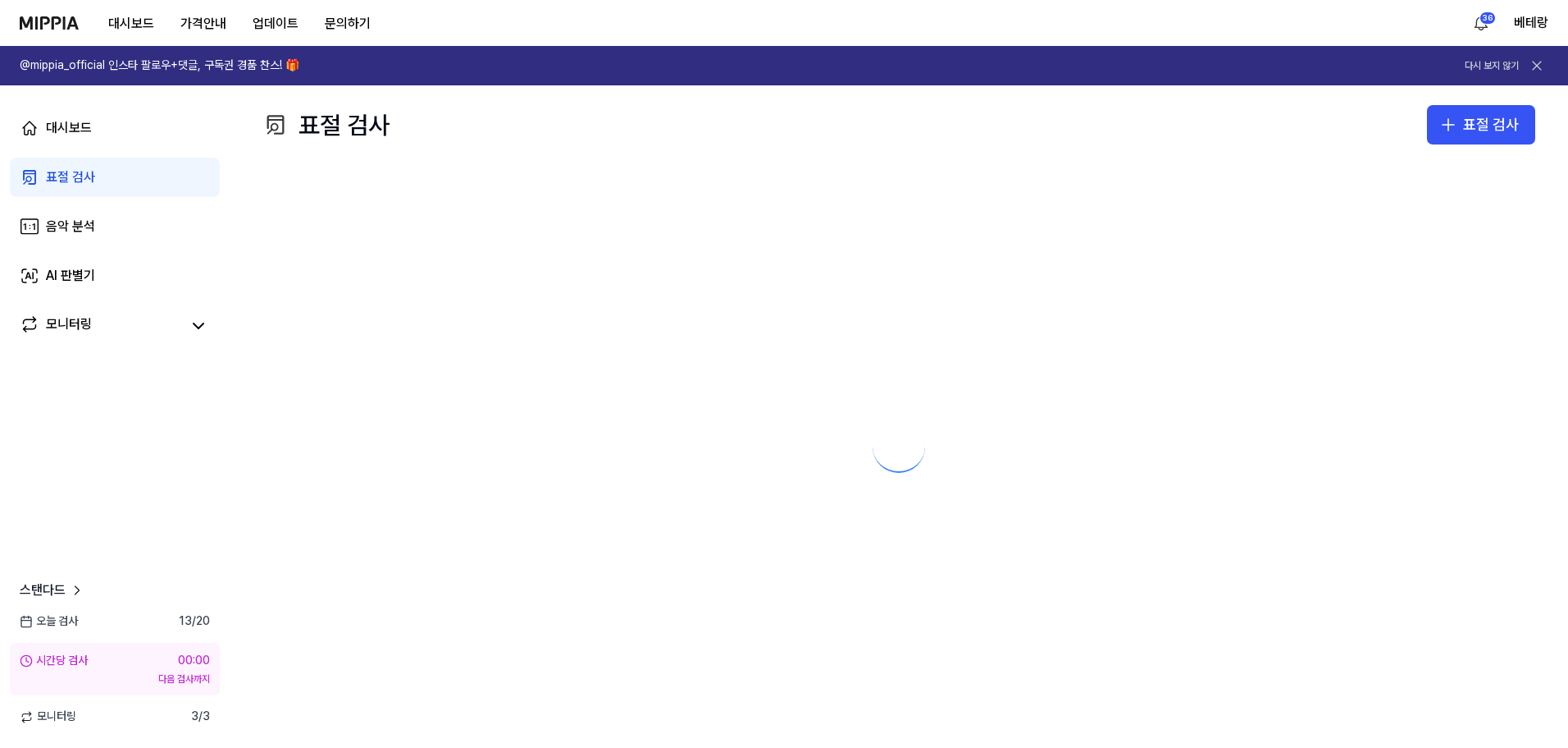
scroll to position [0, 0]
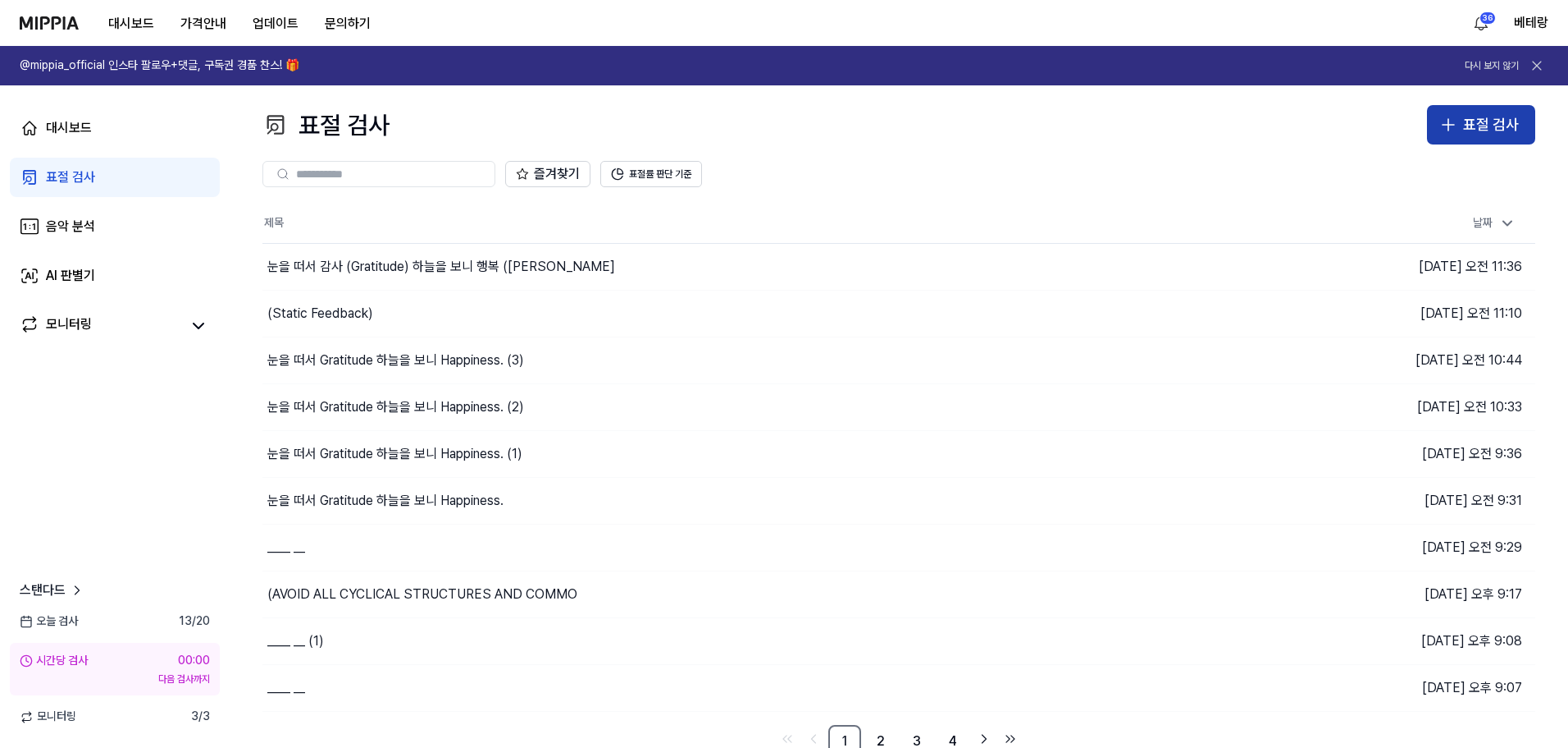
click at [1447, 128] on icon "button" at bounding box center [1449, 125] width 20 height 20
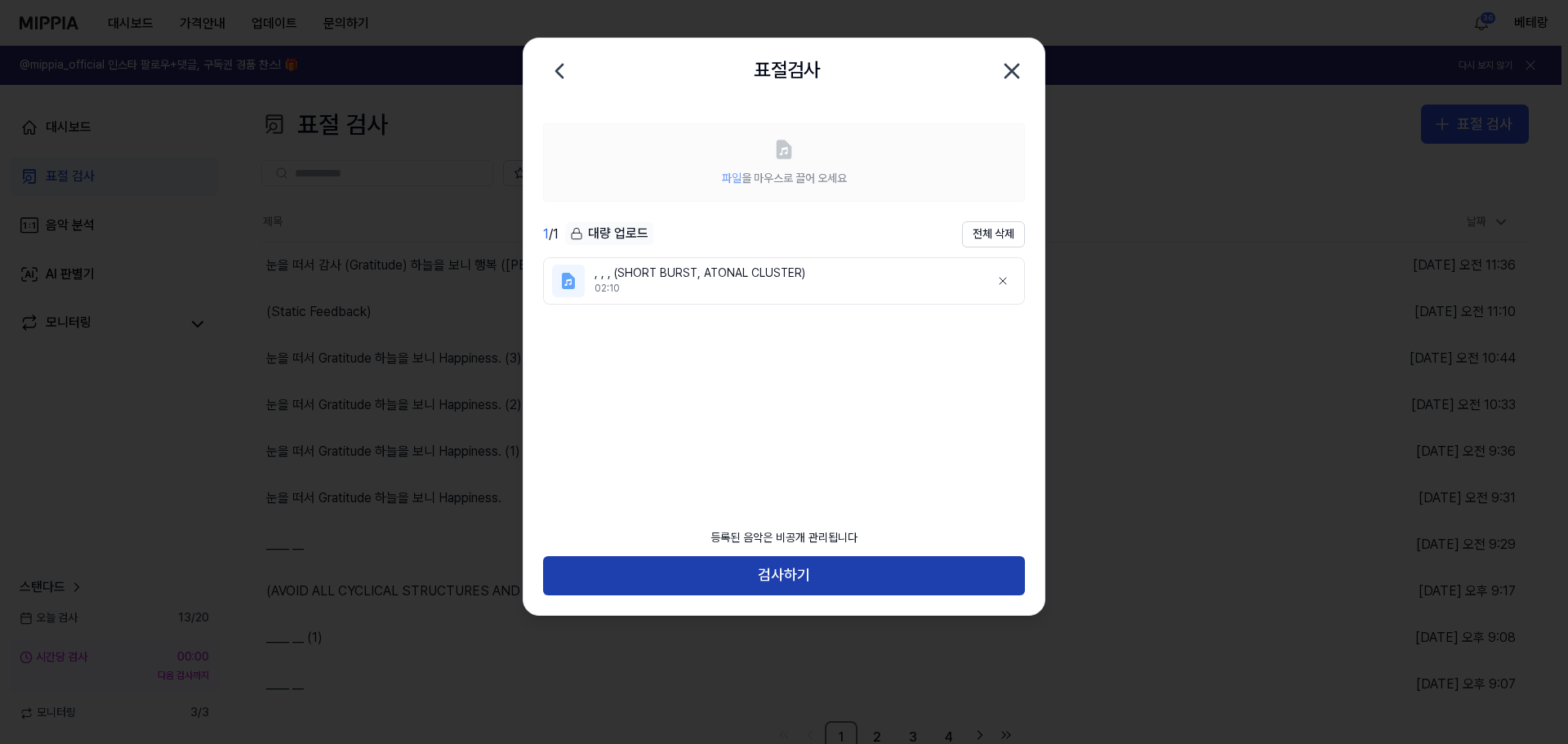
click at [777, 570] on button "검사하기" at bounding box center [784, 576] width 482 height 39
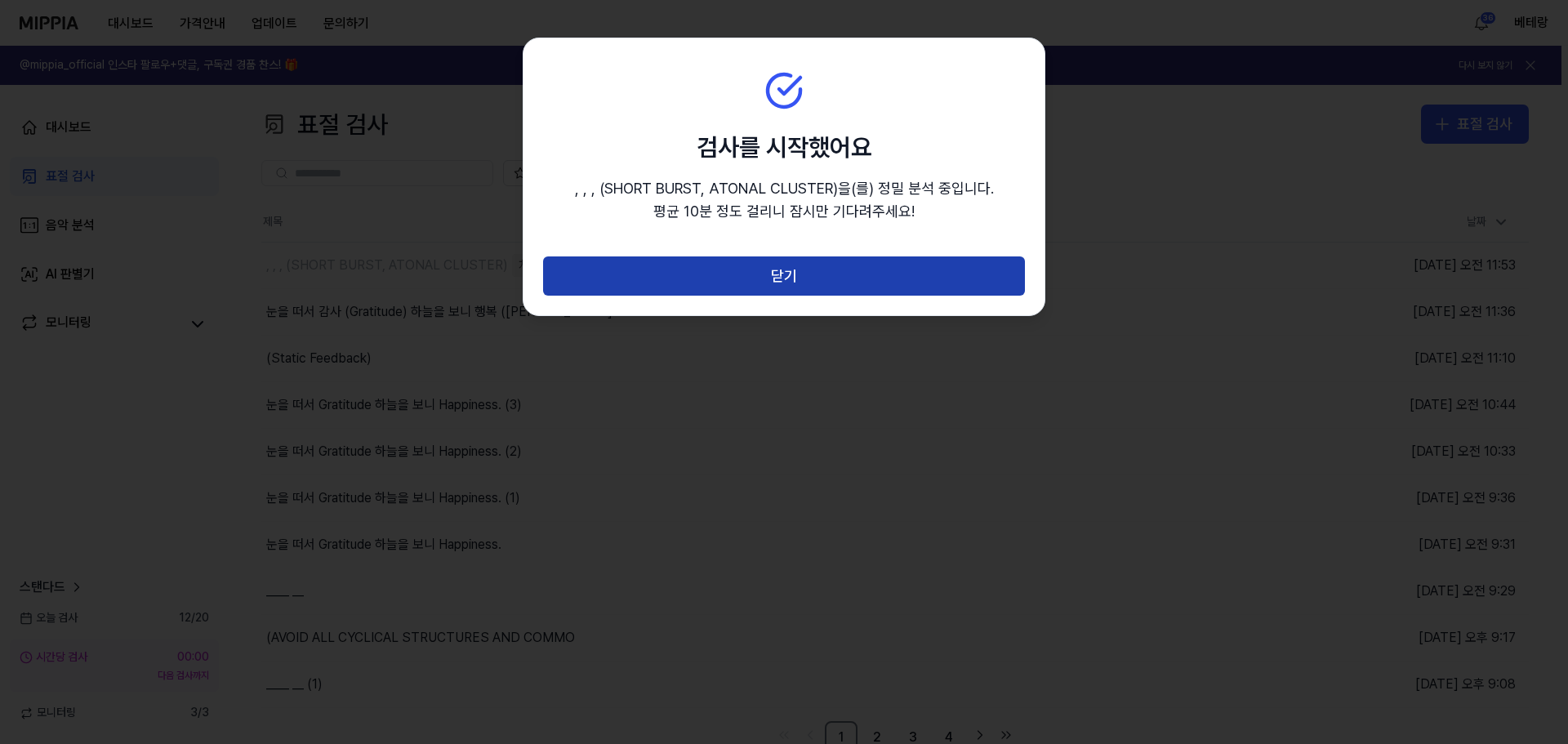
click at [788, 267] on button "닫기" at bounding box center [784, 275] width 482 height 39
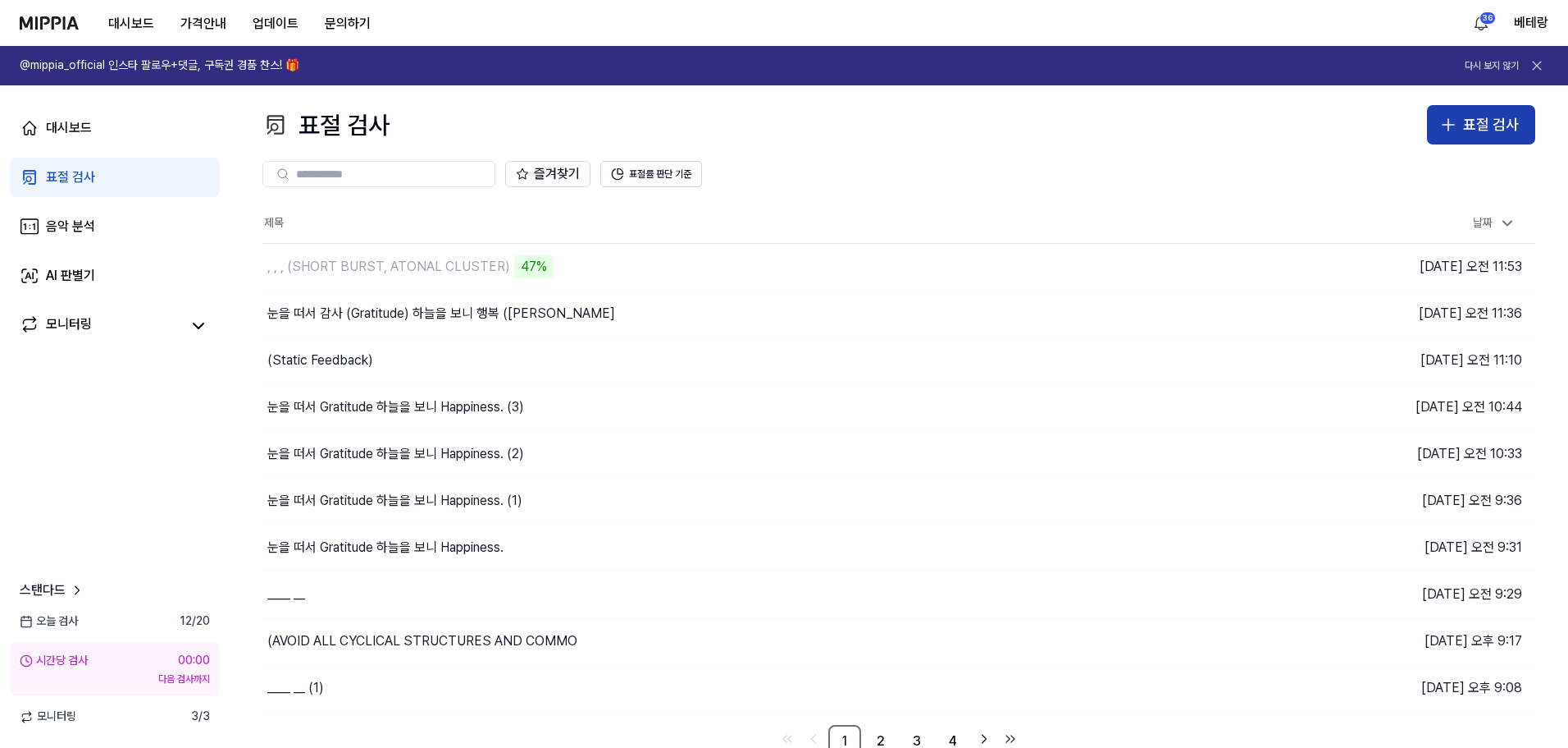
click at [1447, 120] on icon "button" at bounding box center [1449, 125] width 20 height 20
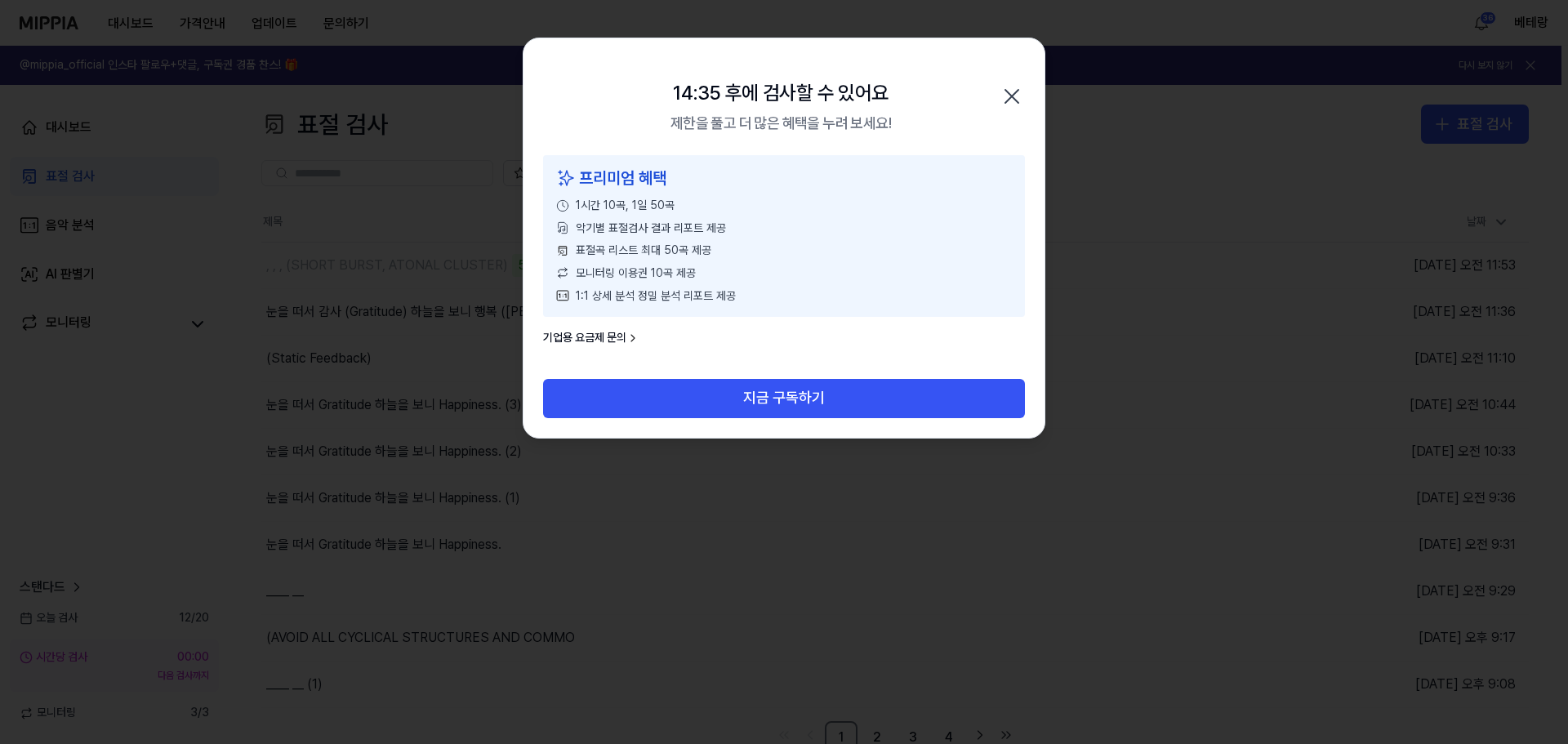
click at [1013, 89] on icon "button" at bounding box center [1011, 96] width 26 height 26
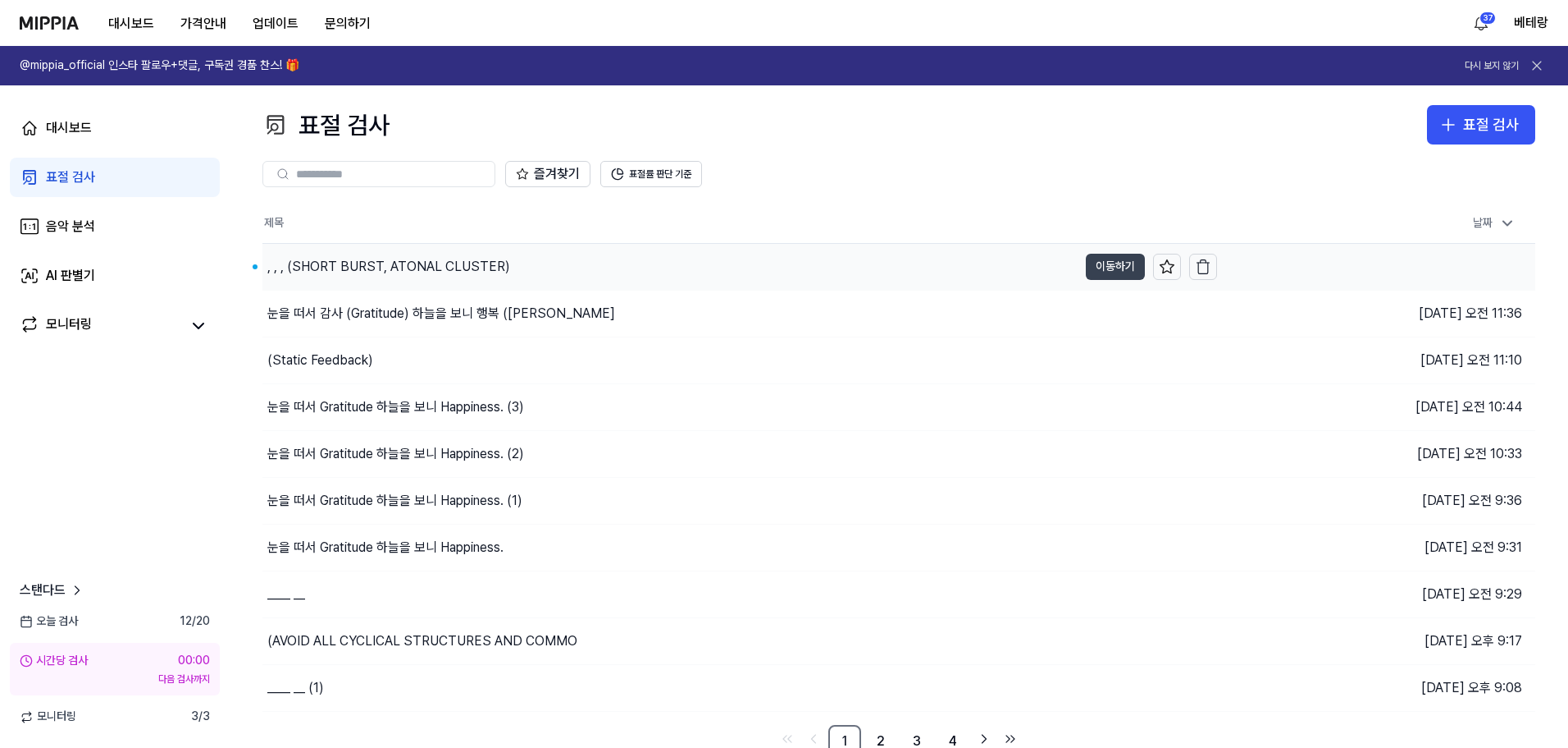
click at [1122, 266] on button "이동하기" at bounding box center [1115, 266] width 59 height 26
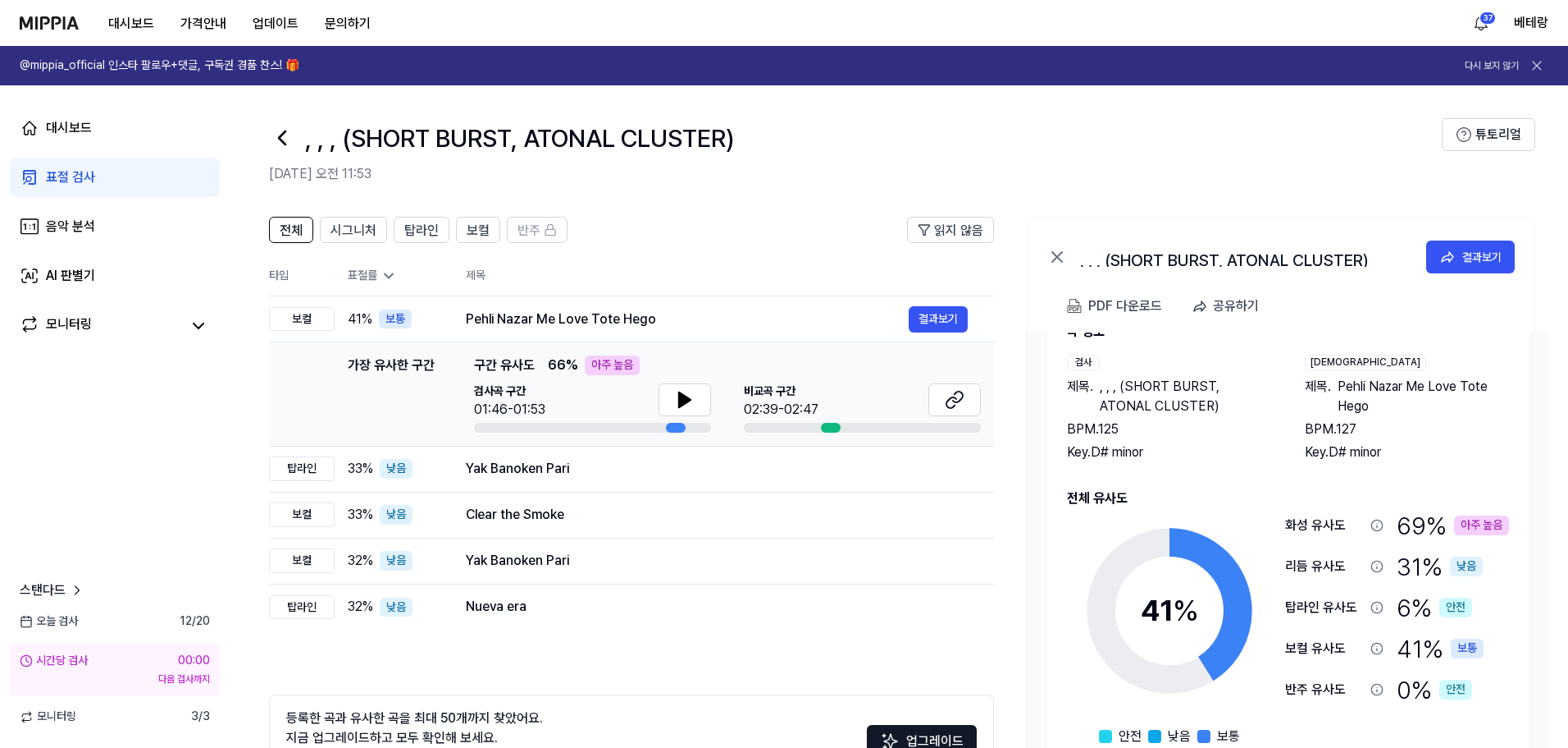
scroll to position [82, 0]
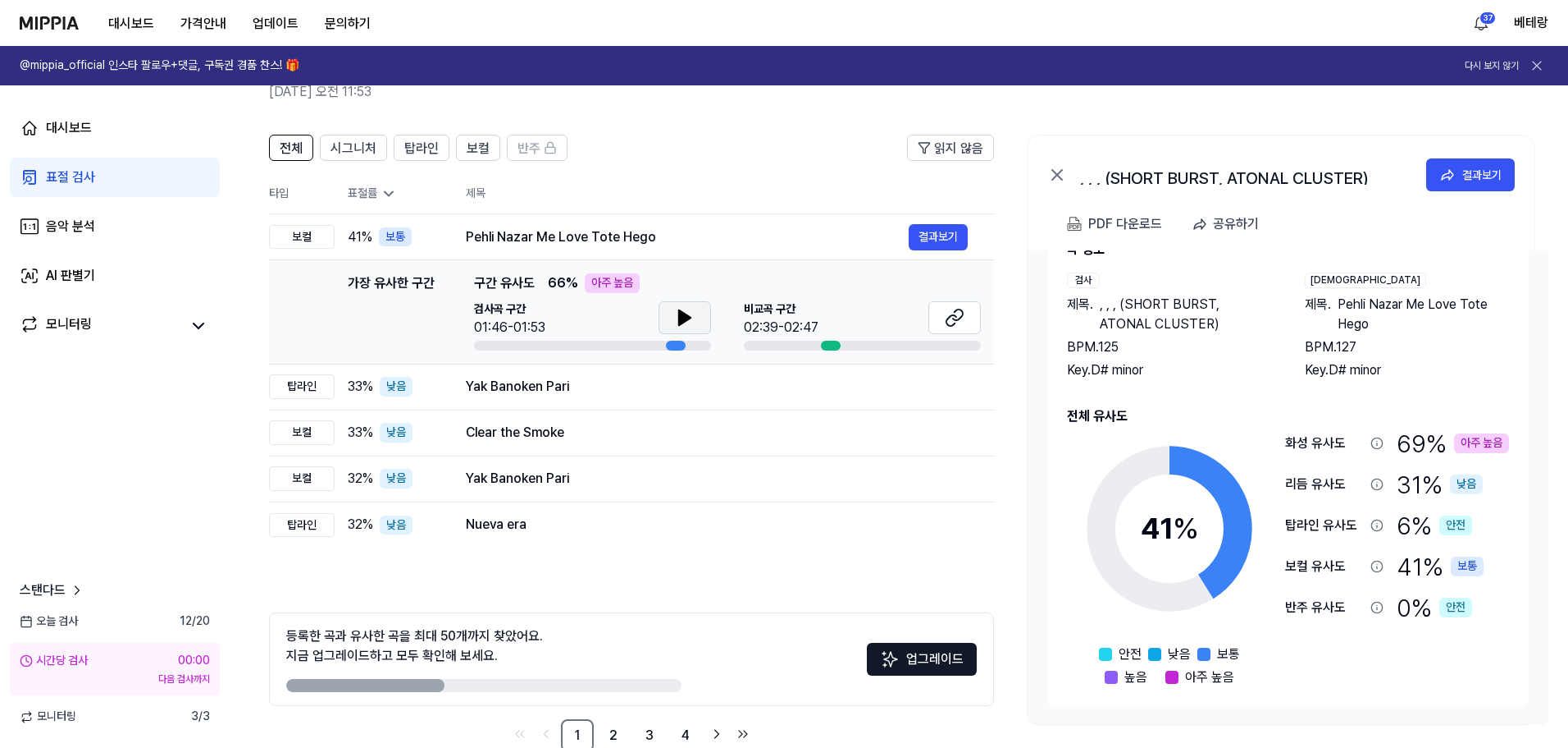
click at [687, 312] on icon at bounding box center [685, 318] width 20 height 20
click at [58, 176] on div "표절 검사" at bounding box center [70, 177] width 49 height 20
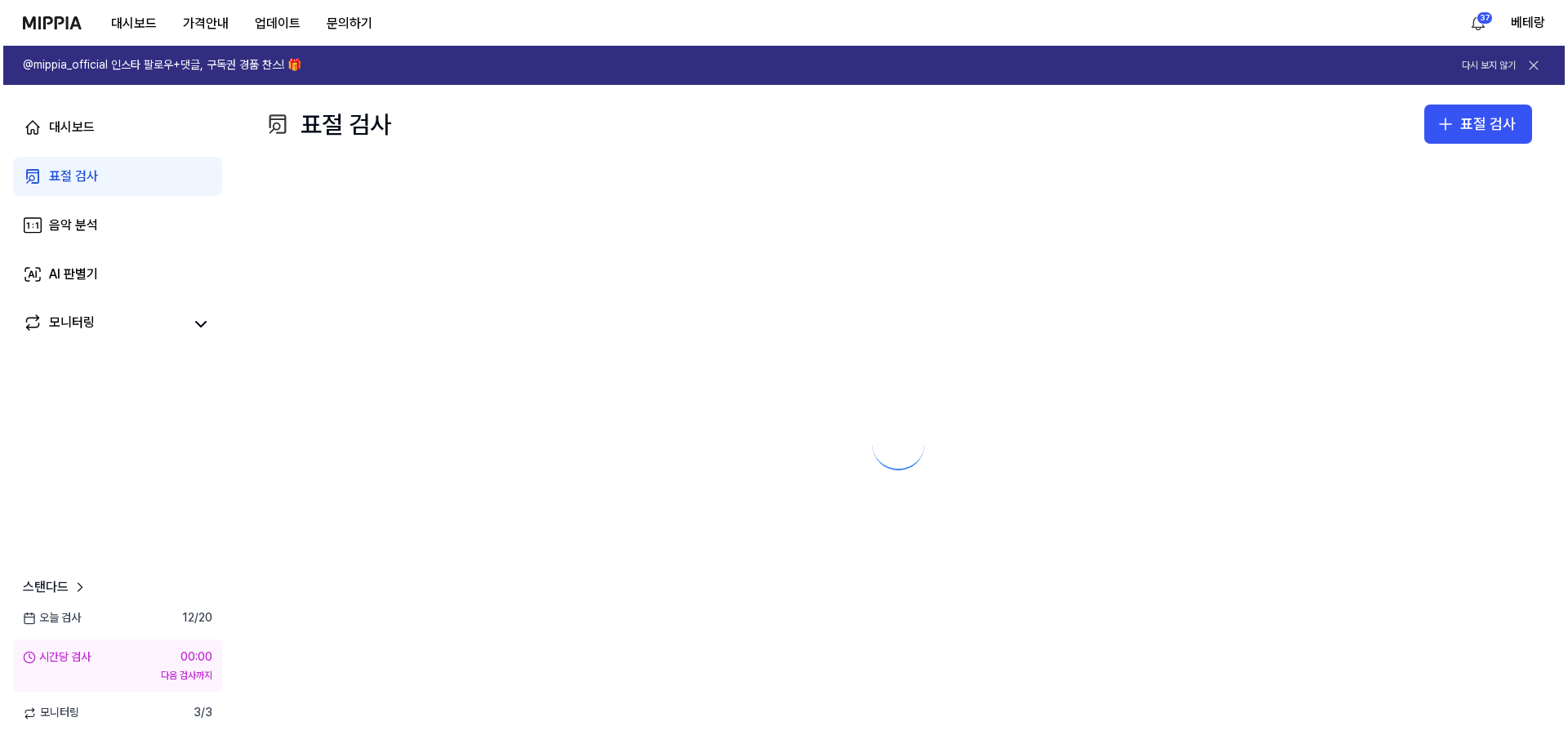
scroll to position [0, 0]
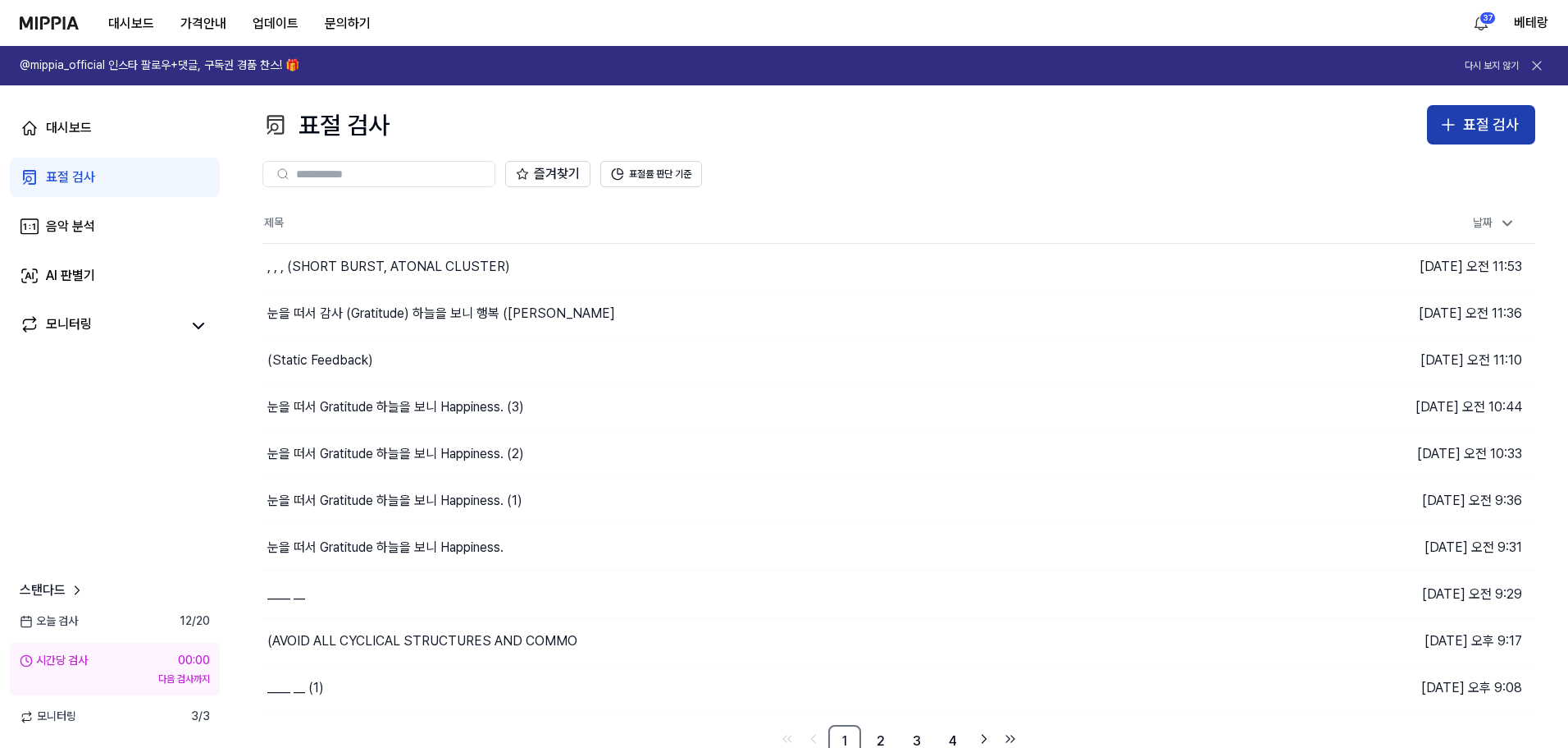
click at [1452, 126] on icon "button" at bounding box center [1449, 125] width 20 height 20
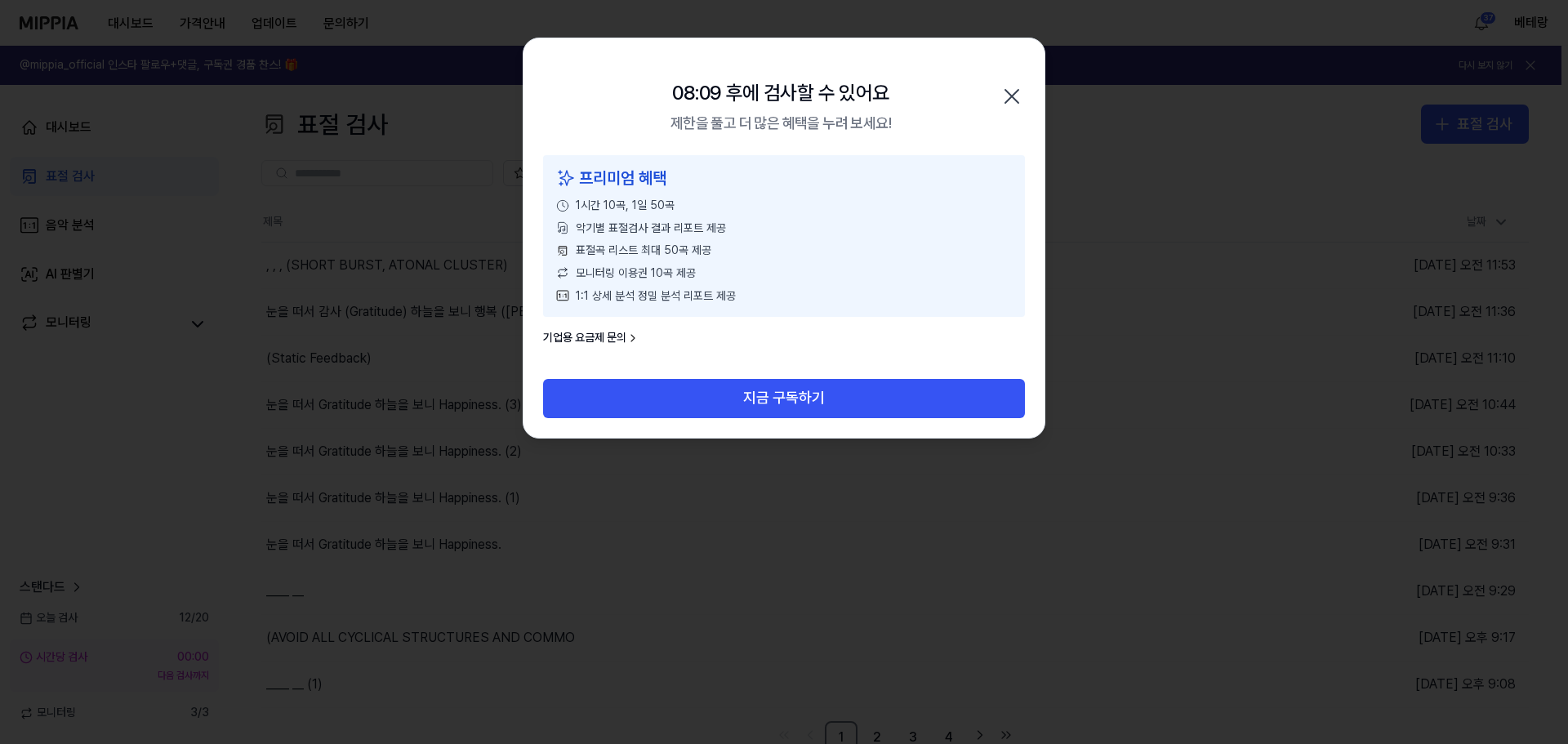
click at [1008, 100] on icon "button" at bounding box center [1012, 96] width 13 height 13
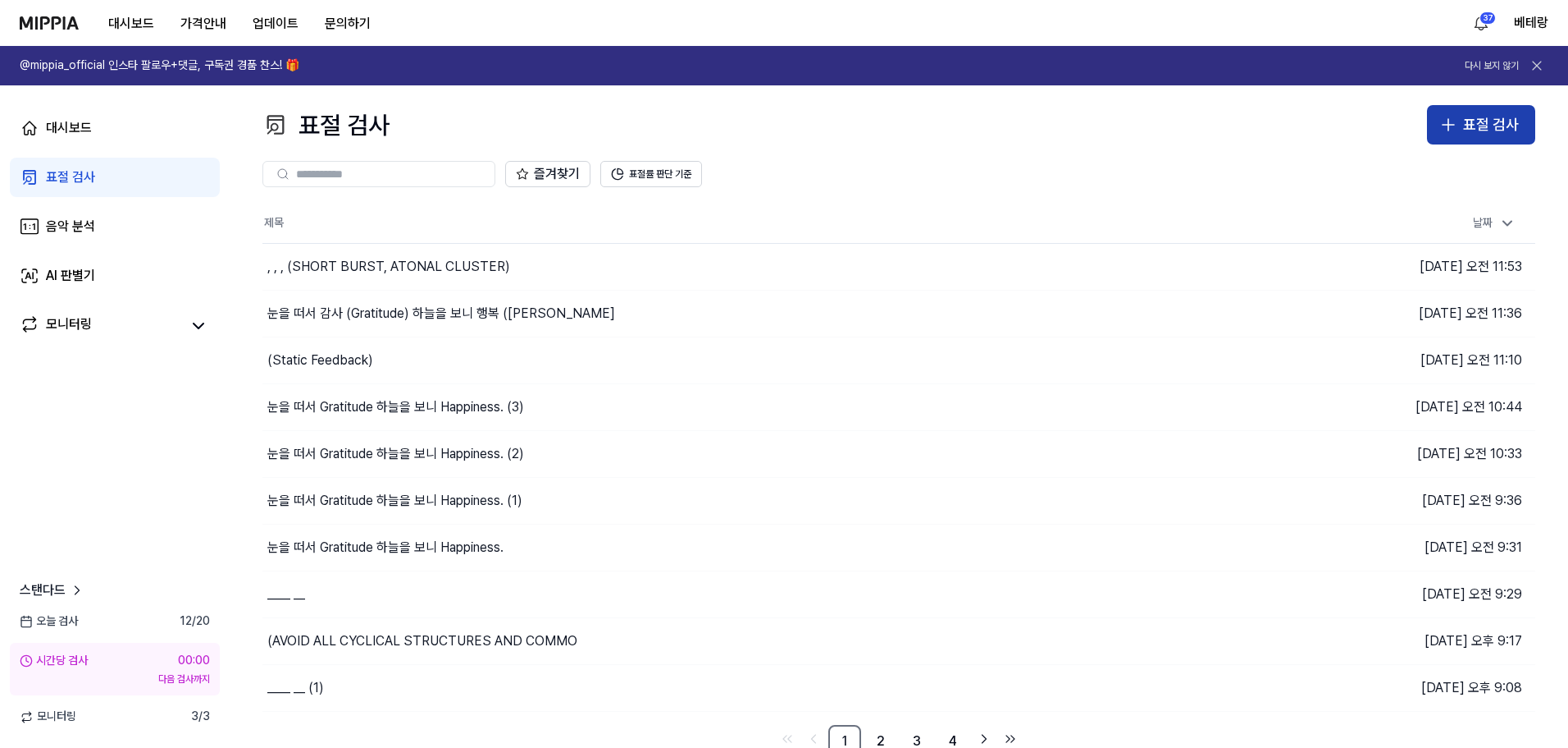
click at [1453, 117] on icon "button" at bounding box center [1449, 125] width 20 height 20
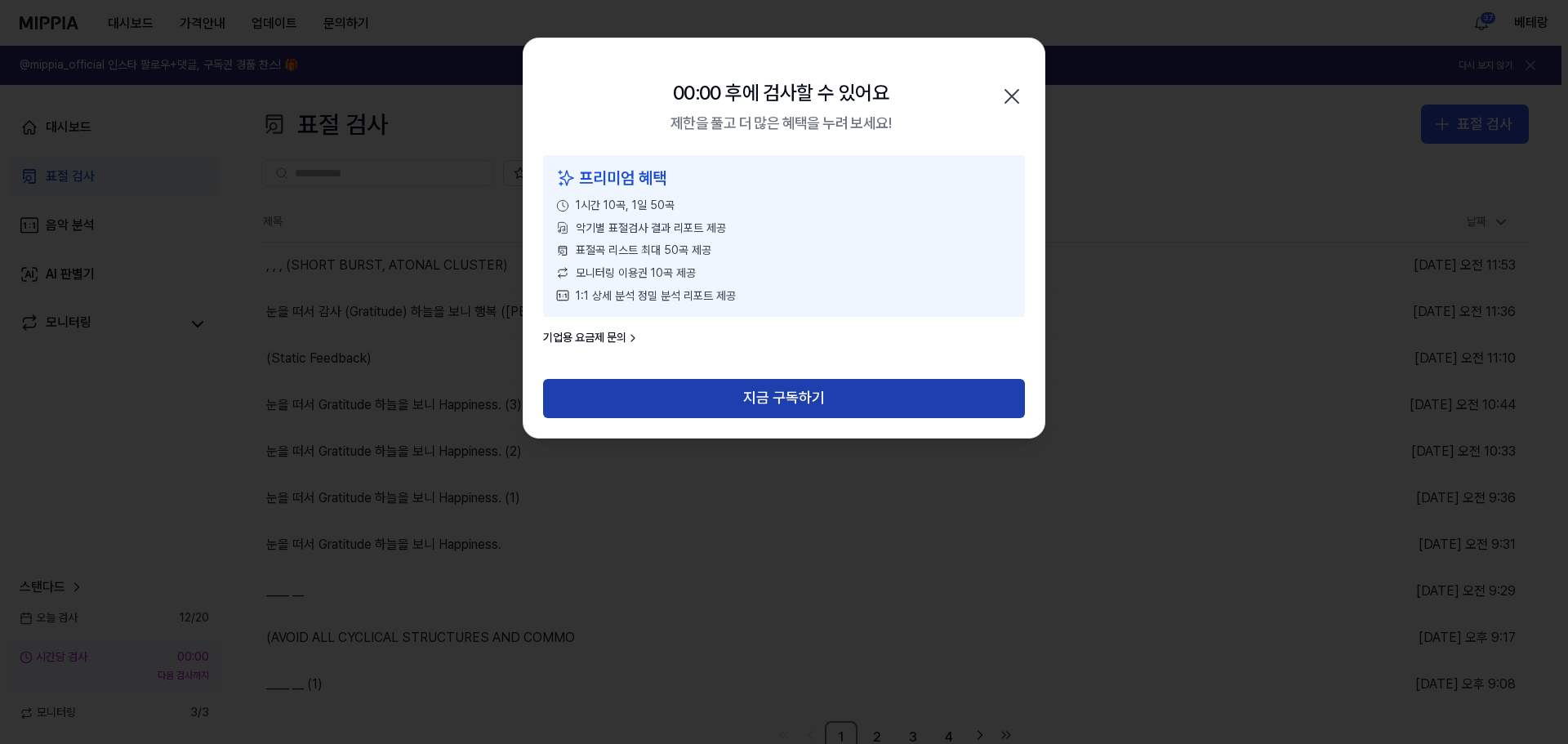
click at [770, 401] on button "지금 구독하기" at bounding box center [784, 398] width 482 height 39
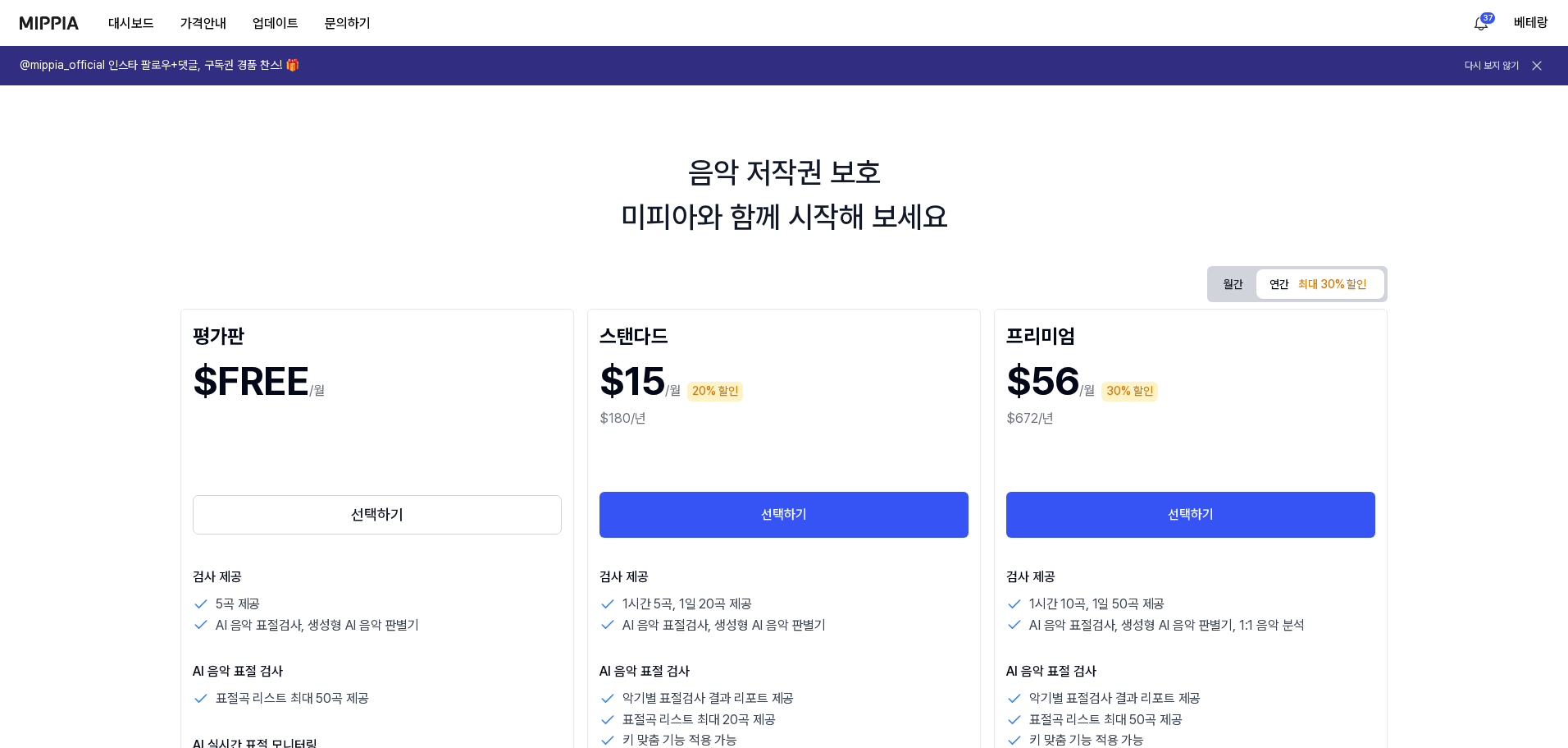
click at [1537, 68] on icon at bounding box center [1537, 66] width 16 height 16
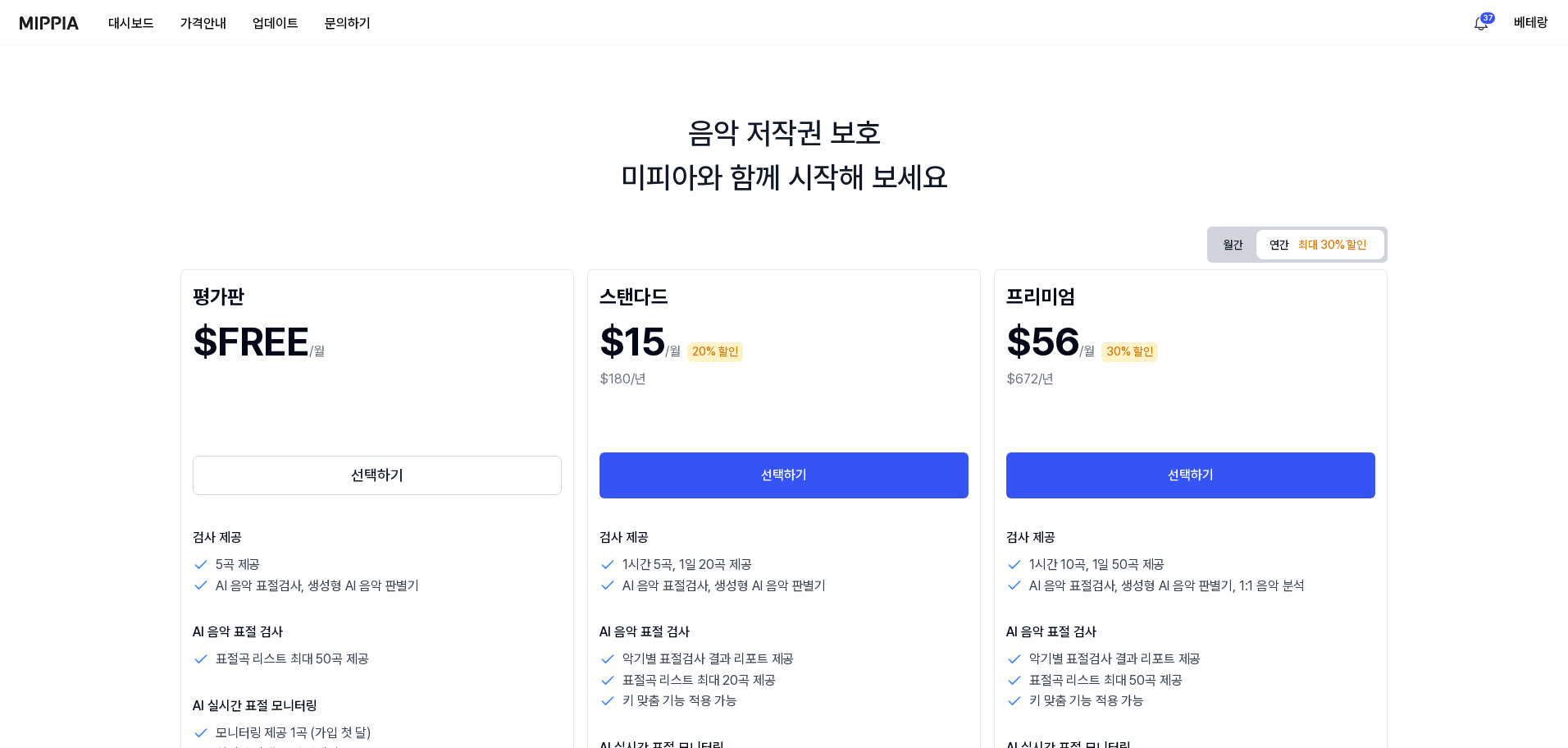
click at [61, 19] on img at bounding box center [49, 22] width 59 height 13
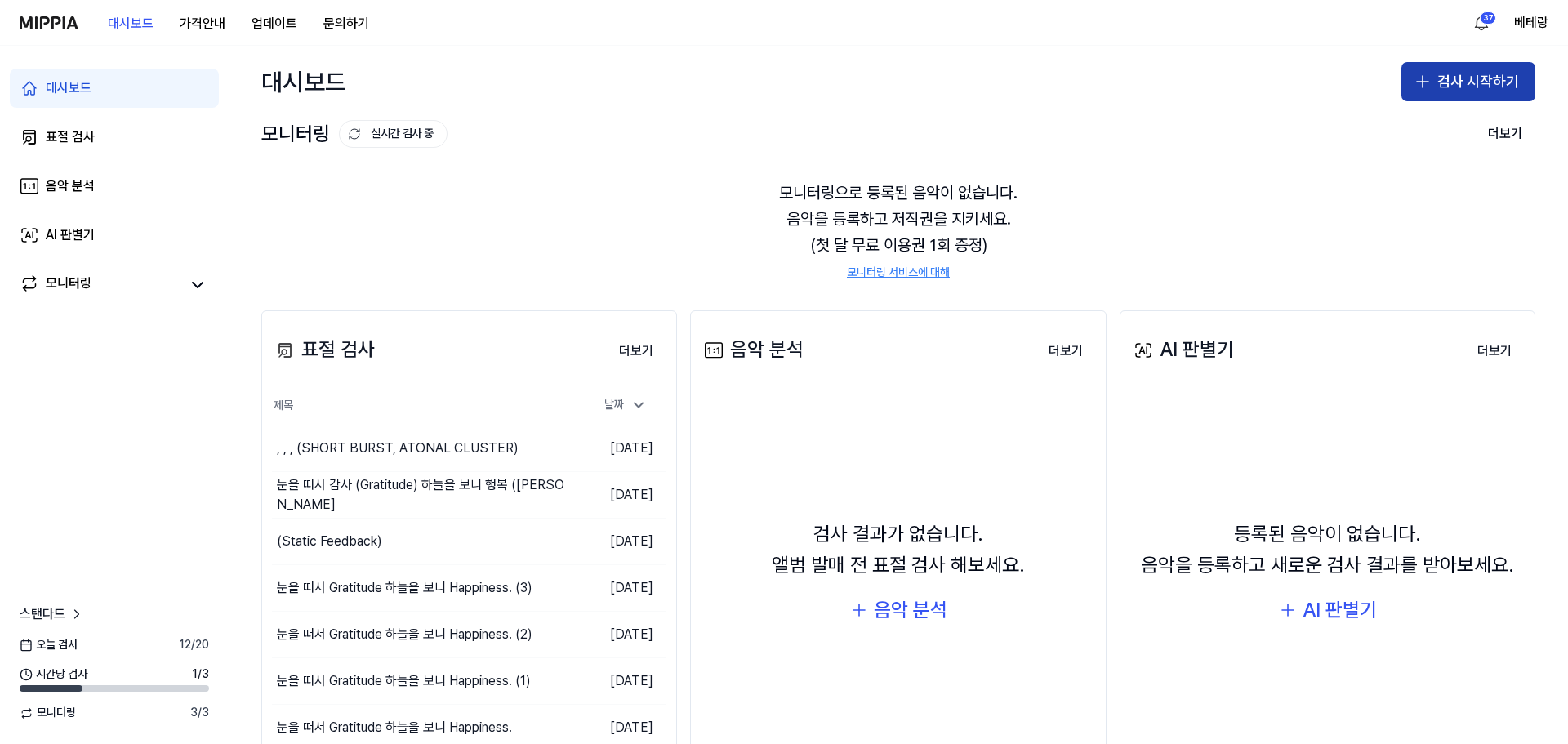
click at [1417, 81] on icon "button" at bounding box center [1422, 81] width 12 height 0
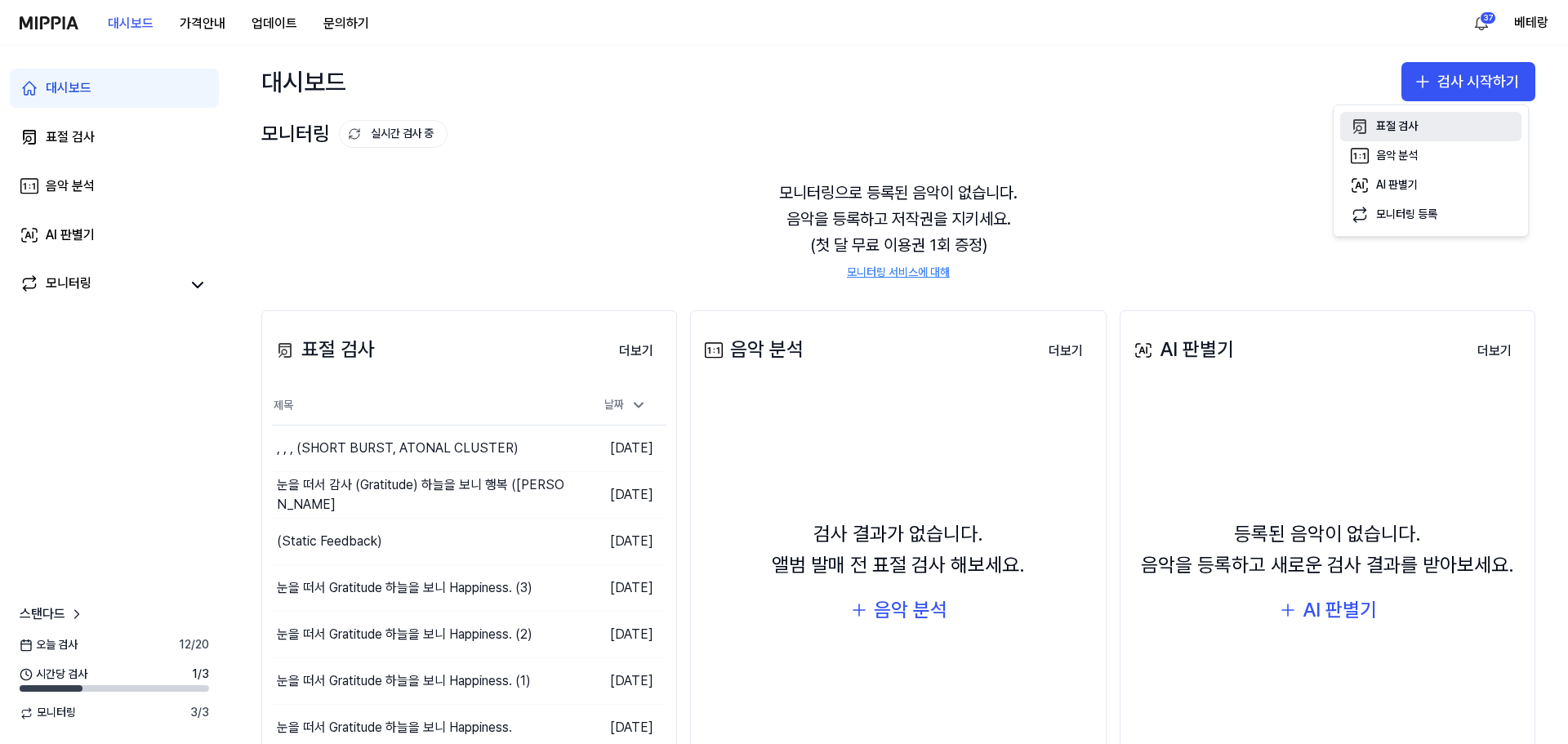
click at [1394, 120] on div "표절 검사" at bounding box center [1396, 127] width 42 height 16
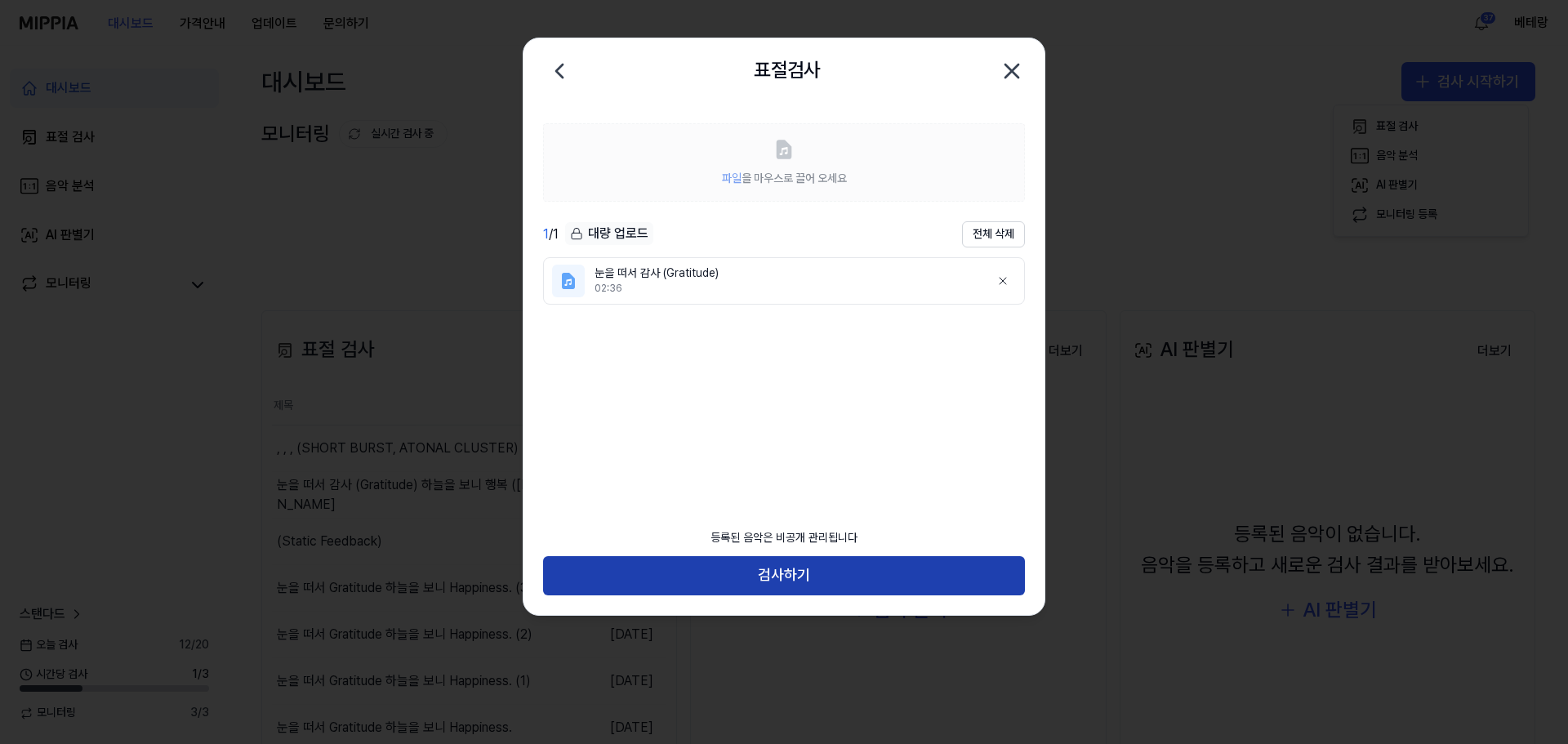
click at [785, 577] on button "검사하기" at bounding box center [784, 576] width 482 height 39
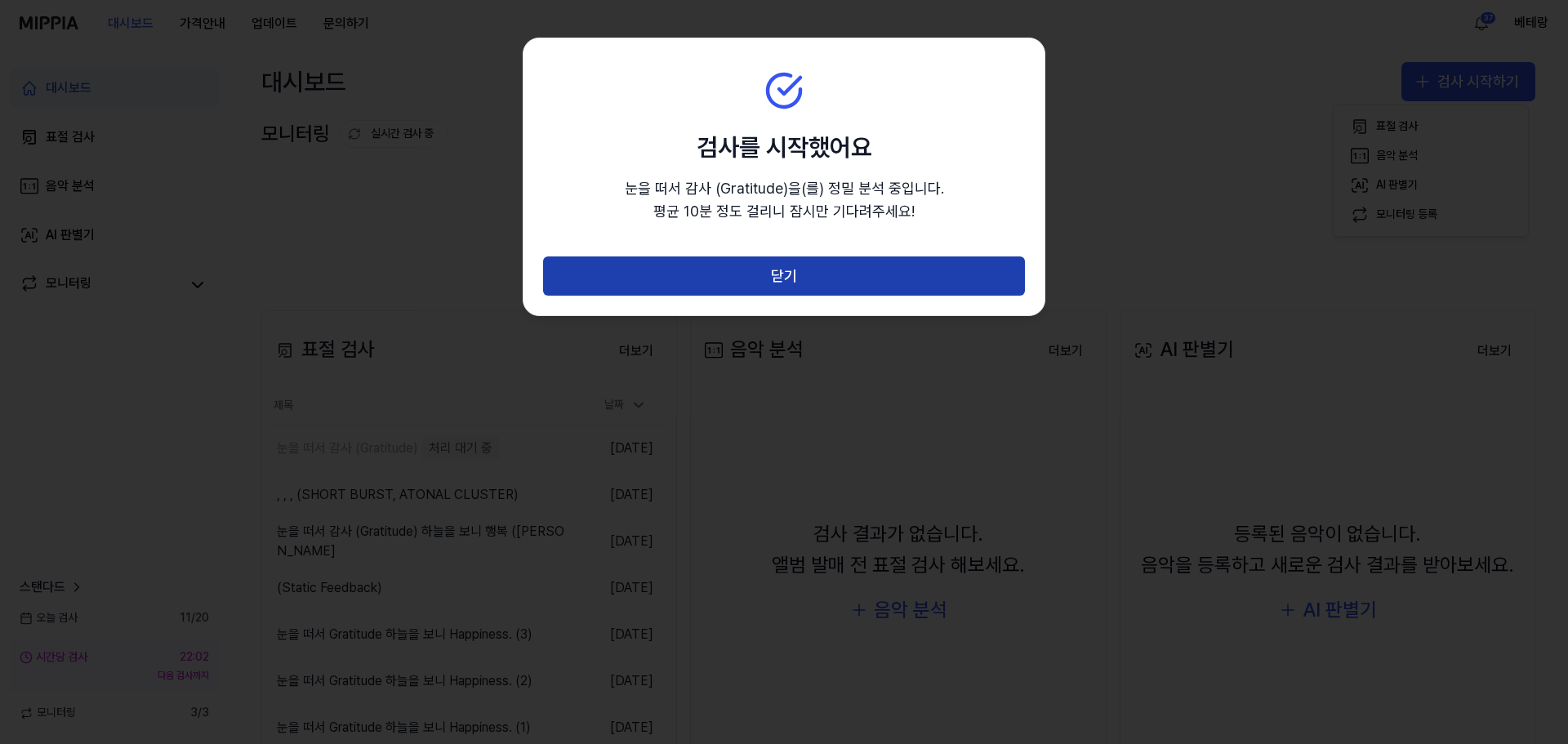
click at [782, 277] on button "닫기" at bounding box center [784, 275] width 482 height 39
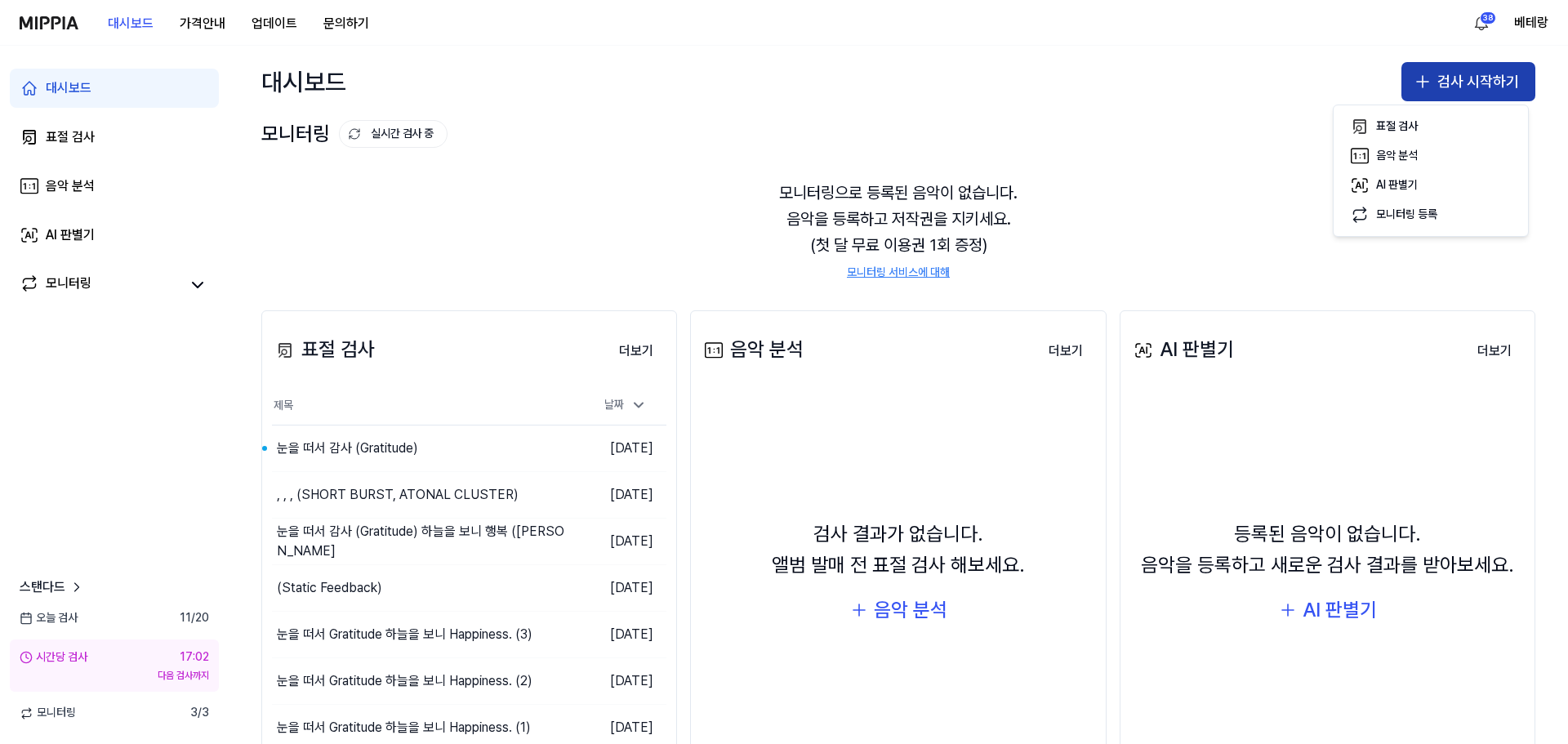
click at [1423, 80] on icon "button" at bounding box center [1423, 81] width 0 height 12
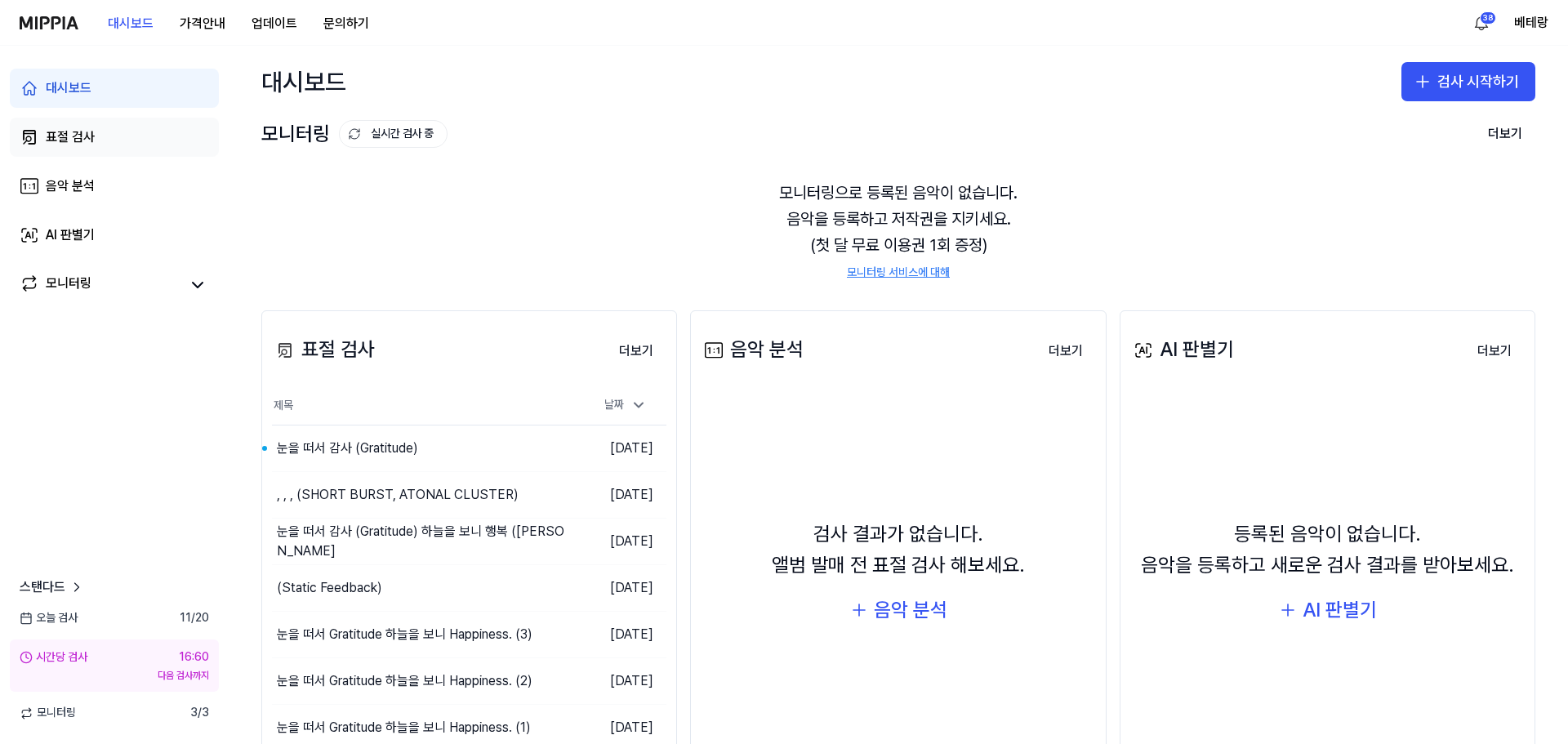
click at [46, 141] on div "표절 검사" at bounding box center [70, 137] width 49 height 19
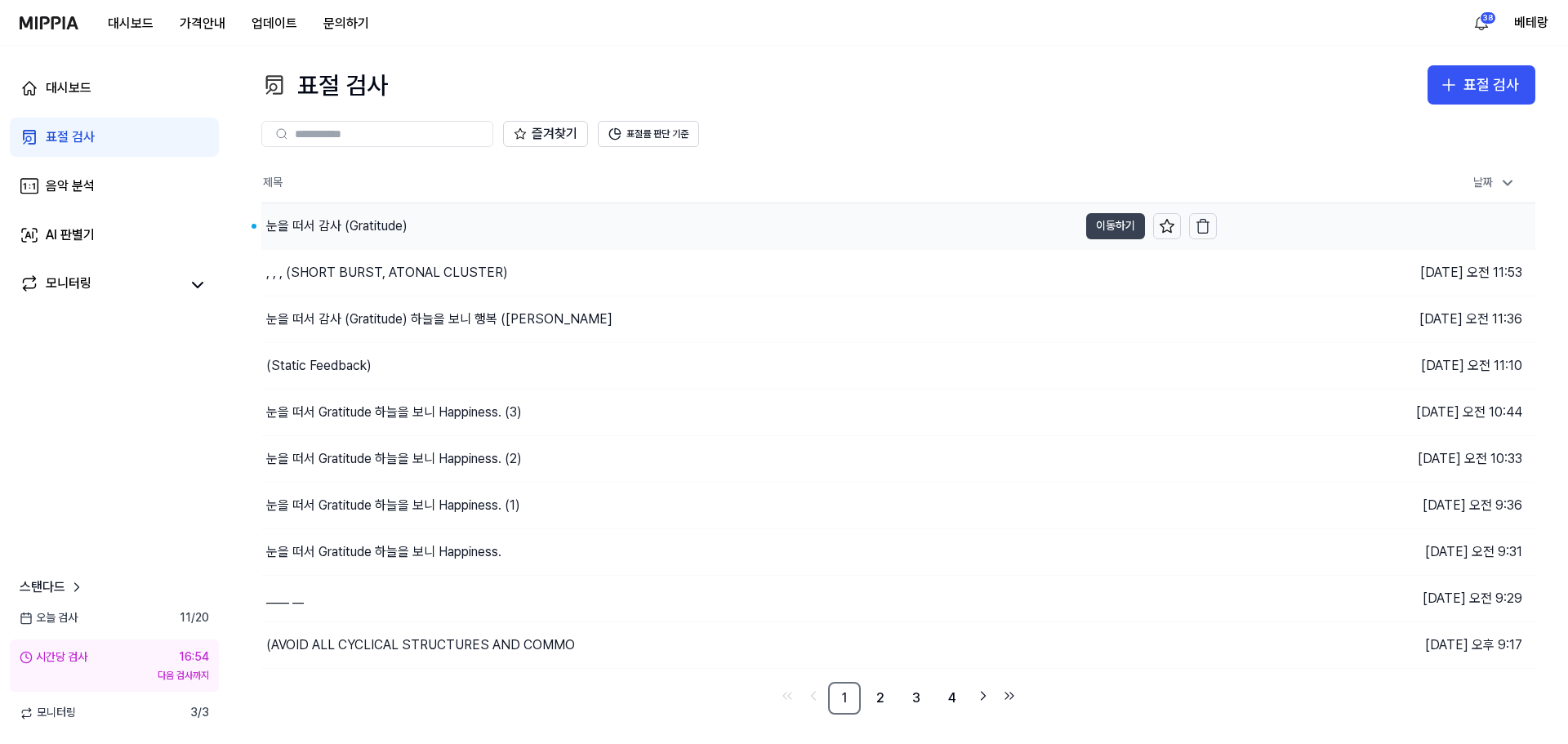
click at [1114, 228] on button "이동하기" at bounding box center [1115, 226] width 58 height 26
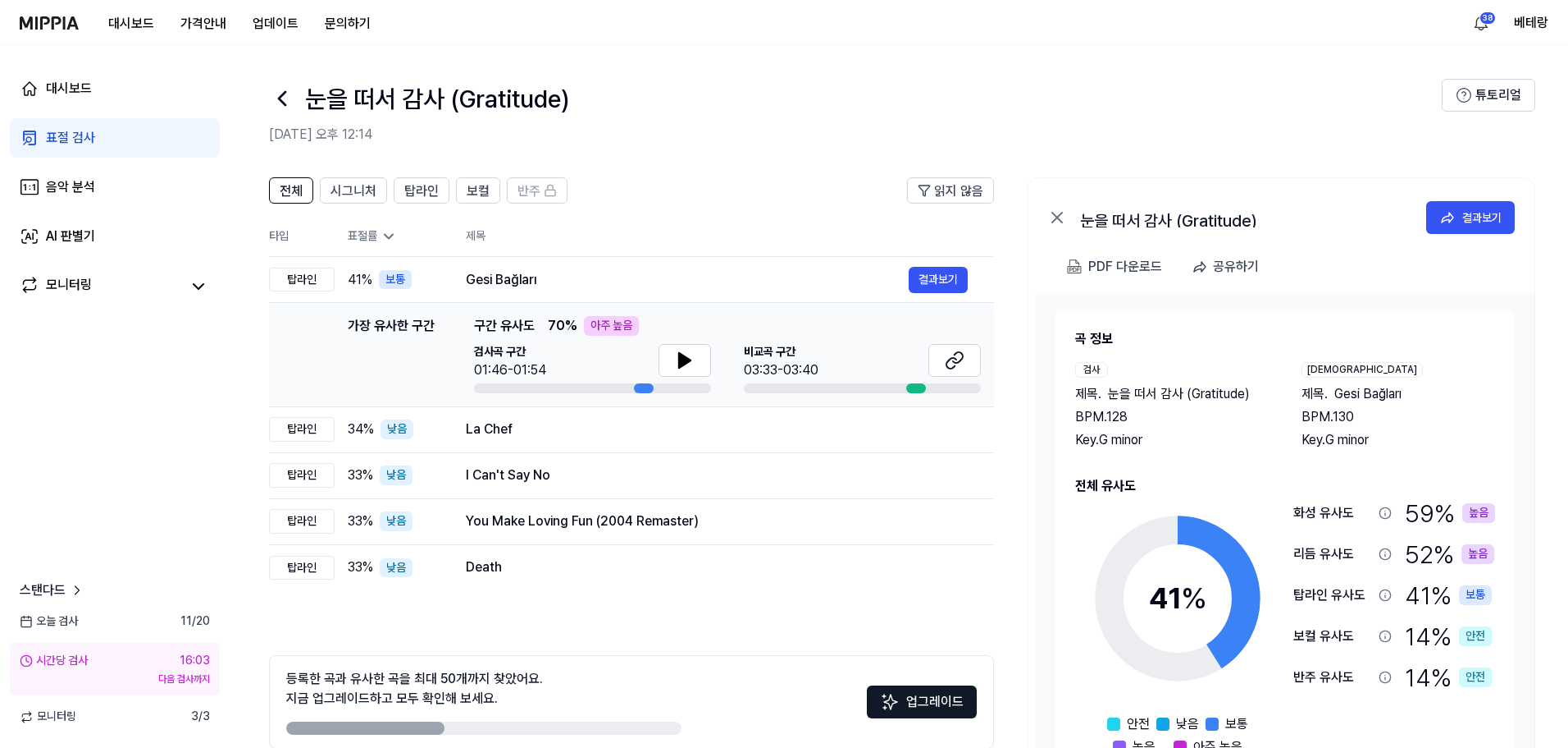
click at [48, 131] on div "표절 검사" at bounding box center [70, 138] width 49 height 20
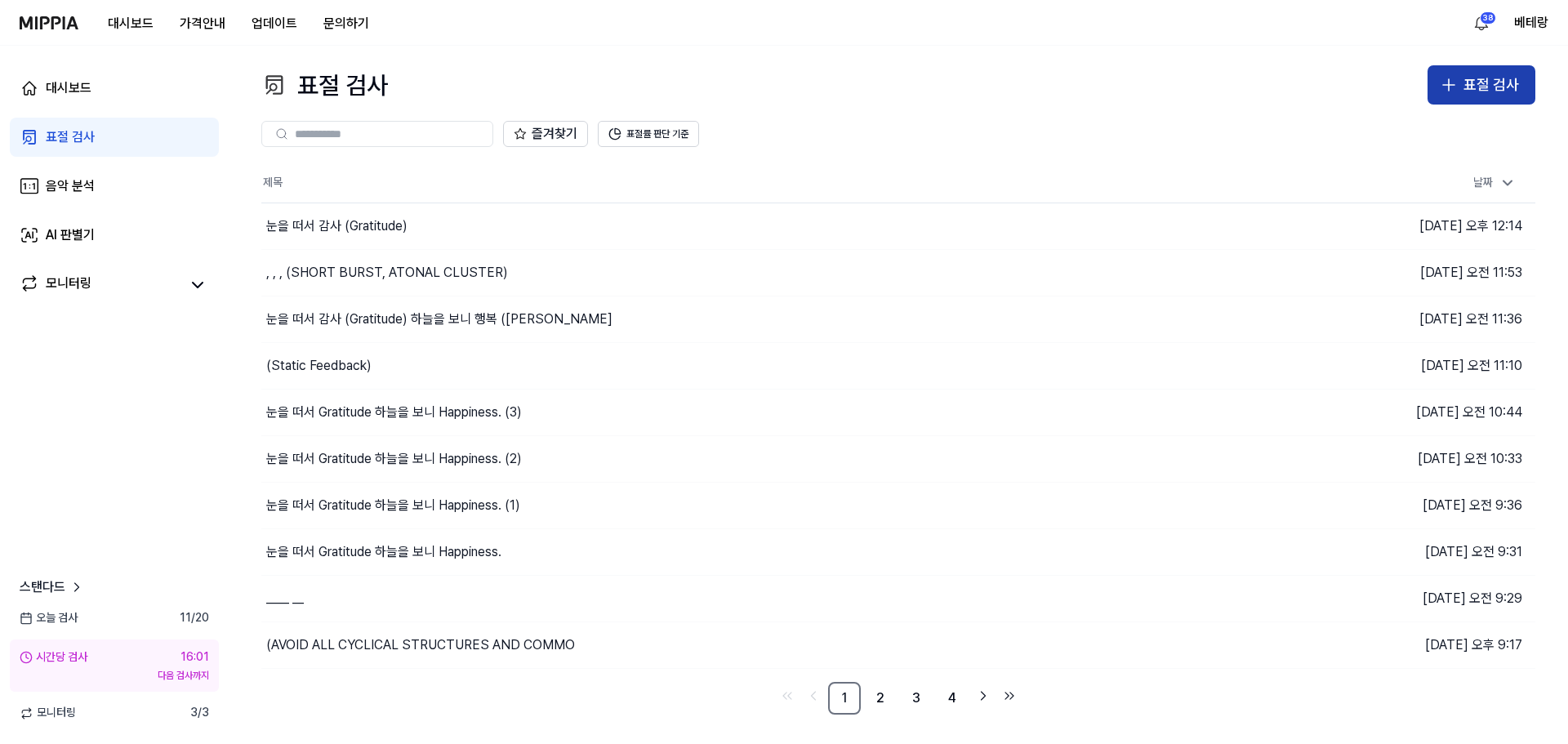
click at [1445, 85] on icon "button" at bounding box center [1448, 85] width 12 height 0
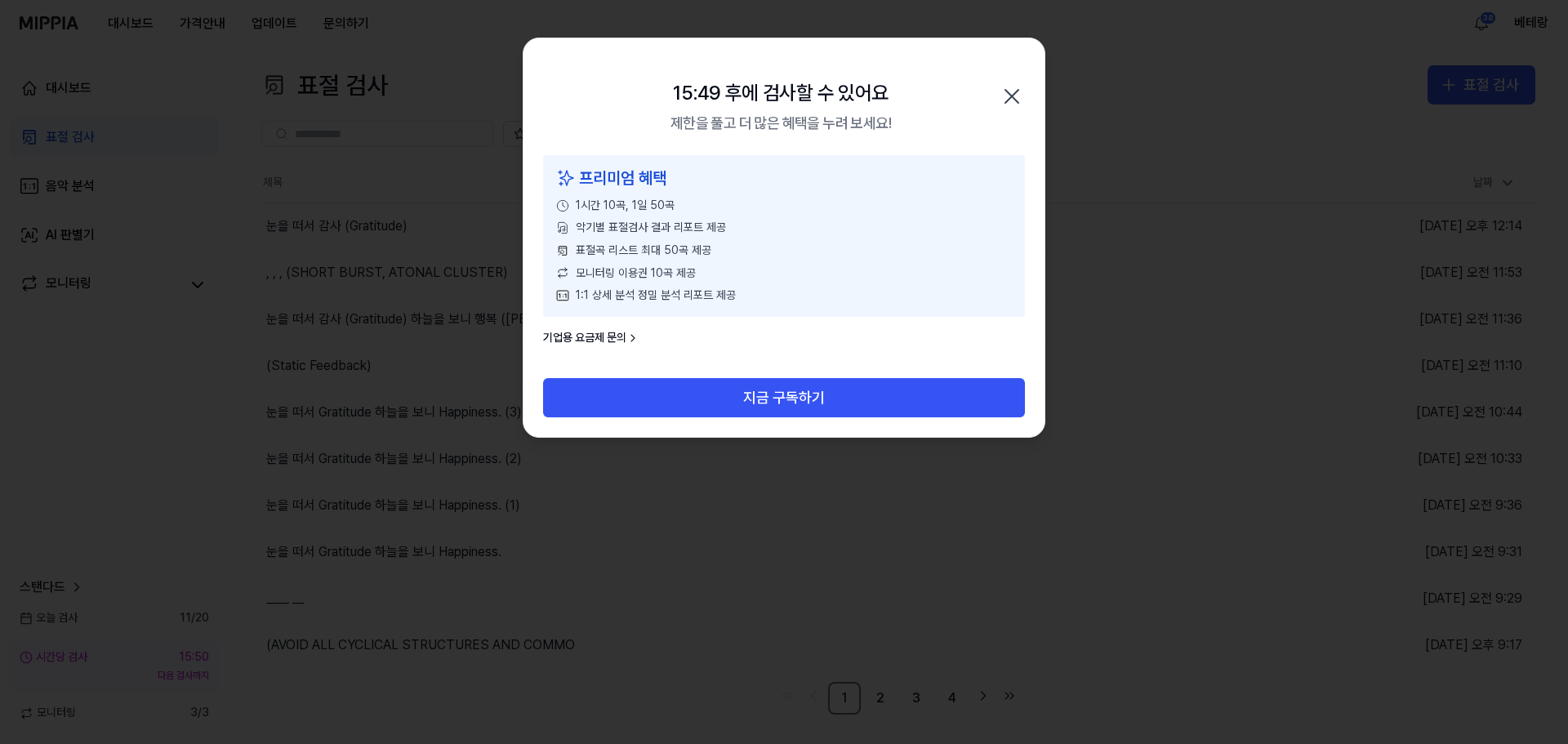
click at [1008, 97] on icon "button" at bounding box center [1011, 96] width 26 height 26
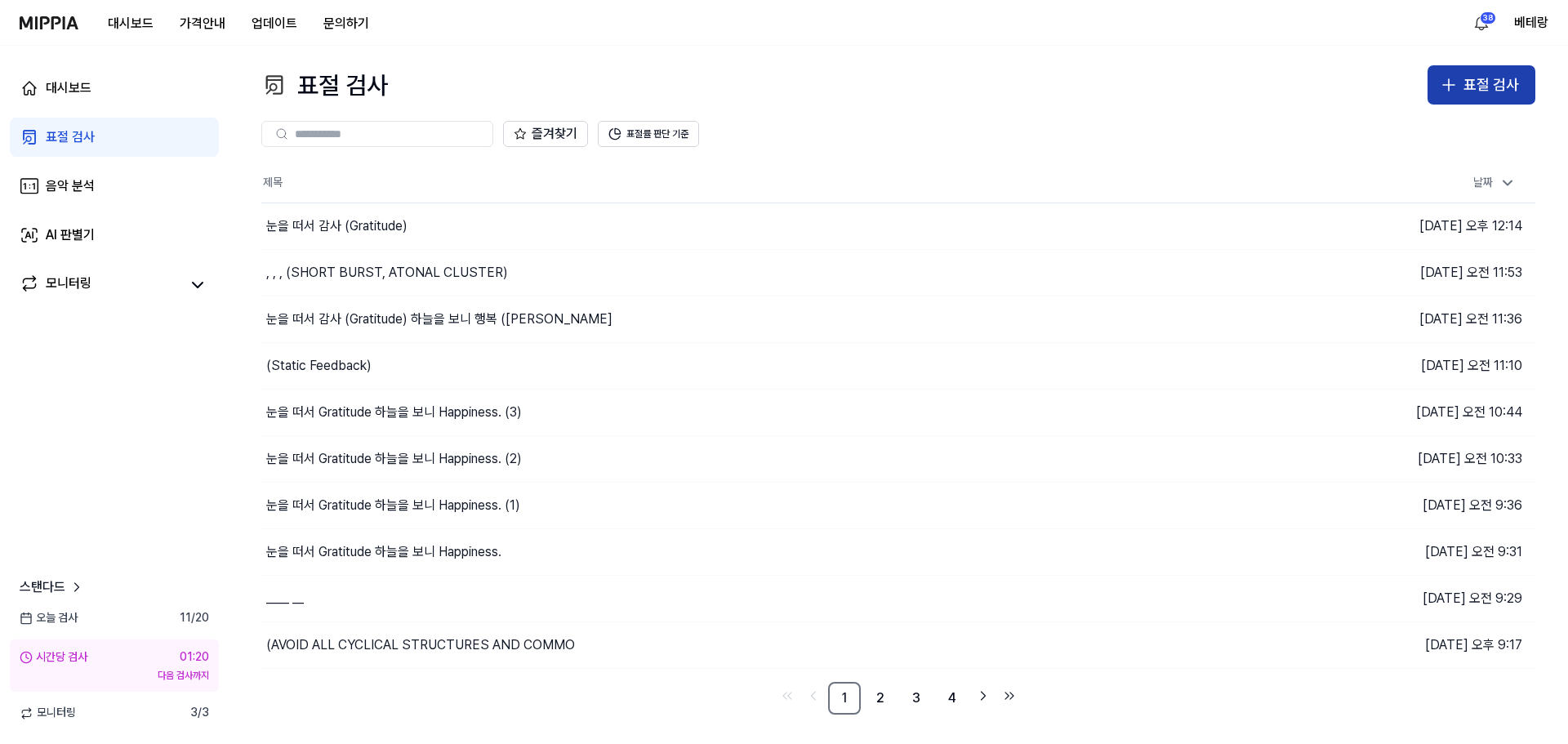
click at [1455, 86] on icon "button" at bounding box center [1448, 85] width 19 height 19
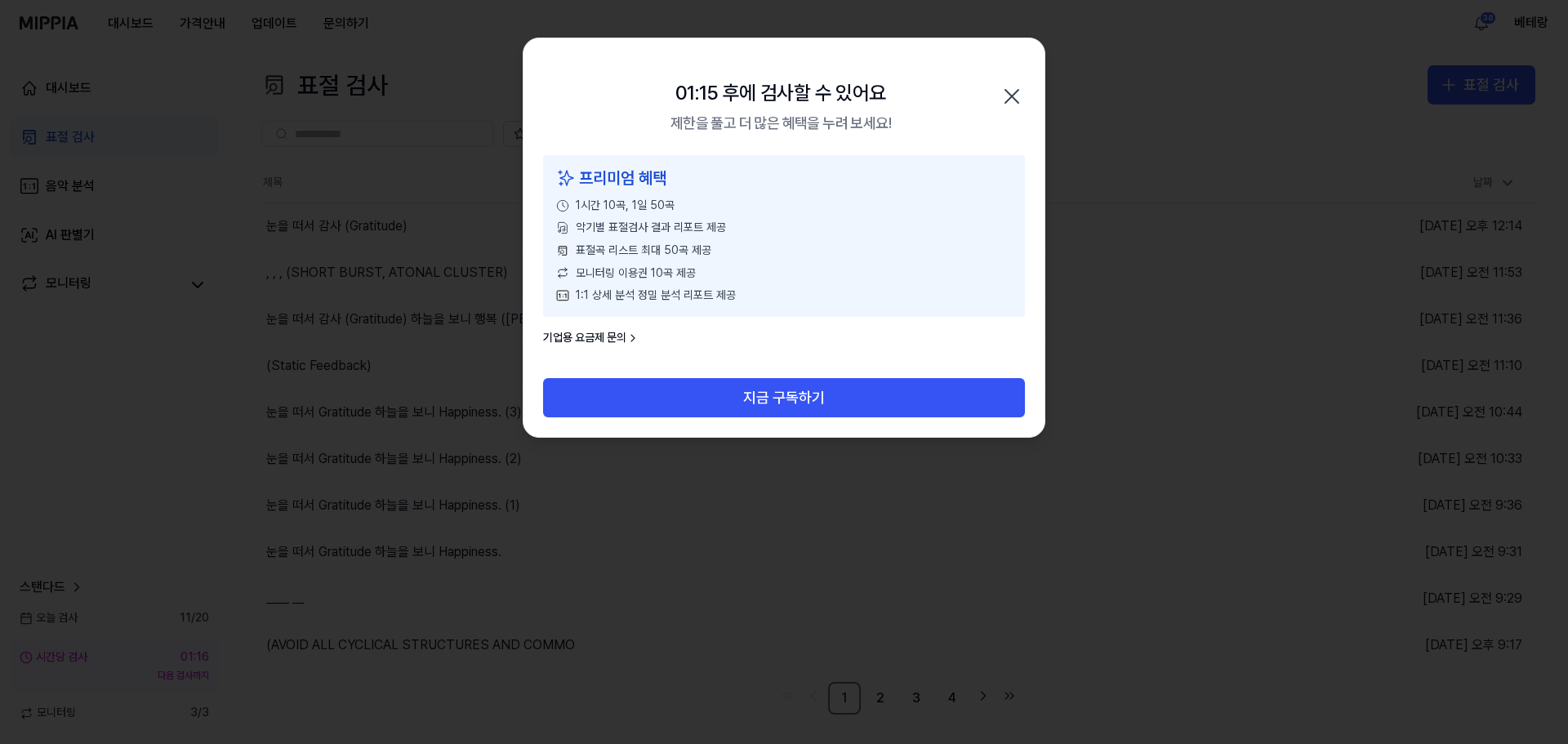
click at [1005, 95] on icon "button" at bounding box center [1011, 96] width 26 height 26
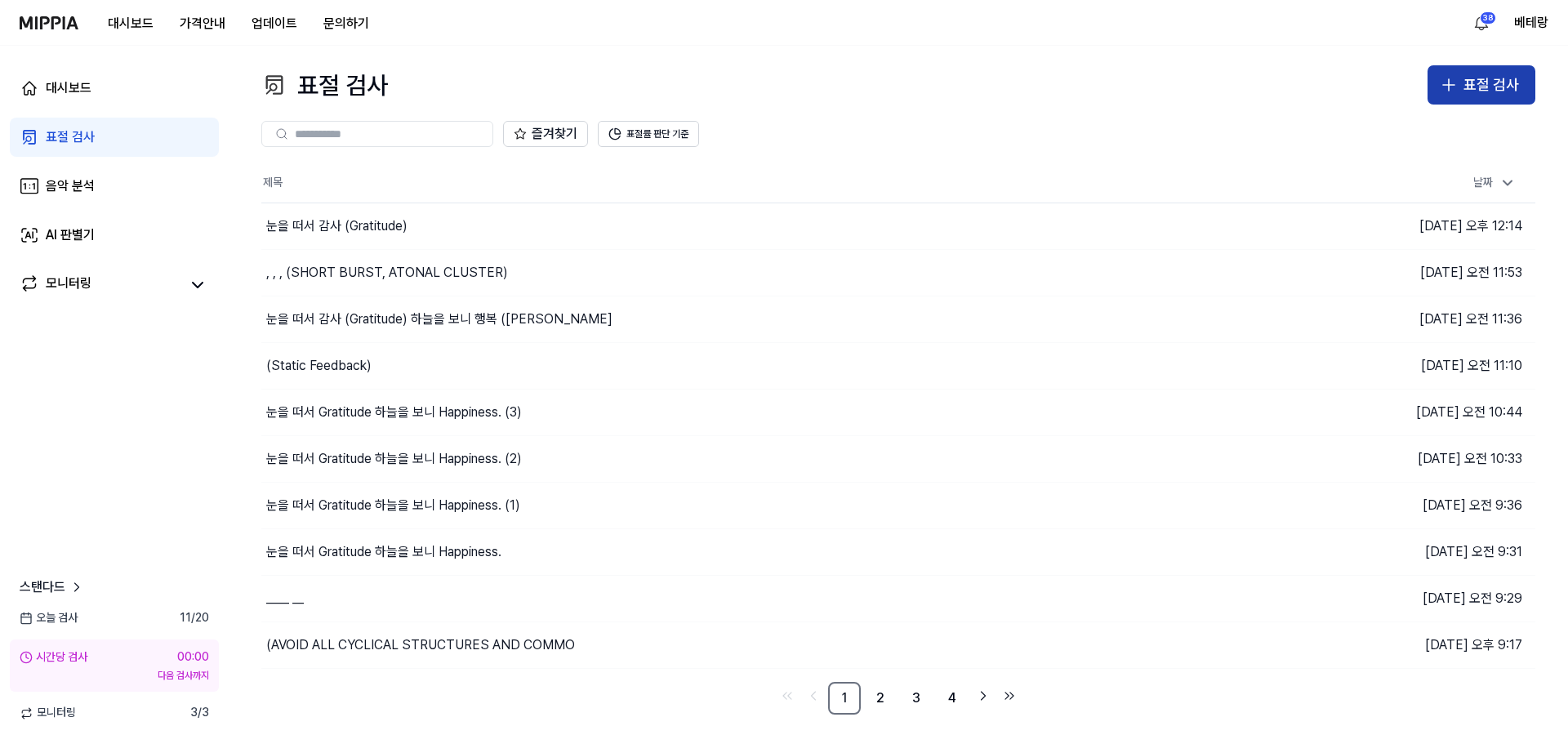
click at [1447, 86] on icon "button" at bounding box center [1448, 85] width 19 height 19
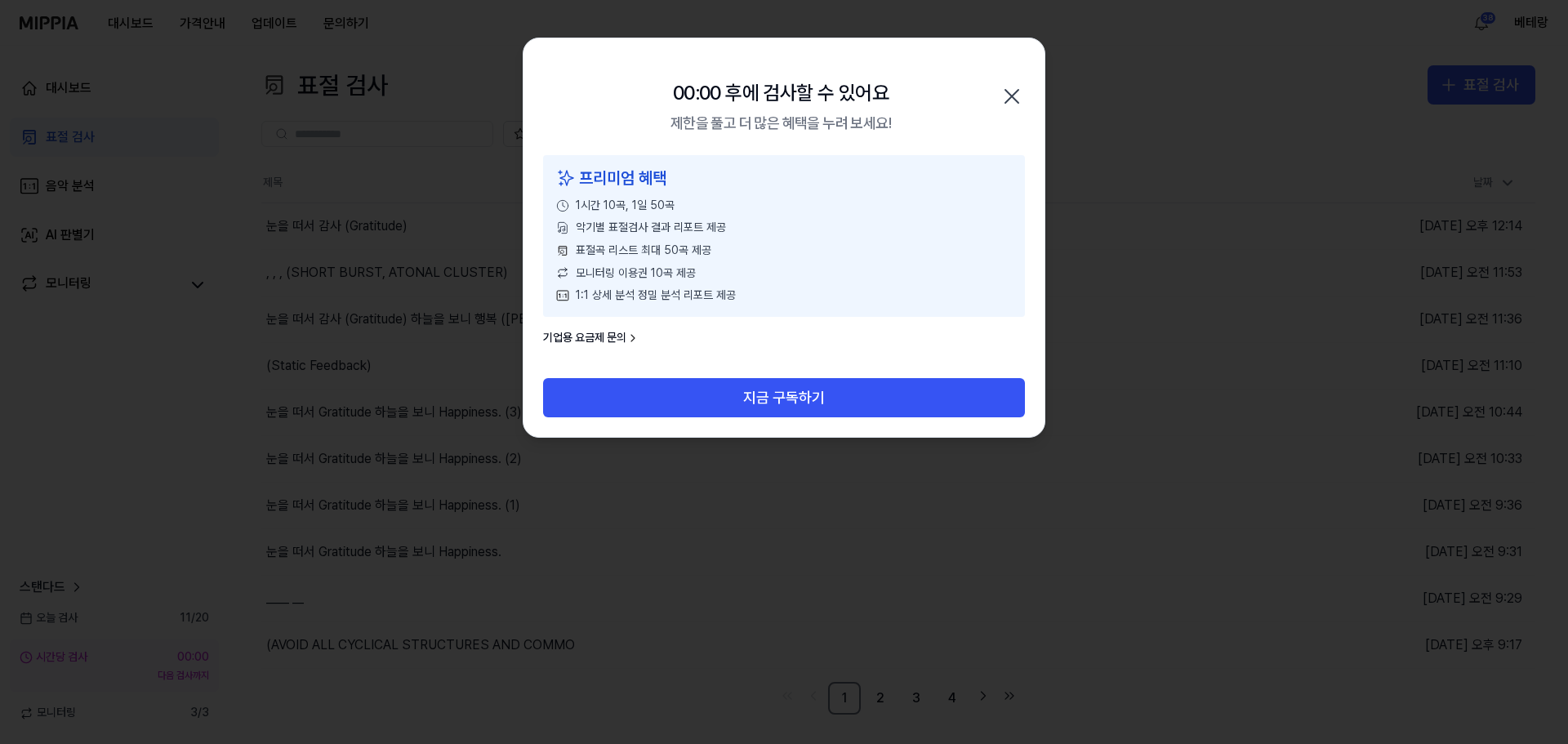
click at [1018, 91] on icon "button" at bounding box center [1011, 96] width 26 height 26
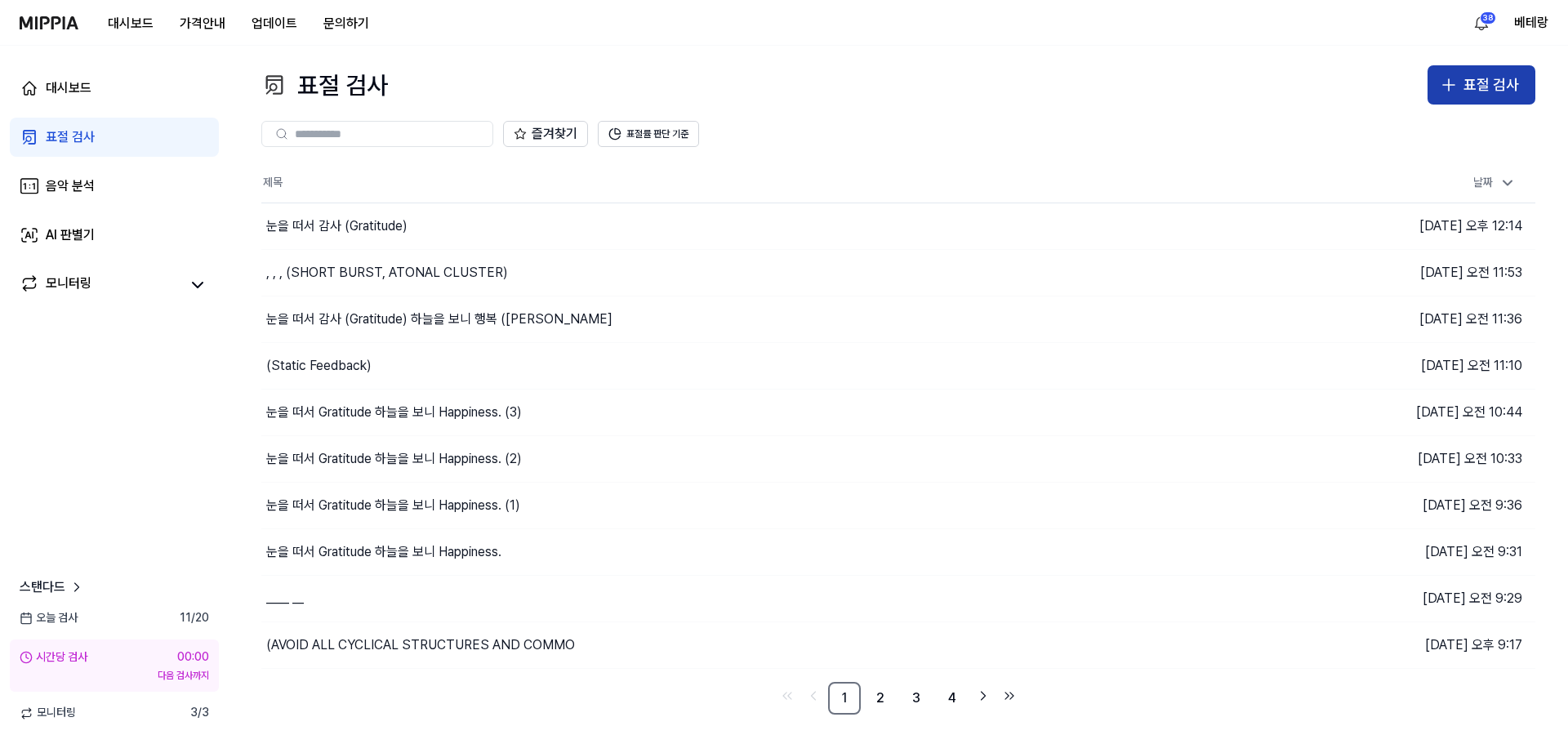
click at [1443, 84] on icon "button" at bounding box center [1448, 85] width 19 height 19
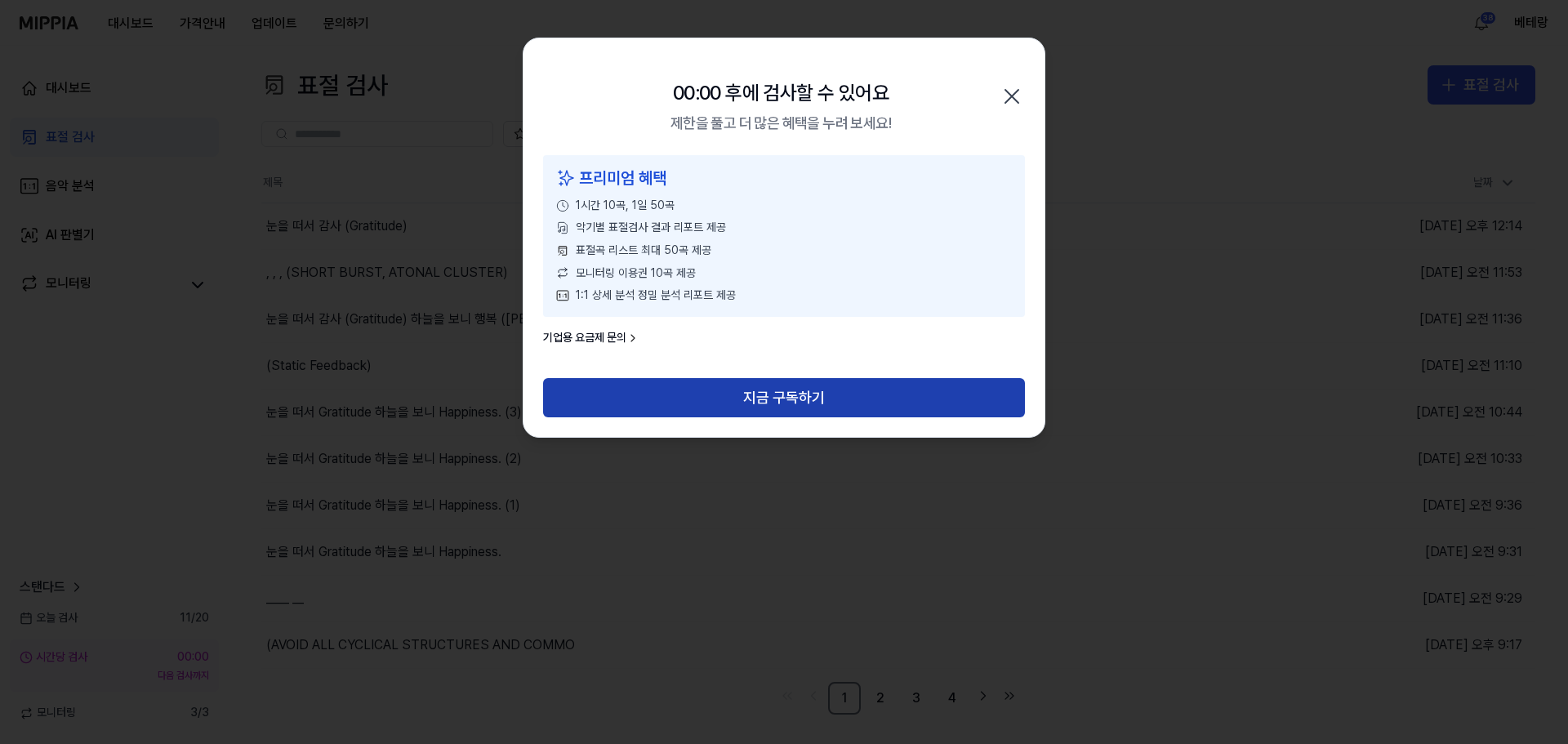
click at [788, 403] on button "지금 구독하기" at bounding box center [784, 398] width 482 height 39
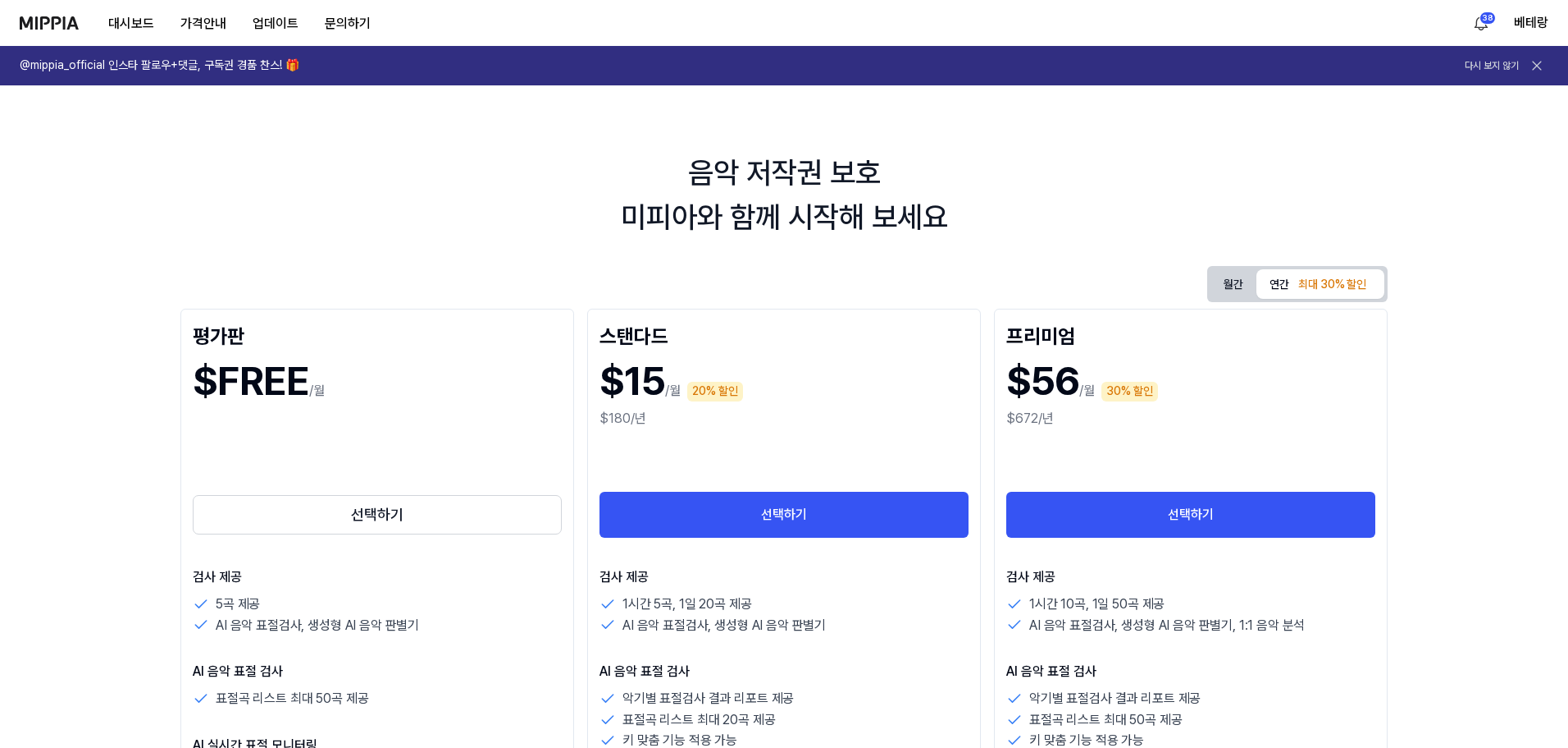
click at [64, 16] on img at bounding box center [49, 22] width 59 height 13
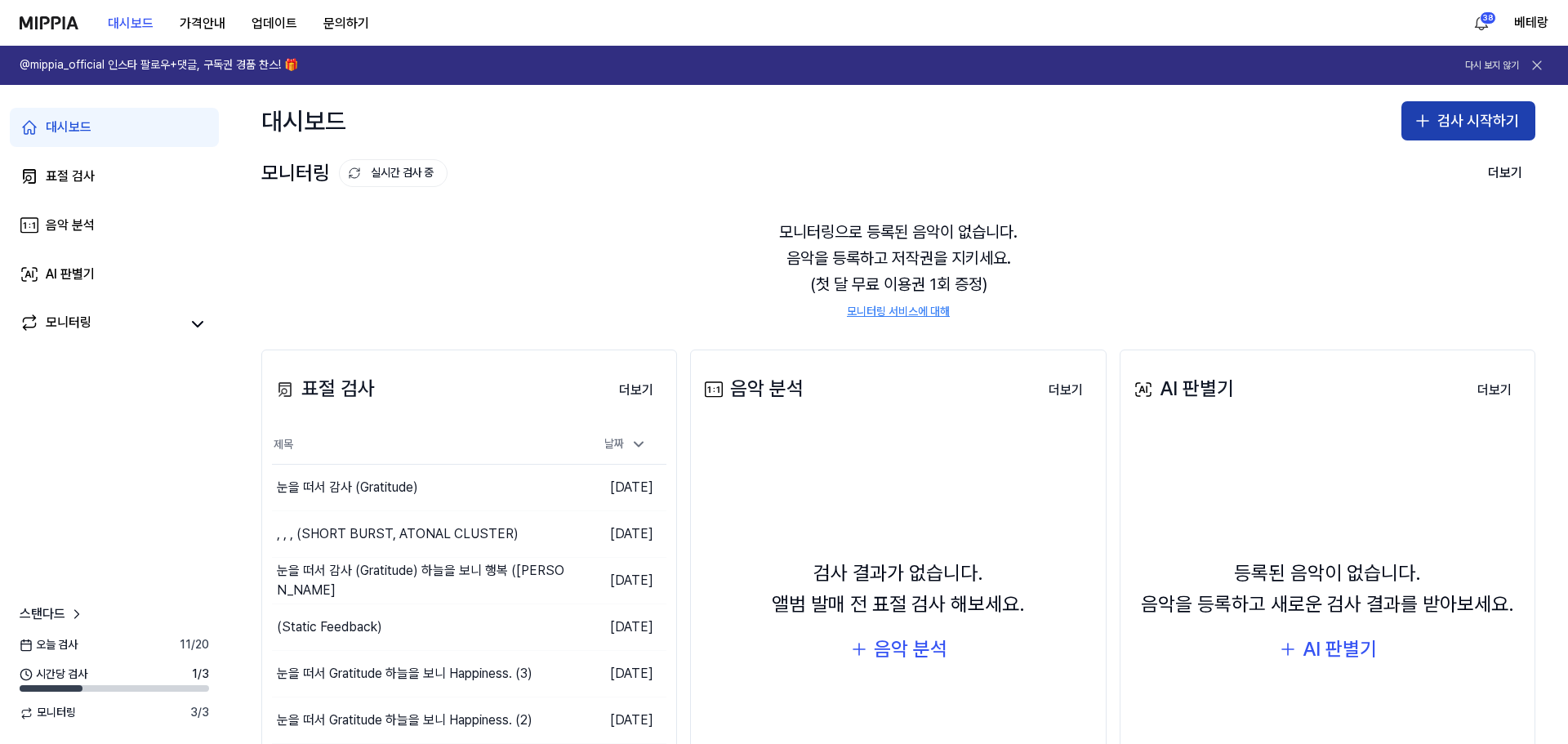
click at [1421, 120] on icon "button" at bounding box center [1422, 120] width 12 height 0
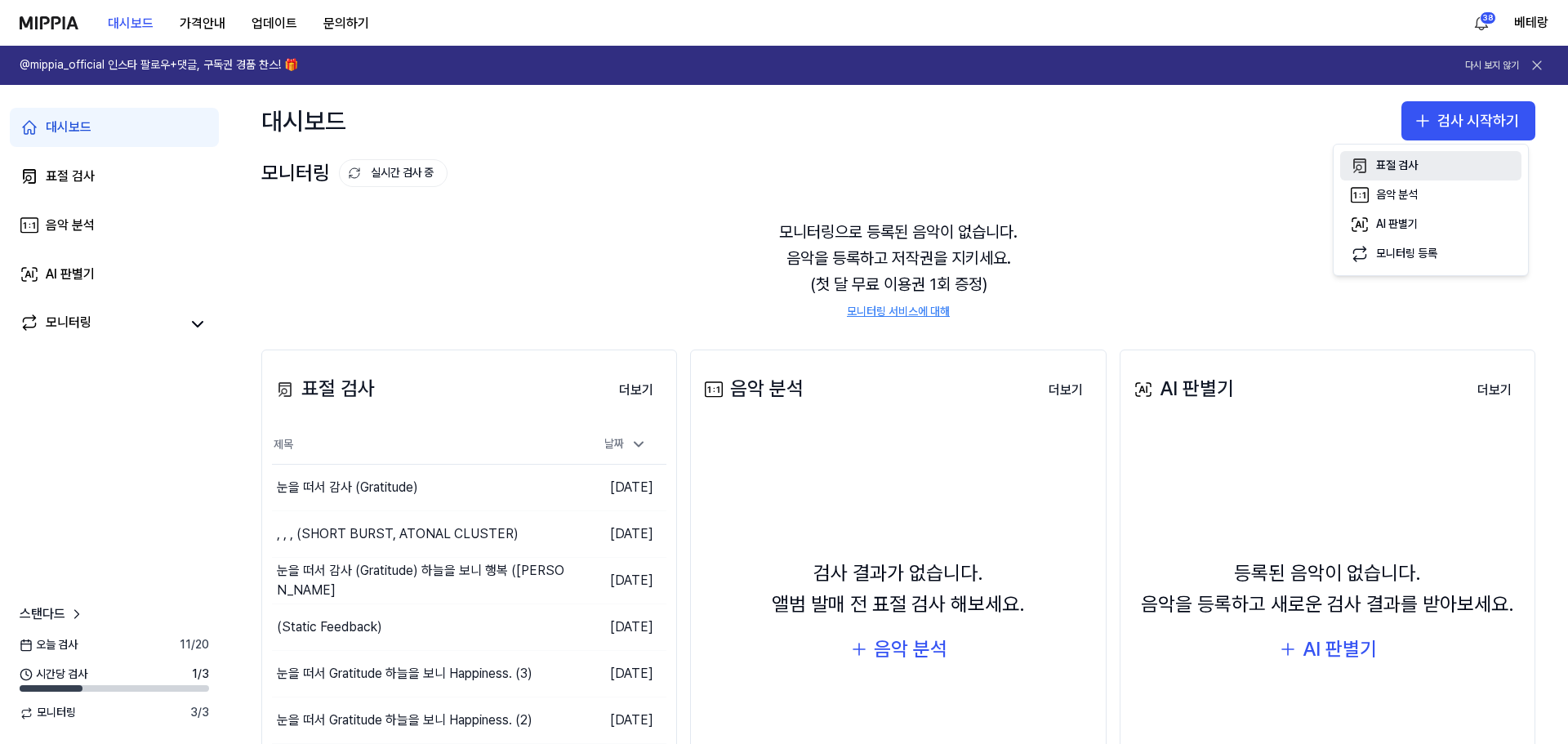
click at [1398, 169] on div "표절 검사" at bounding box center [1396, 166] width 42 height 16
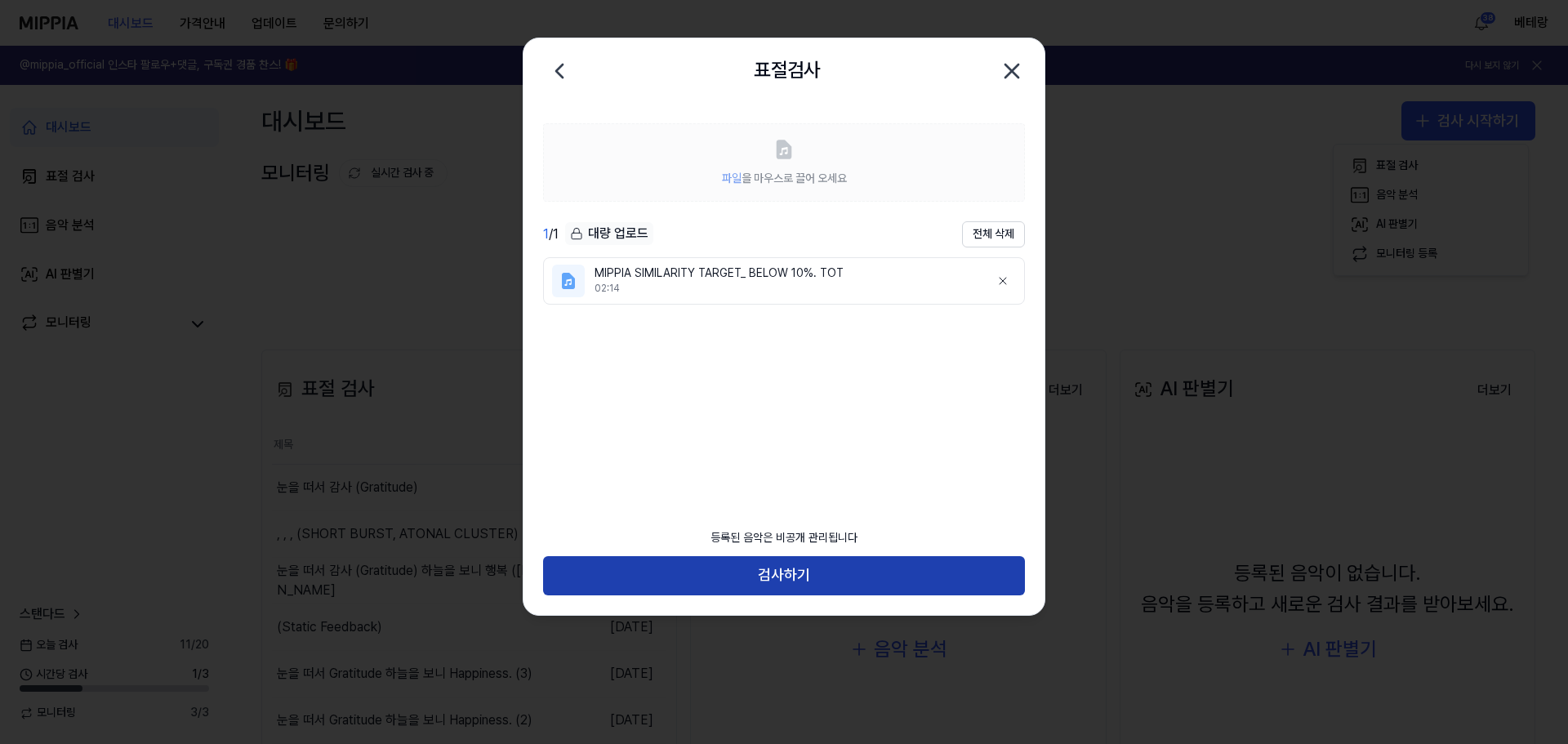
click at [777, 576] on button "검사하기" at bounding box center [784, 576] width 482 height 39
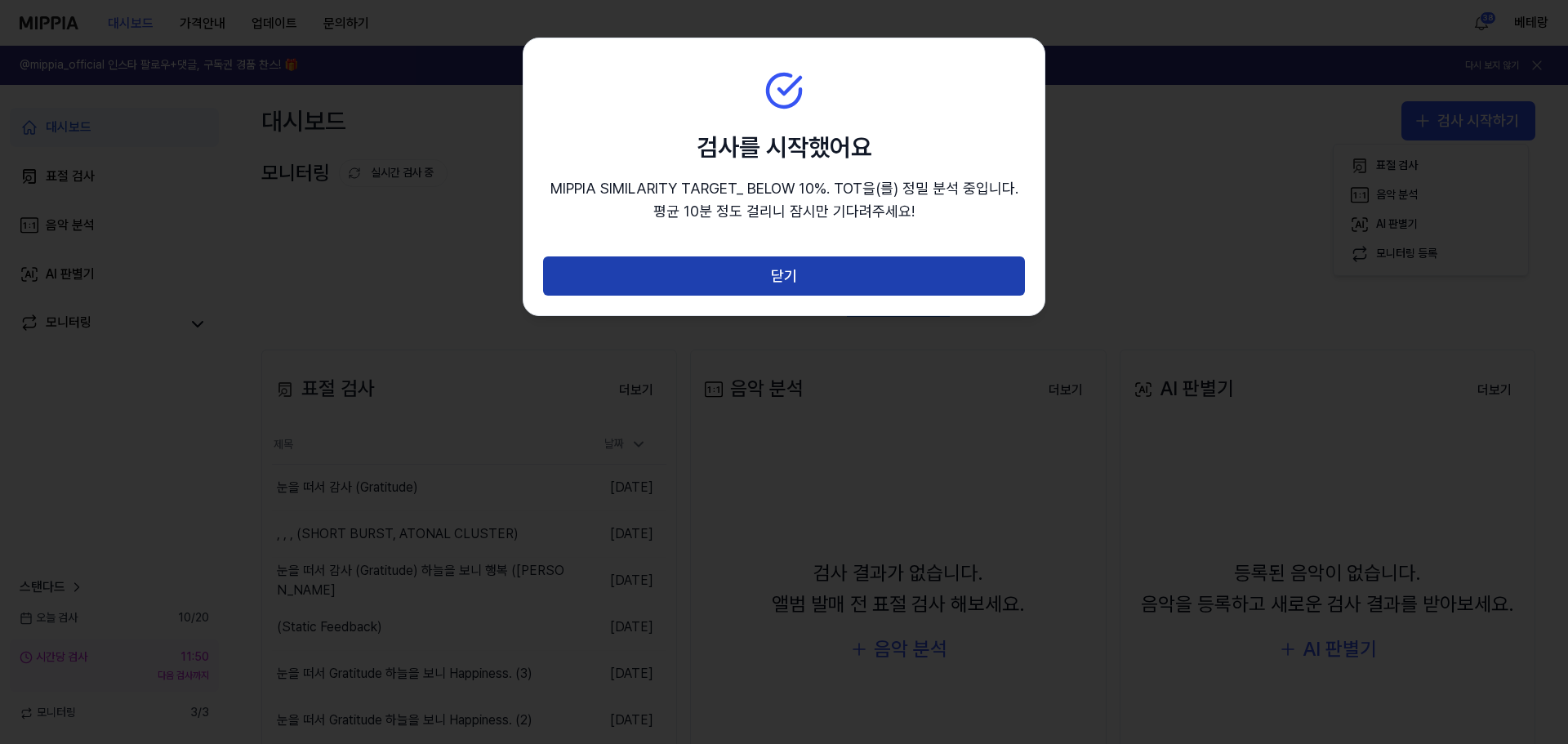
click at [780, 273] on button "닫기" at bounding box center [784, 275] width 482 height 39
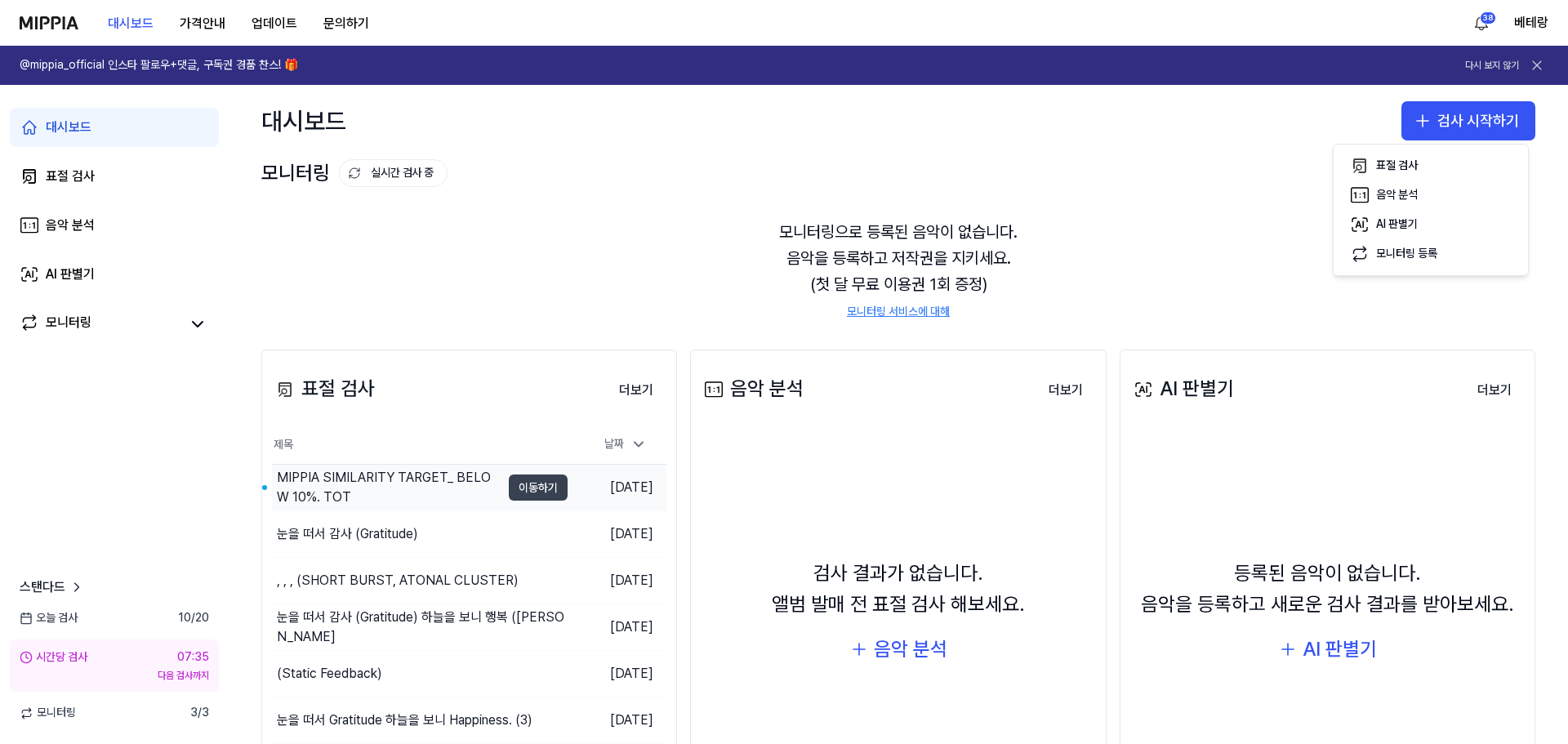
click at [539, 485] on button "이동하기" at bounding box center [538, 487] width 58 height 26
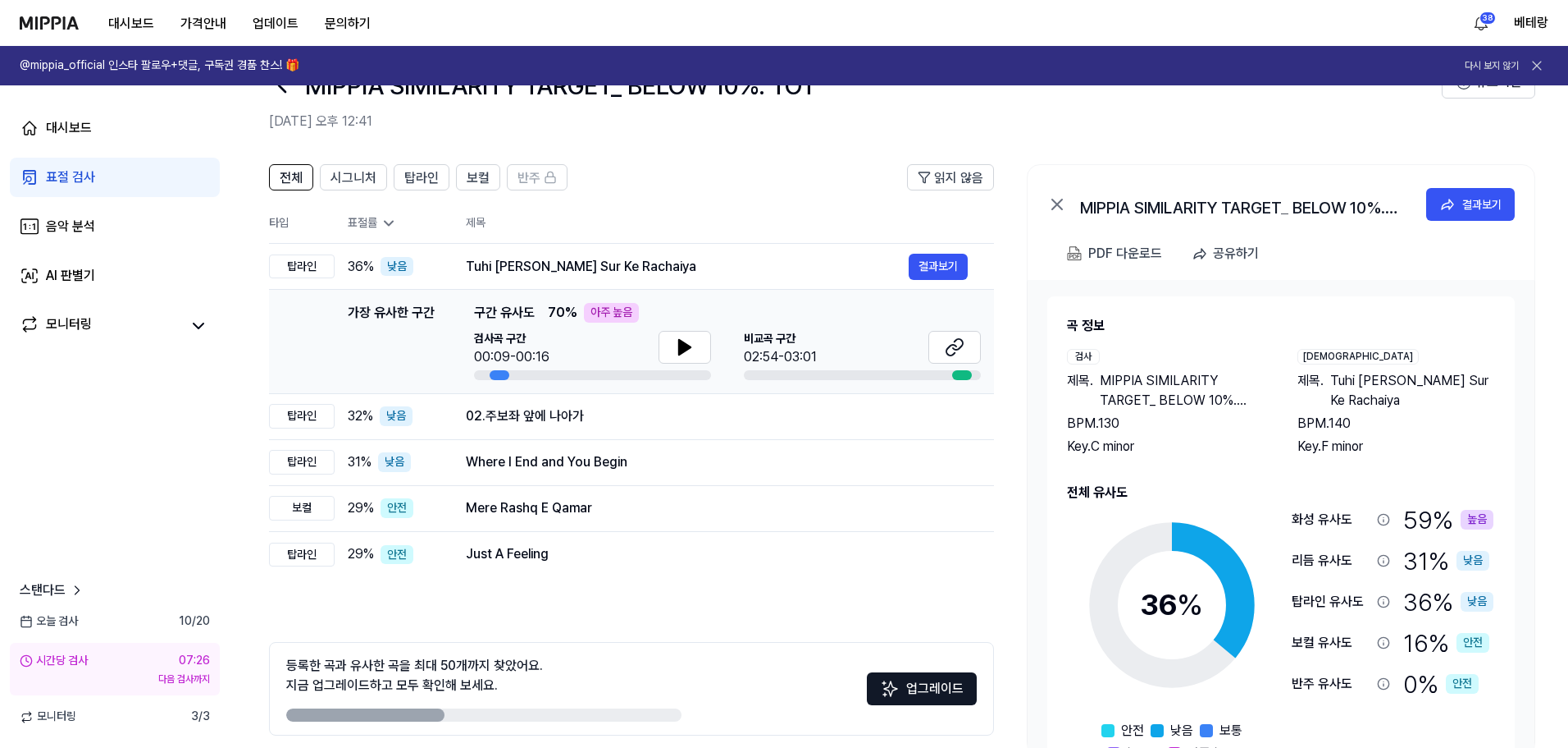
scroll to position [82, 0]
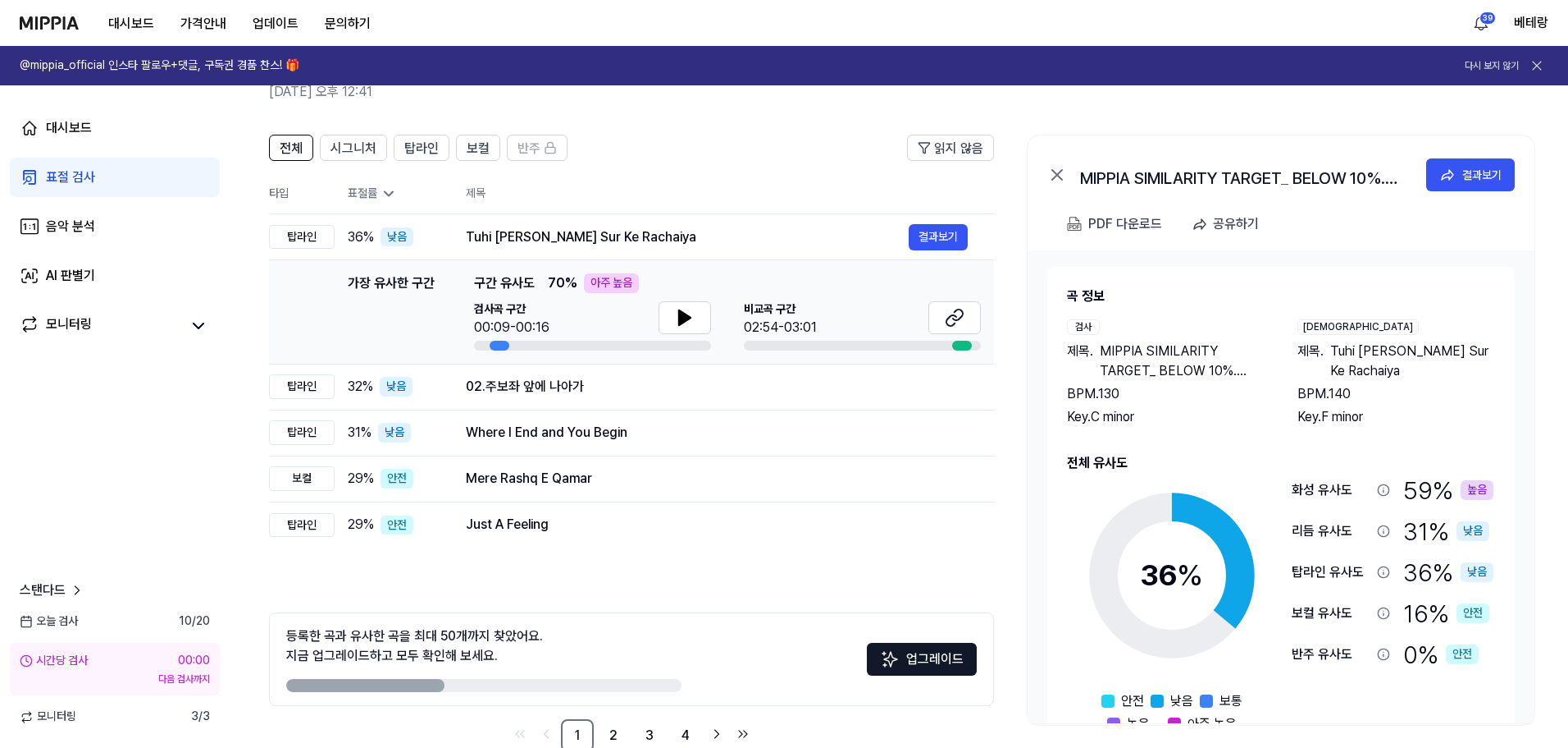
click at [78, 178] on div "표절 검사" at bounding box center [70, 177] width 49 height 20
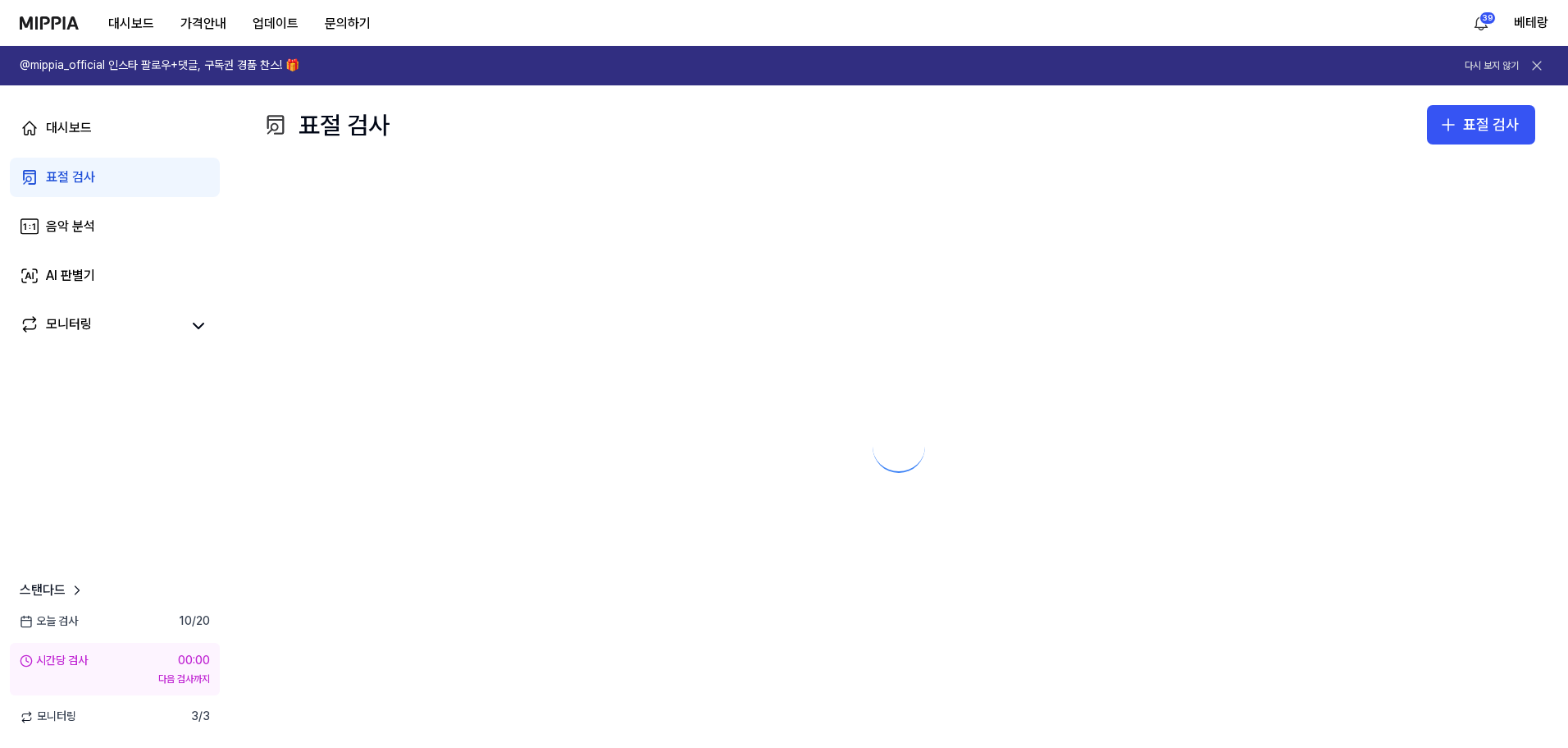
scroll to position [0, 0]
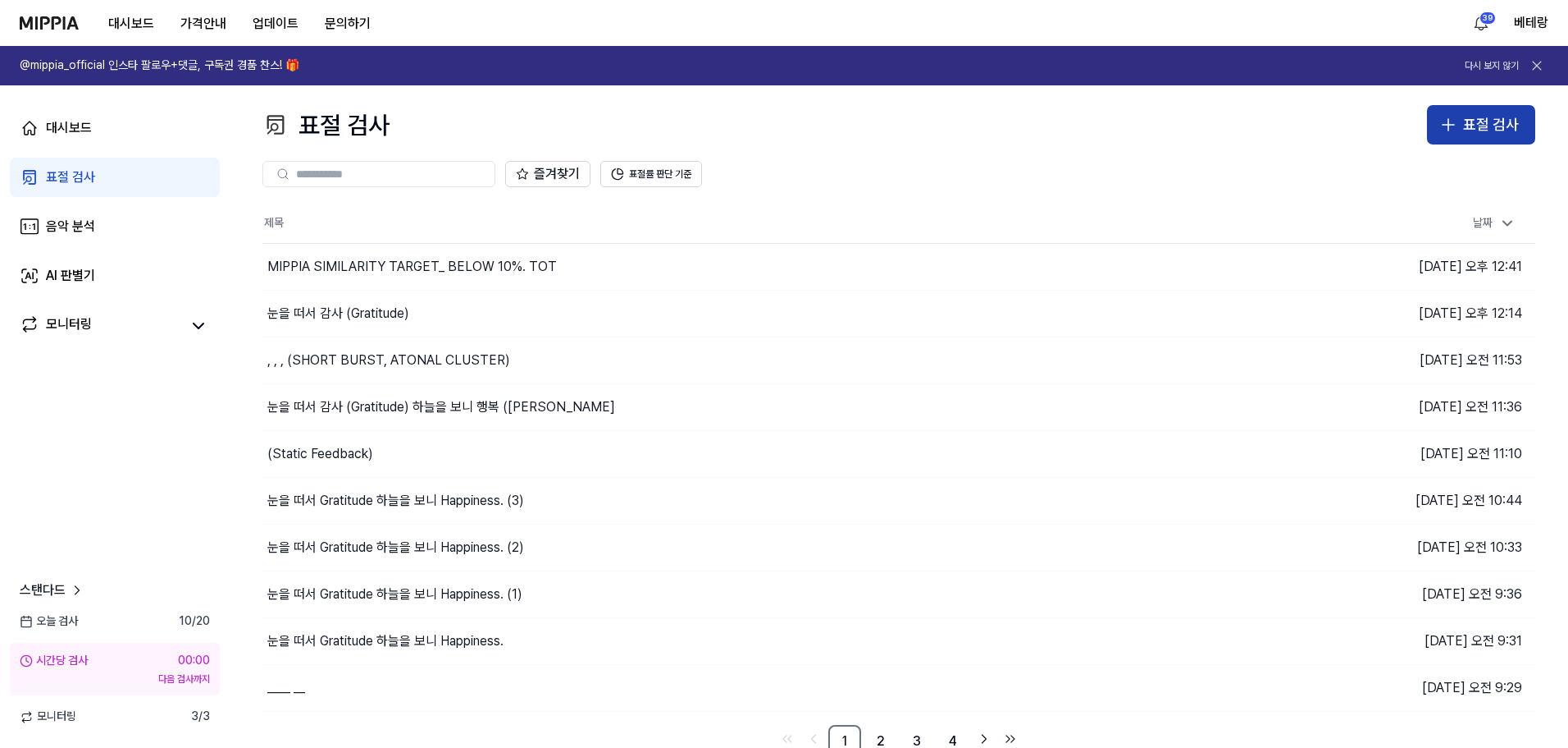
click at [1444, 127] on icon "button" at bounding box center [1449, 125] width 20 height 20
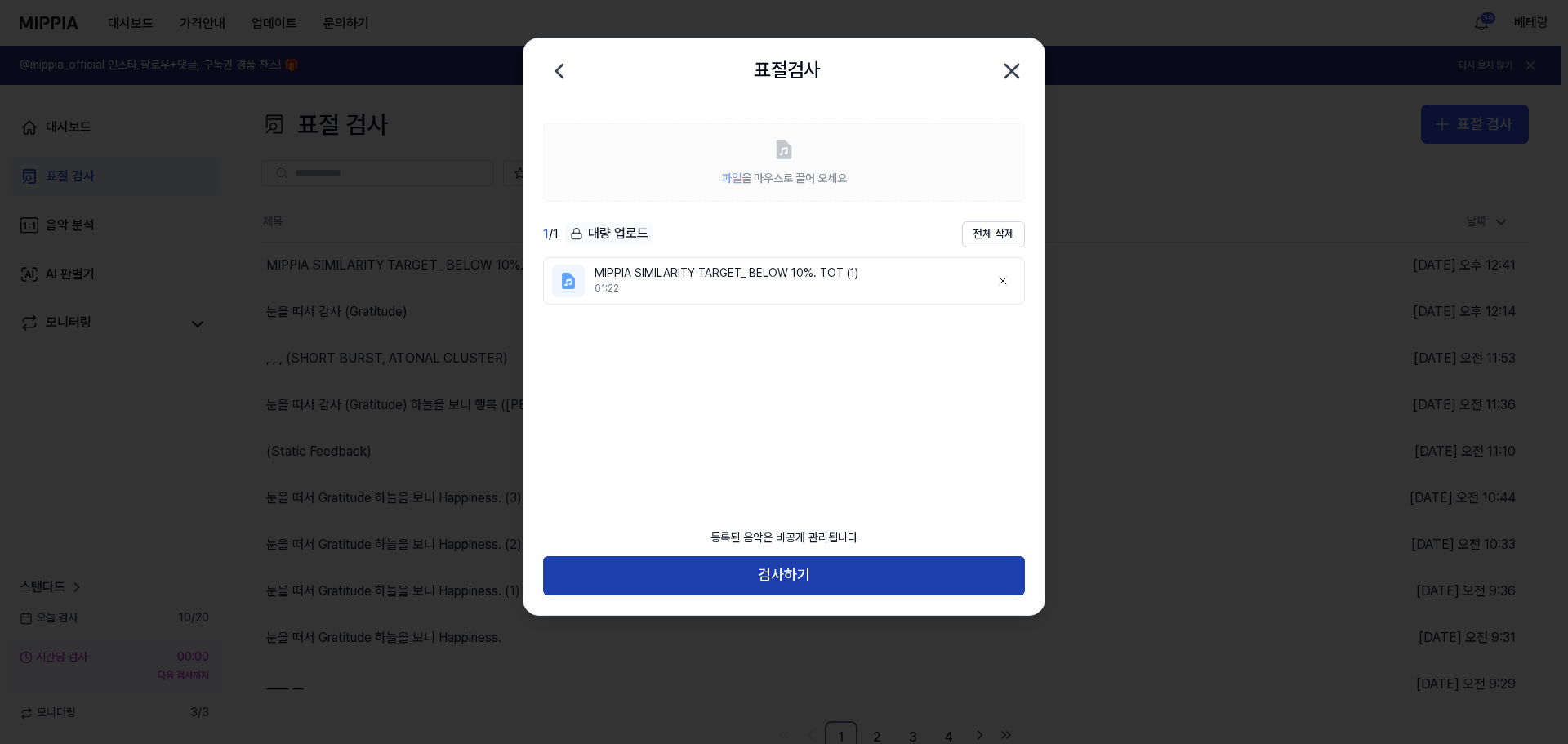
click at [788, 574] on button "검사하기" at bounding box center [784, 576] width 482 height 39
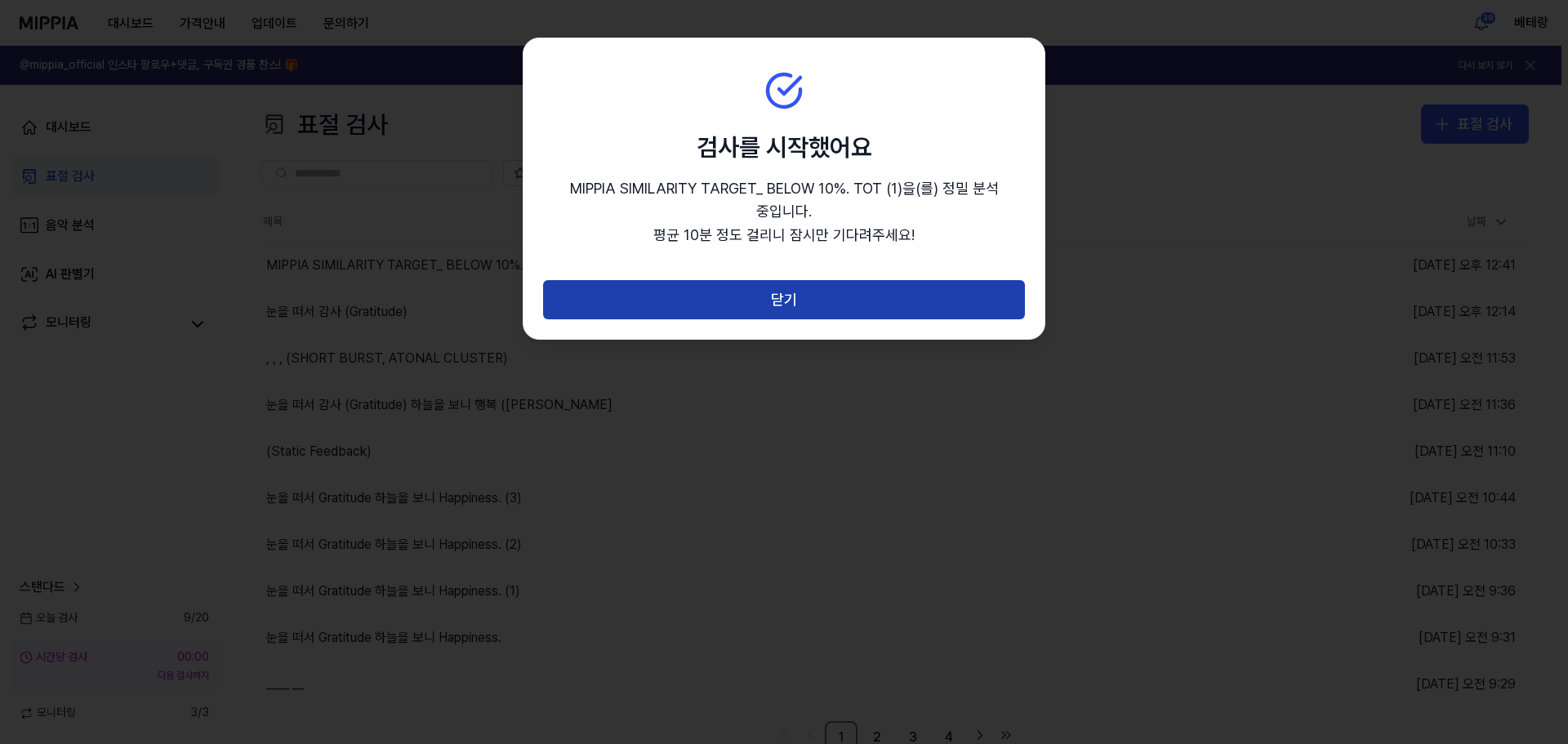
click at [780, 301] on button "닫기" at bounding box center [784, 299] width 482 height 39
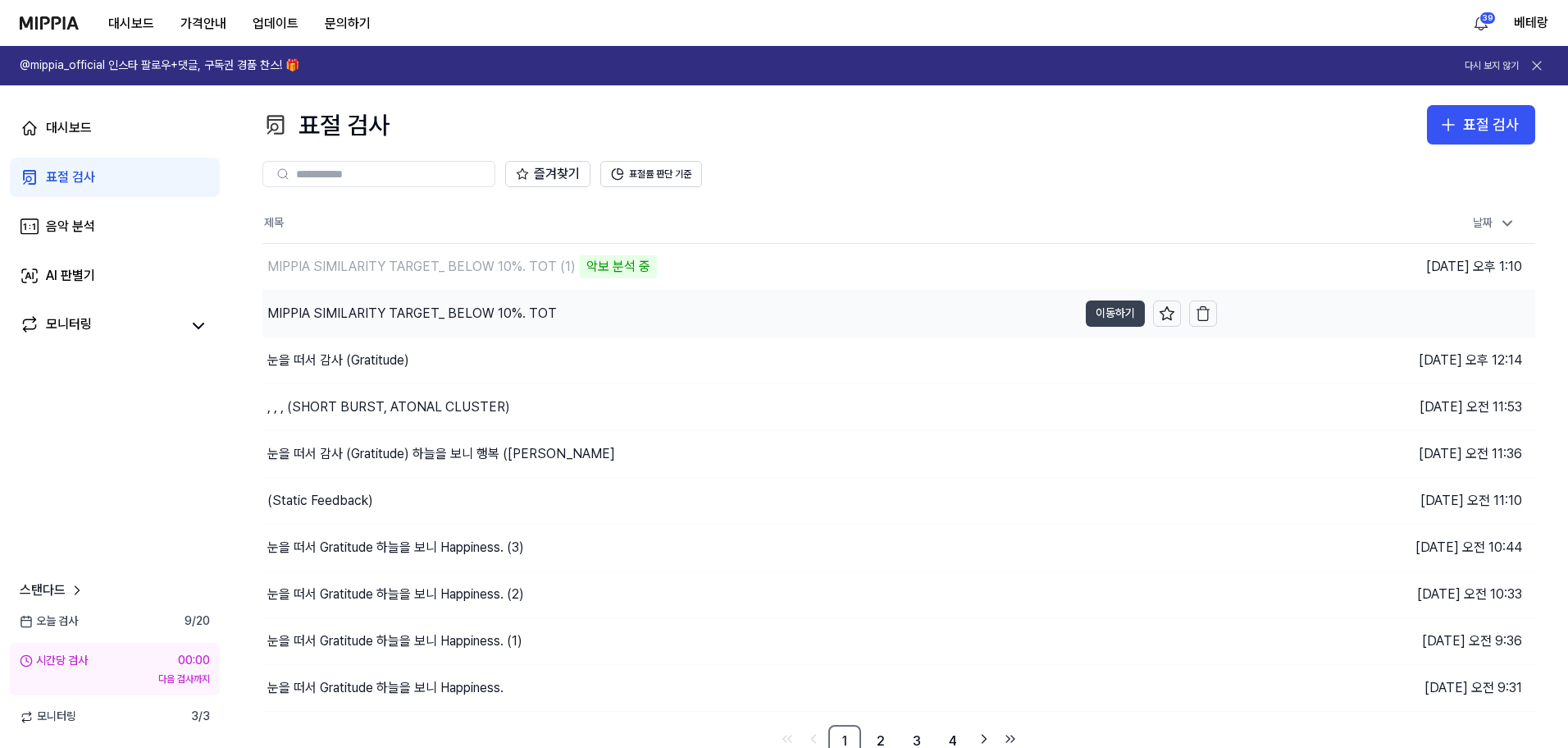
click at [1105, 315] on button "이동하기" at bounding box center [1115, 313] width 59 height 26
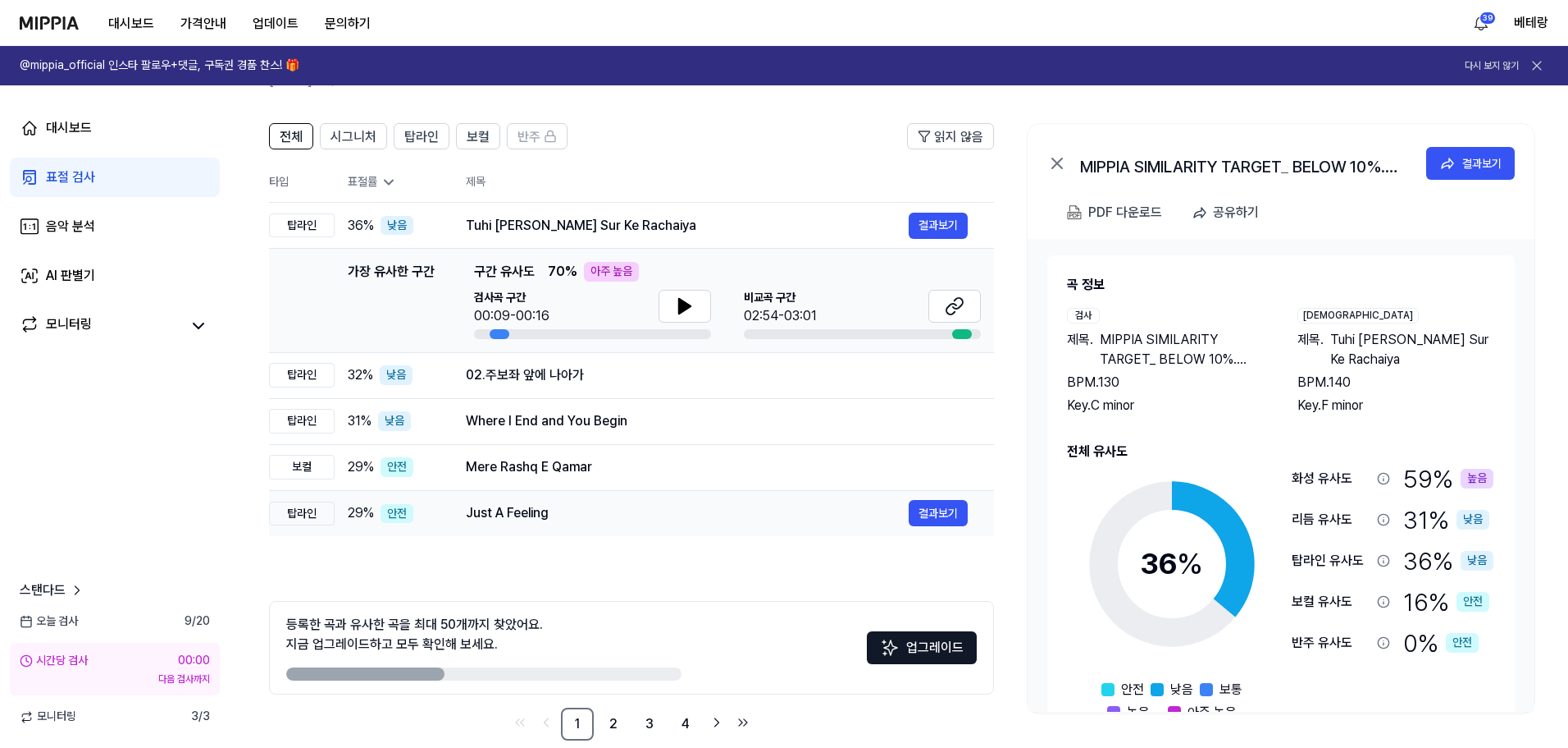
scroll to position [119, 0]
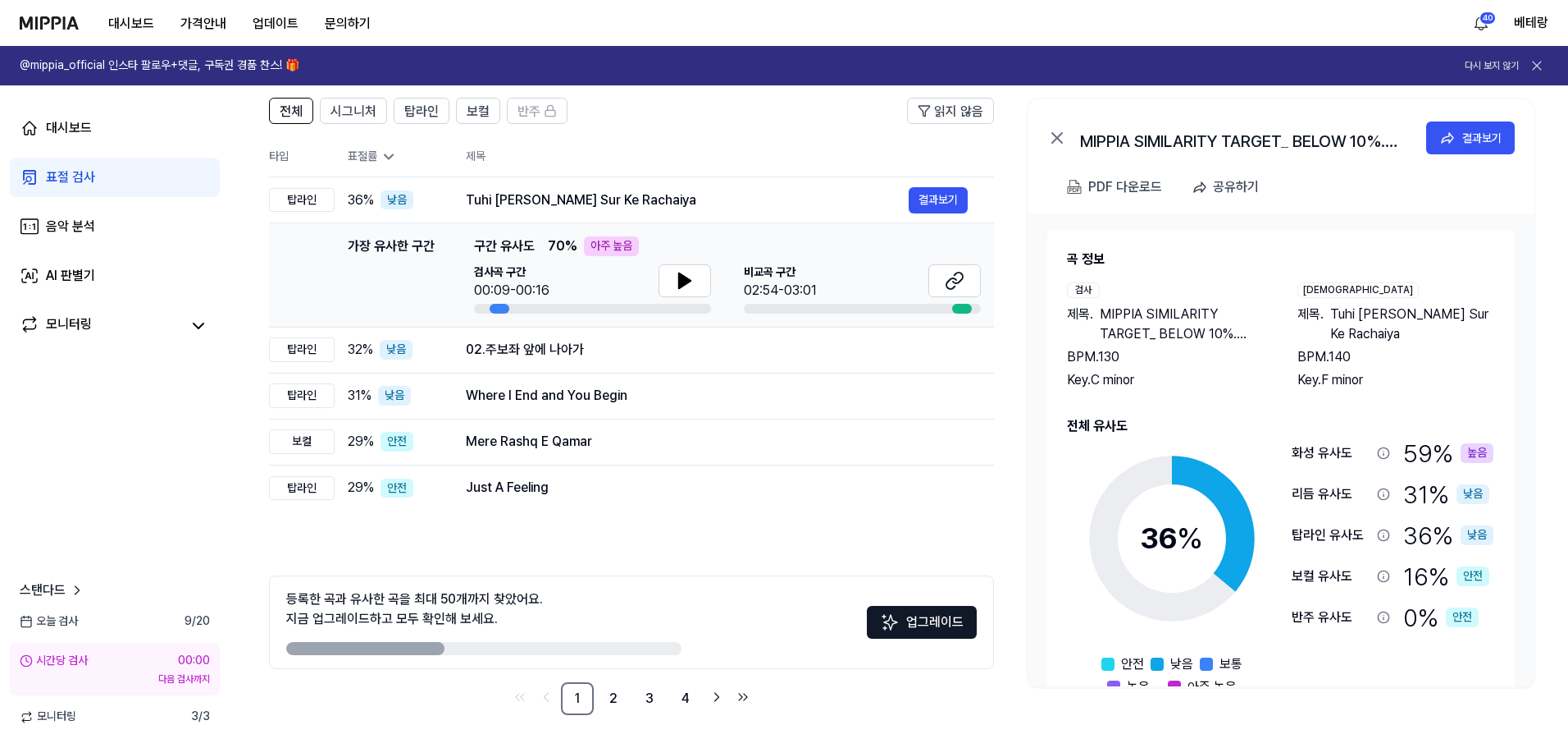
click at [69, 172] on div "표절 검사" at bounding box center [70, 177] width 49 height 20
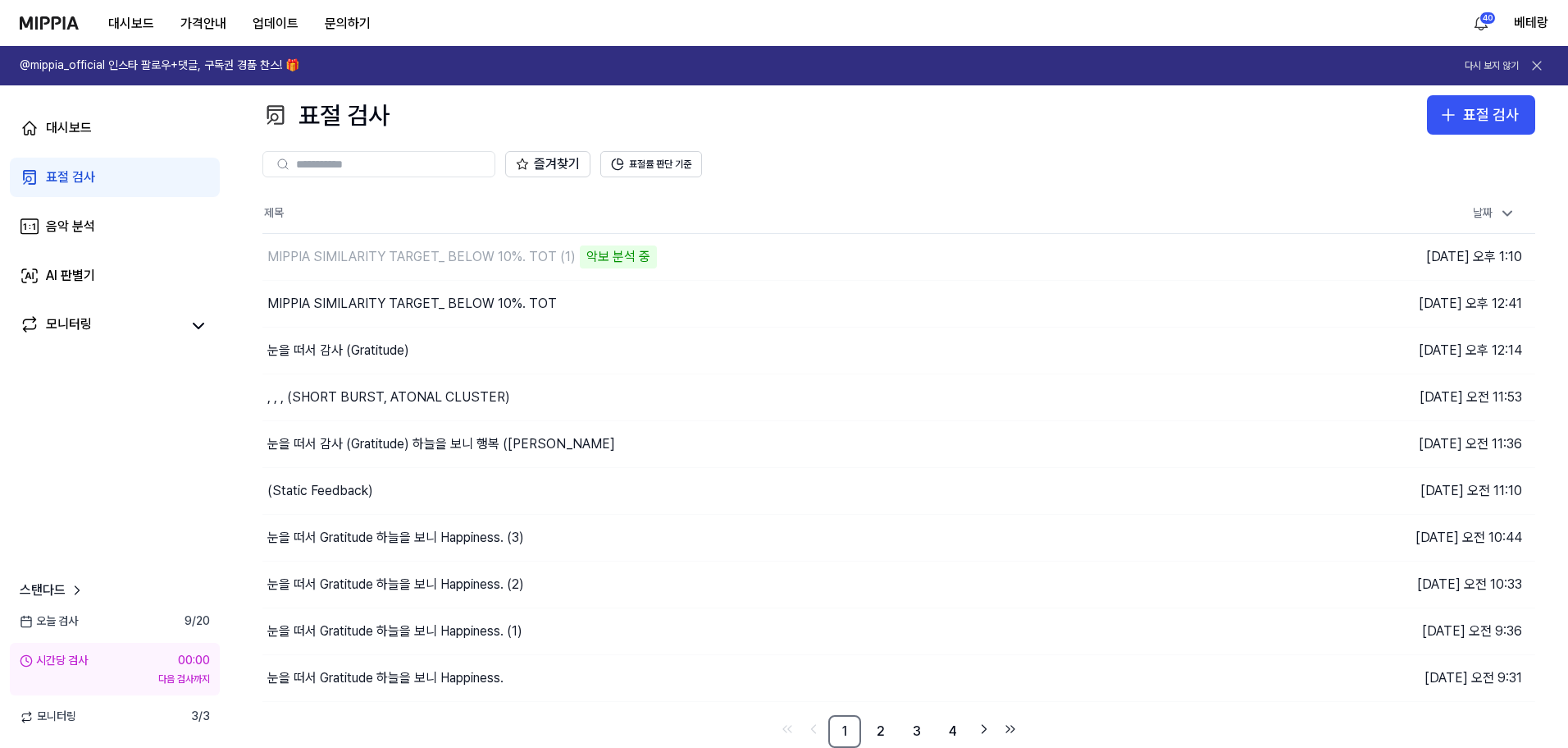
scroll to position [10, 0]
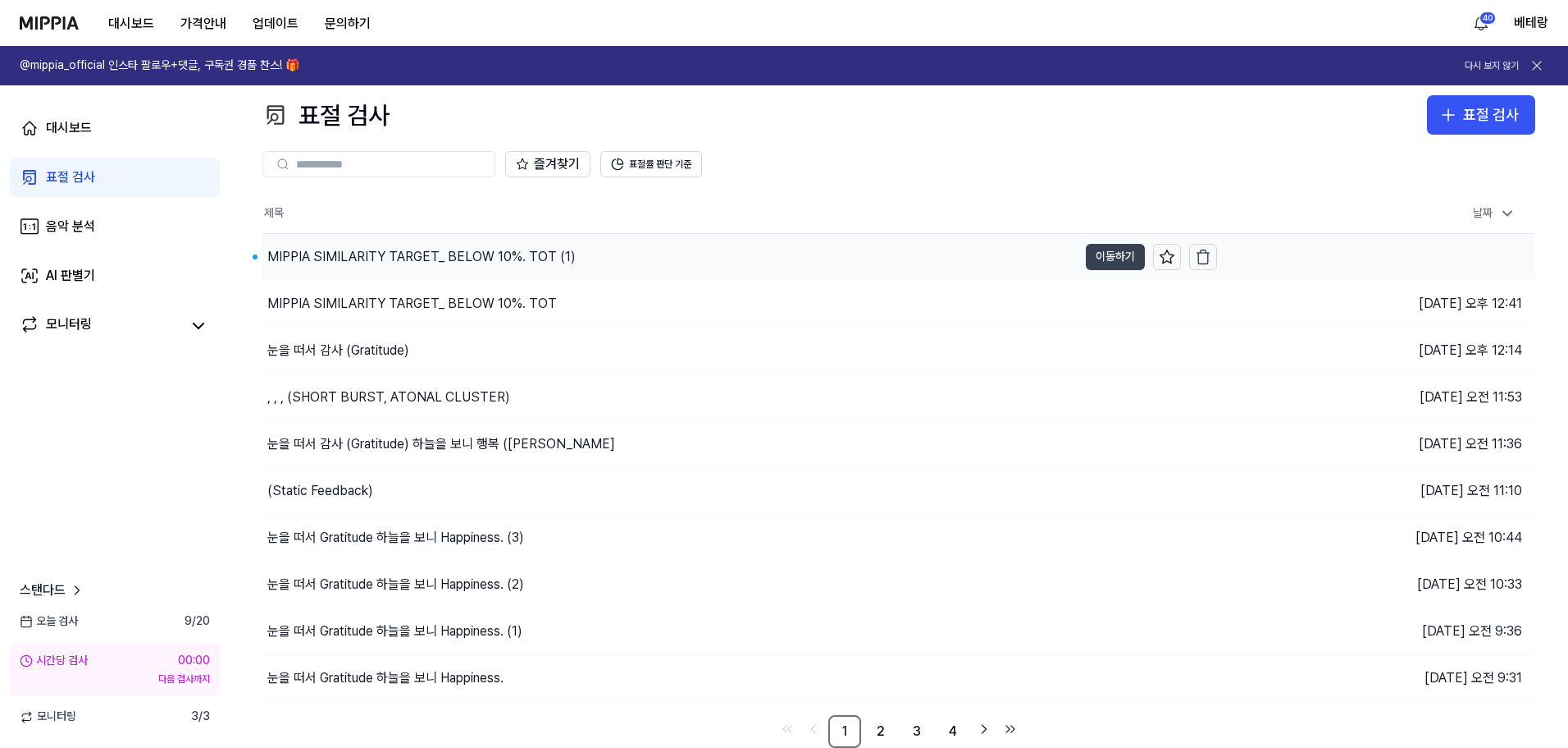
click at [1112, 258] on button "이동하기" at bounding box center [1115, 256] width 59 height 26
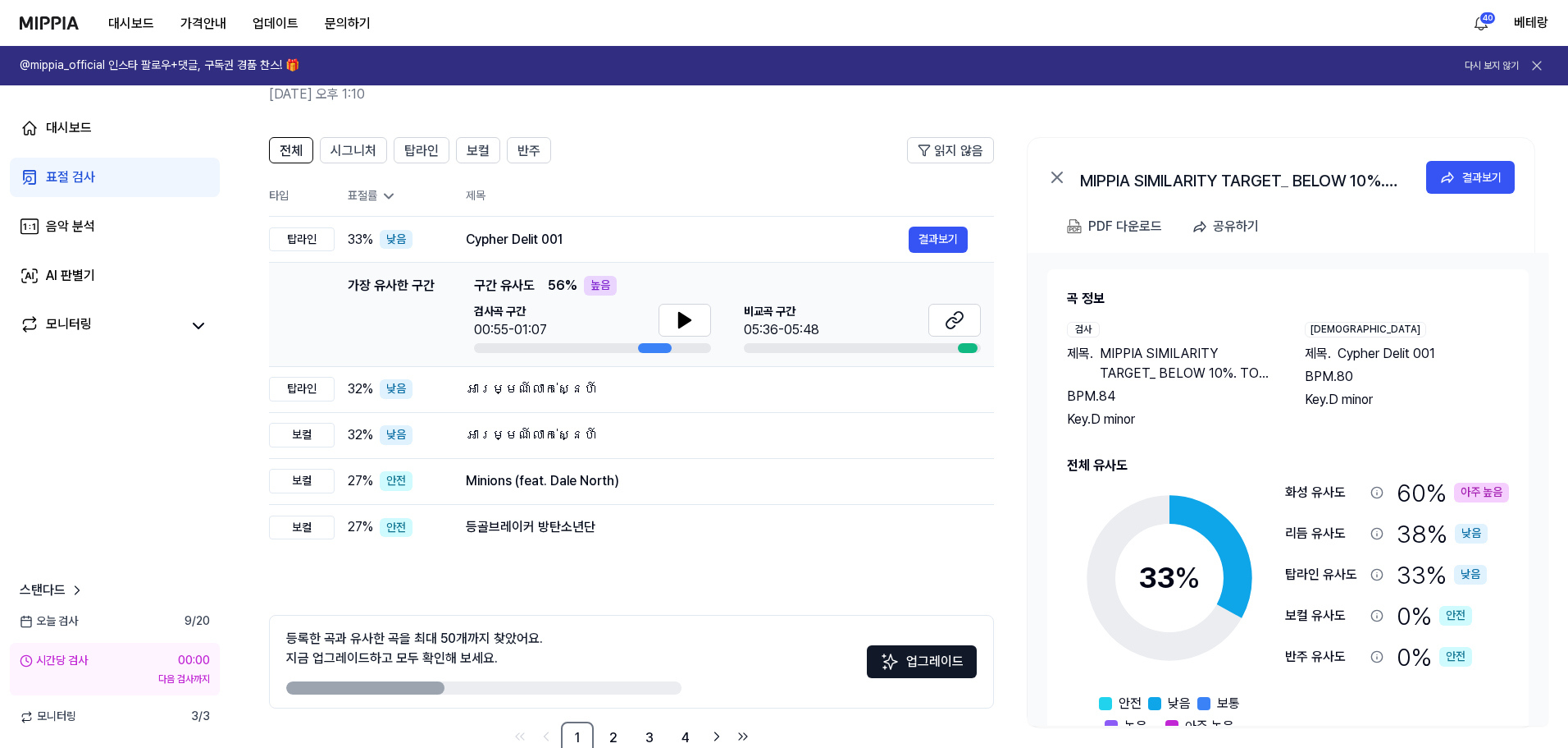
scroll to position [82, 0]
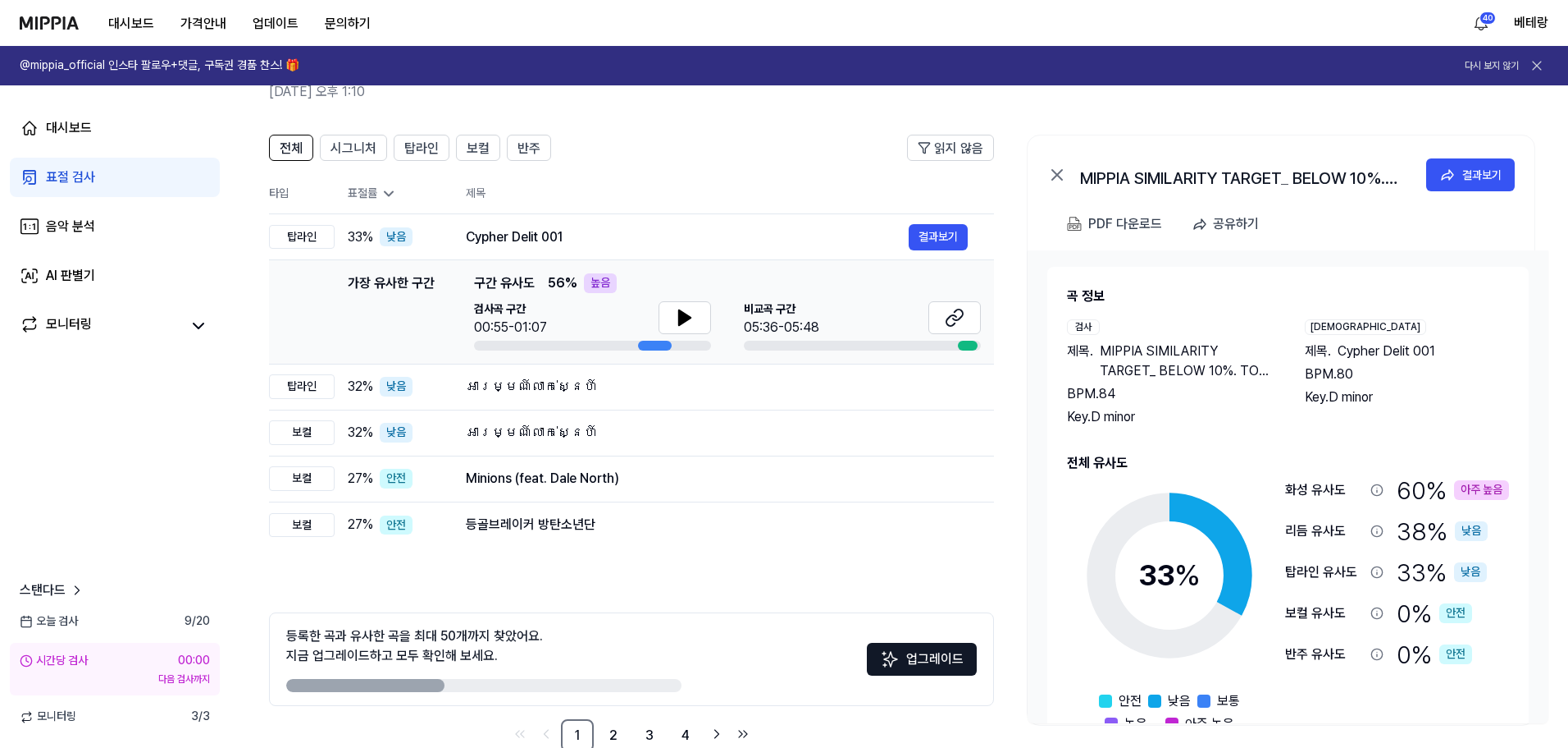
click at [64, 181] on div "표절 검사" at bounding box center [70, 177] width 49 height 20
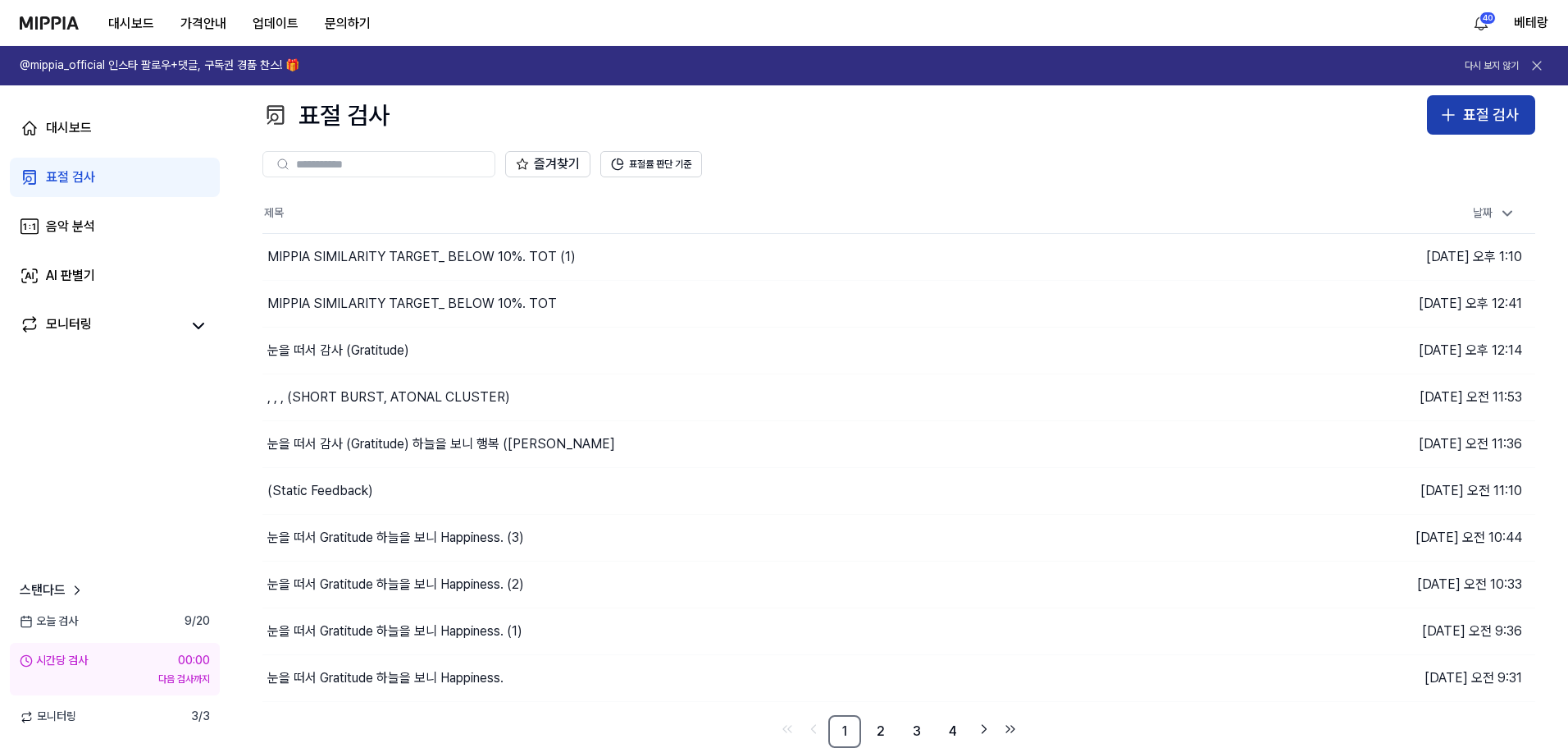
click at [1451, 116] on icon "button" at bounding box center [1449, 115] width 20 height 20
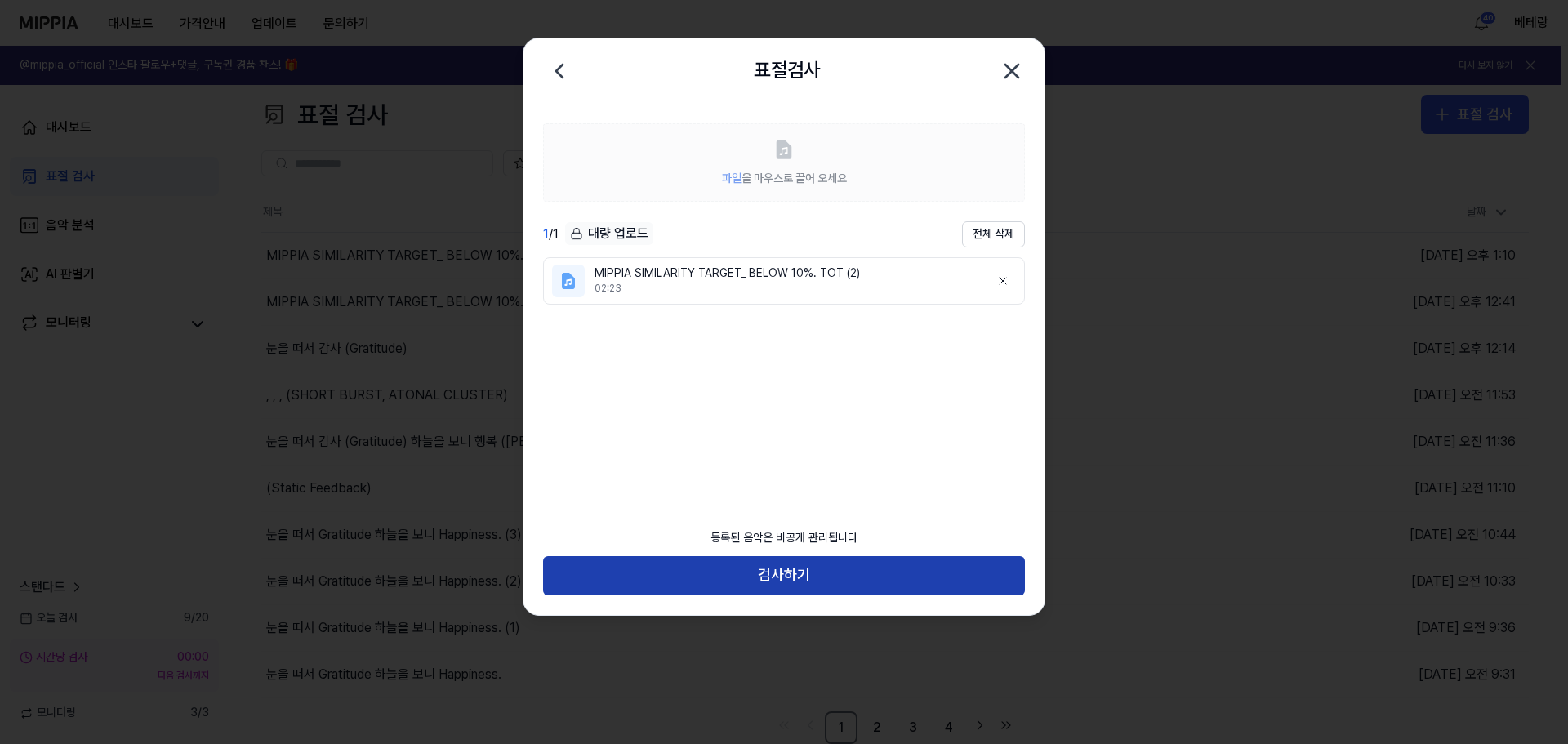
click at [788, 567] on button "검사하기" at bounding box center [784, 576] width 482 height 39
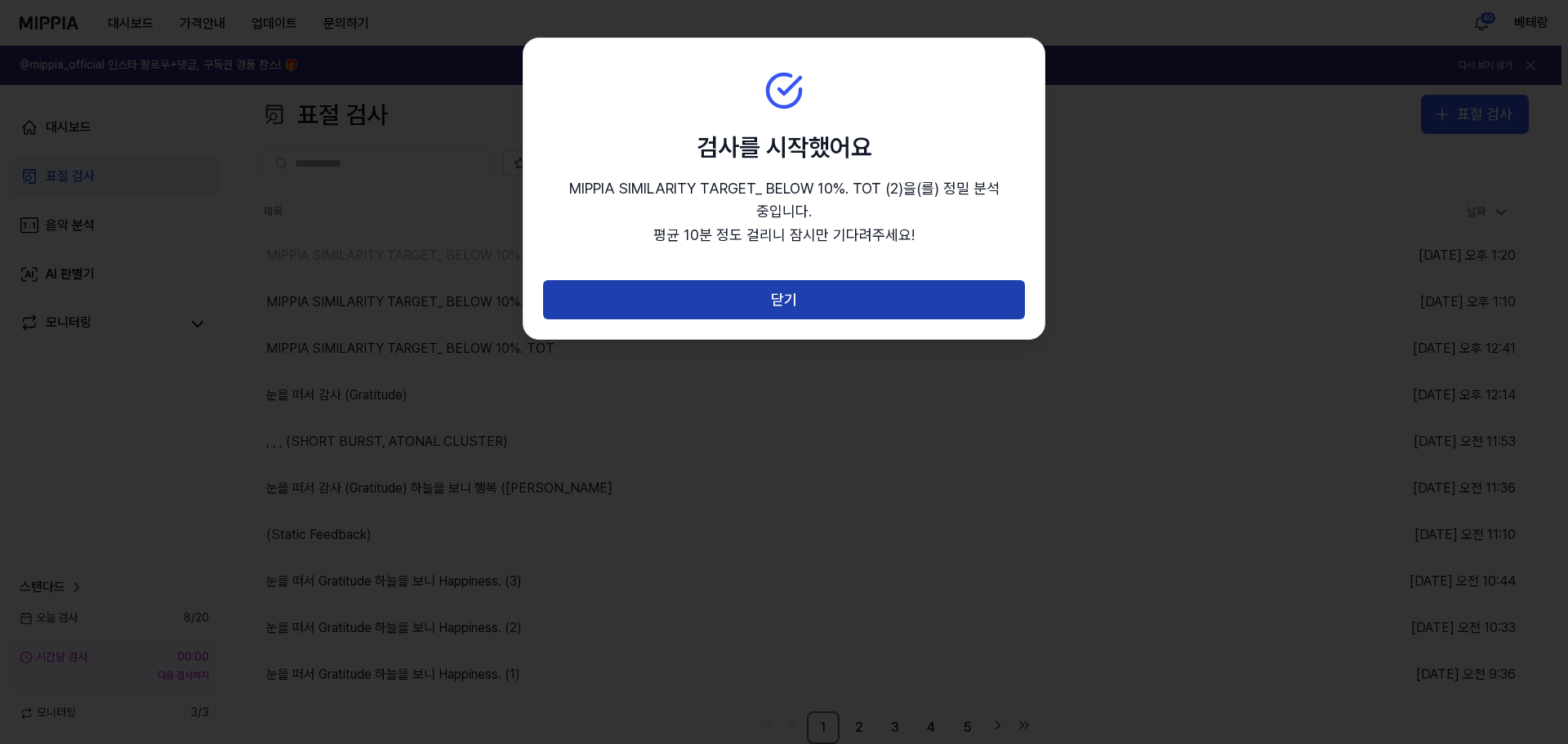
click at [773, 304] on button "닫기" at bounding box center [784, 299] width 482 height 39
